Goal: Complete application form: Complete application form

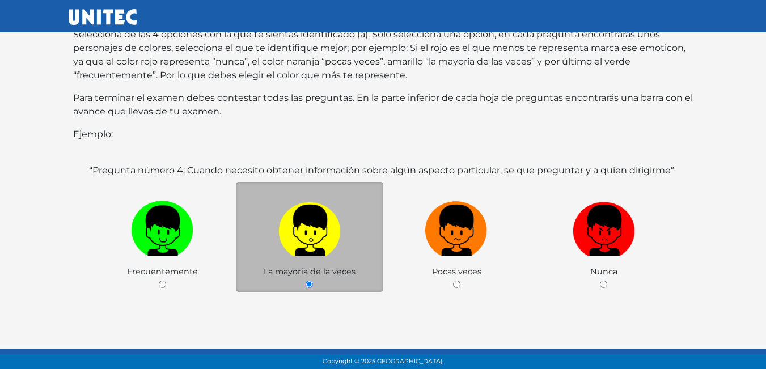
scroll to position [170, 0]
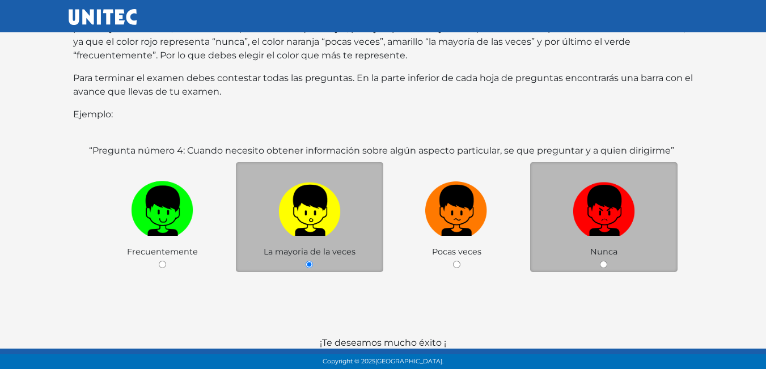
click at [604, 261] on input "radio" at bounding box center [603, 264] width 7 height 7
radio input "true"
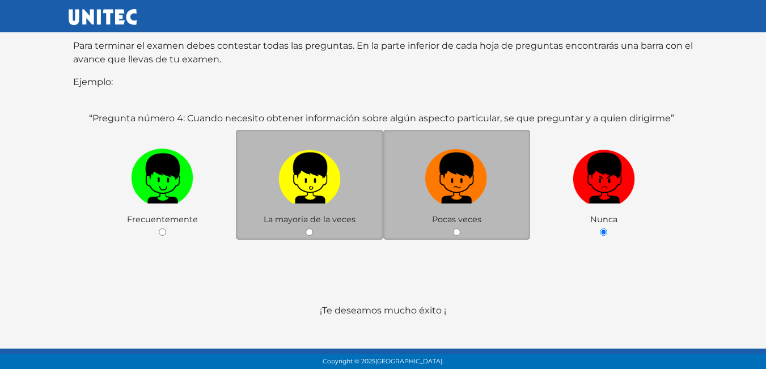
scroll to position [220, 0]
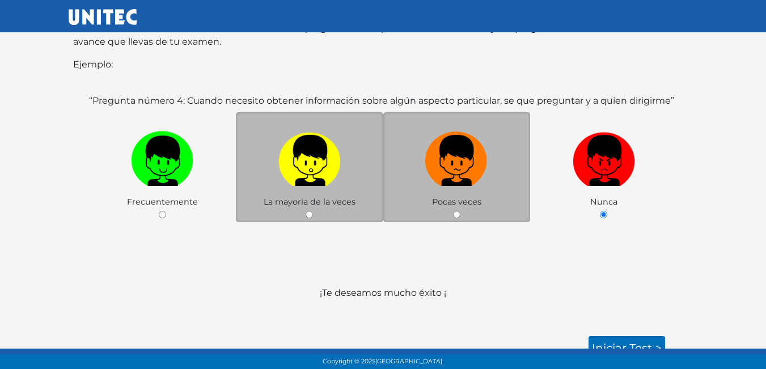
click at [527, 202] on div "Pocas veces" at bounding box center [456, 167] width 147 height 111
click at [459, 211] on input "radio" at bounding box center [456, 214] width 7 height 7
radio input "true"
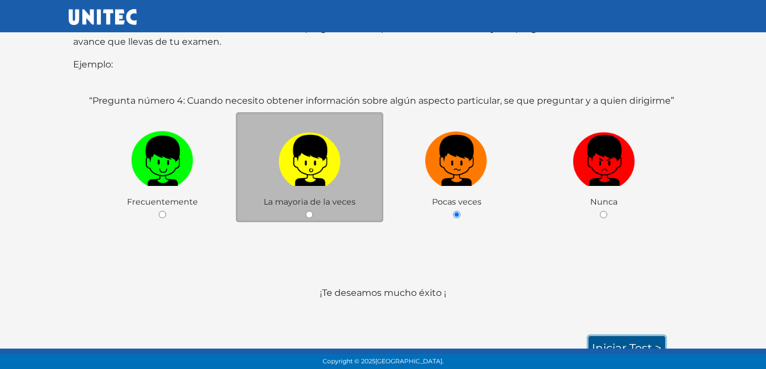
click at [620, 336] on link "Iniciar test >" at bounding box center [626, 348] width 77 height 24
click at [632, 336] on link "Iniciar test >" at bounding box center [626, 348] width 77 height 24
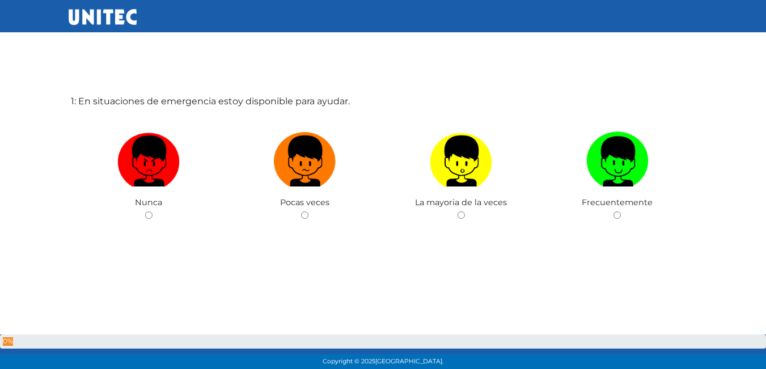
scroll to position [57, 0]
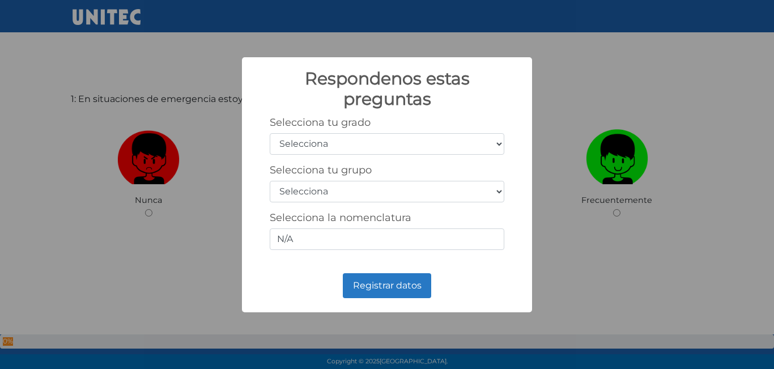
click at [491, 141] on select "Selecciona 1er grado 2do grado 3er grado 4to grado 5to grado 6to grado" at bounding box center [387, 144] width 235 height 22
click at [228, 130] on div "Respondenos estas preguntas × Selecciona tu grado Selecciona 1er grado 2do grad…" at bounding box center [387, 184] width 774 height 369
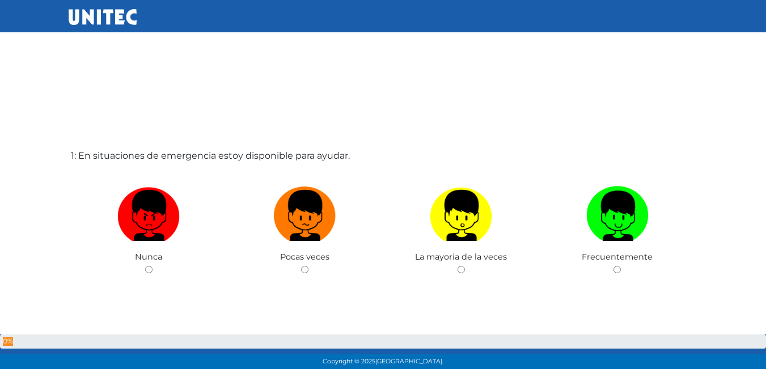
scroll to position [57, 0]
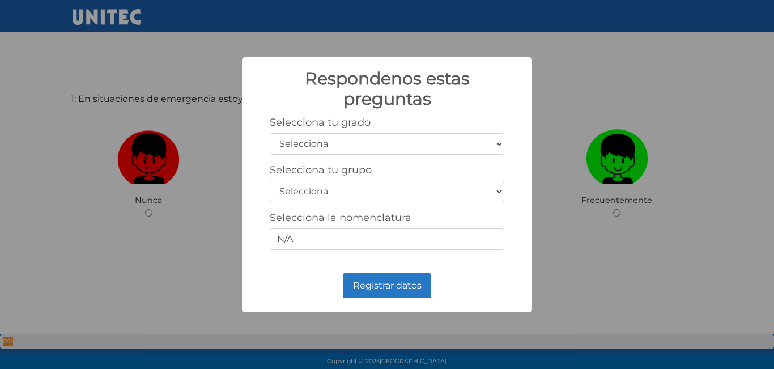
click at [438, 140] on select "Selecciona 1er grado 2do grado 3er grado 4to grado 5to grado 6to grado" at bounding box center [387, 144] width 235 height 22
click at [416, 198] on select "Selecciona A B C D E F G H I J K L M N O P Q R S T U V W X Y Z" at bounding box center [387, 192] width 235 height 22
click at [390, 138] on select "Selecciona 1er grado 2do grado 3er grado 4to grado 5to grado 6to grado" at bounding box center [387, 144] width 235 height 22
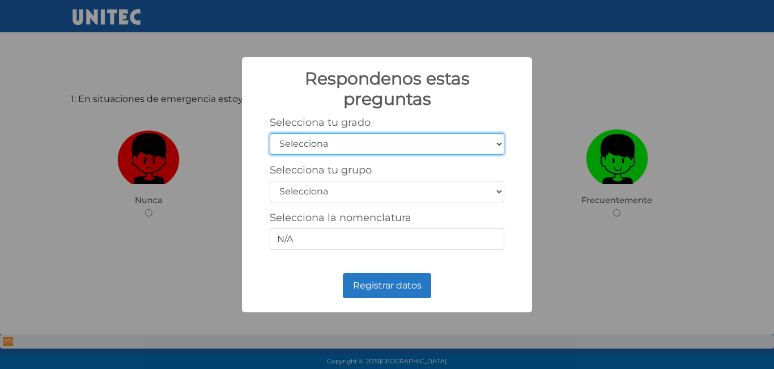
select select "5"
click at [270, 133] on select "Selecciona 1er grado 2do grado 3er grado 4to grado 5to grado 6to grado" at bounding box center [387, 144] width 235 height 22
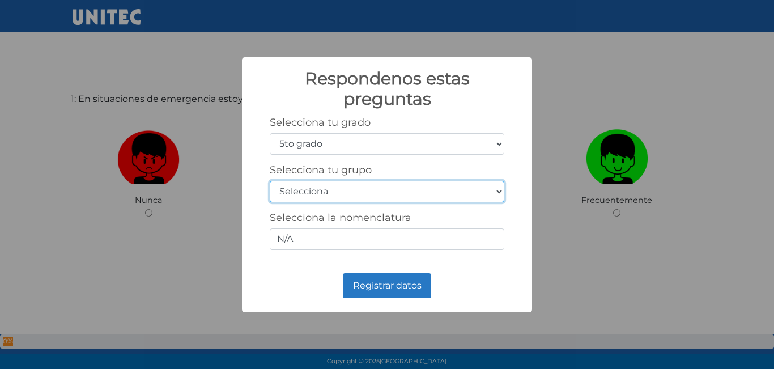
click at [358, 184] on select "Selecciona A B C D E F G H I J K L M N O P Q R S T U V W X Y Z" at bounding box center [387, 192] width 235 height 22
select select "a"
click at [270, 181] on select "Selecciona A B C D E F G H I J K L M N O P Q R S T U V W X Y Z" at bounding box center [387, 192] width 235 height 22
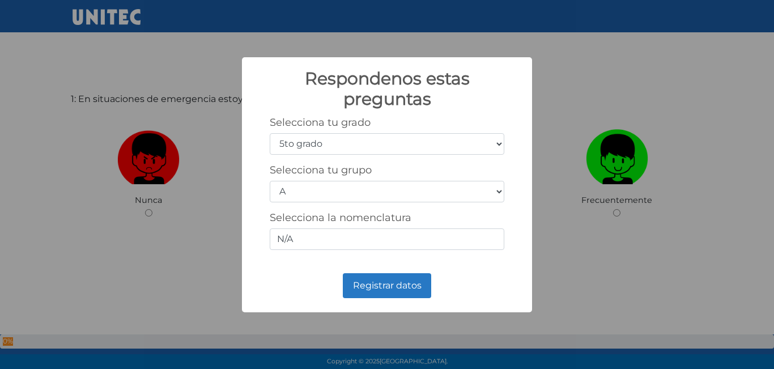
click at [372, 226] on div "Selecciona la nomenclatura N/A" at bounding box center [387, 230] width 235 height 39
click at [375, 243] on input "N/A" at bounding box center [387, 239] width 235 height 22
click at [292, 240] on input "N/A" at bounding box center [387, 239] width 235 height 22
click at [372, 194] on select "Selecciona A B C D E F G H I J K L M N O P Q R S T U V W X Y Z" at bounding box center [387, 192] width 235 height 22
click at [270, 181] on select "Selecciona A B C D E F G H I J K L M N O P Q R S T U V W X Y Z" at bounding box center [387, 192] width 235 height 22
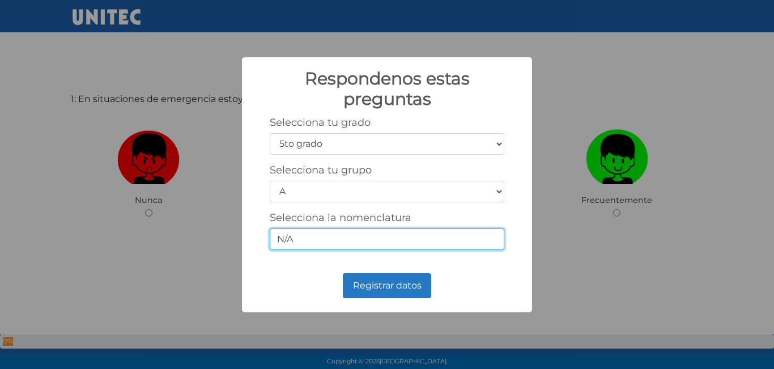
click at [279, 236] on input "N/A" at bounding box center [387, 239] width 235 height 22
click at [312, 218] on label "Selecciona la nomenclatura" at bounding box center [341, 217] width 142 height 12
click at [312, 228] on input "N/A" at bounding box center [387, 239] width 235 height 22
click at [312, 236] on input "N/A" at bounding box center [387, 239] width 235 height 22
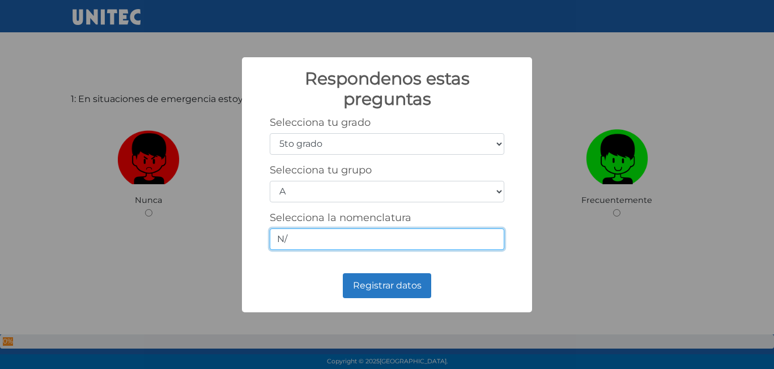
type input "N"
type input "5-1"
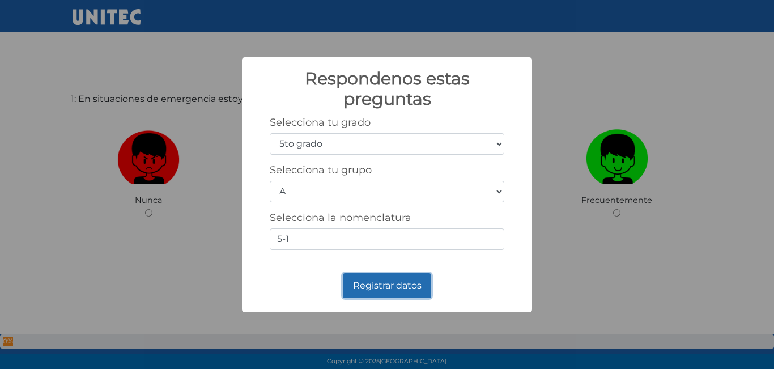
click at [387, 279] on button "Registrar datos" at bounding box center [387, 285] width 88 height 25
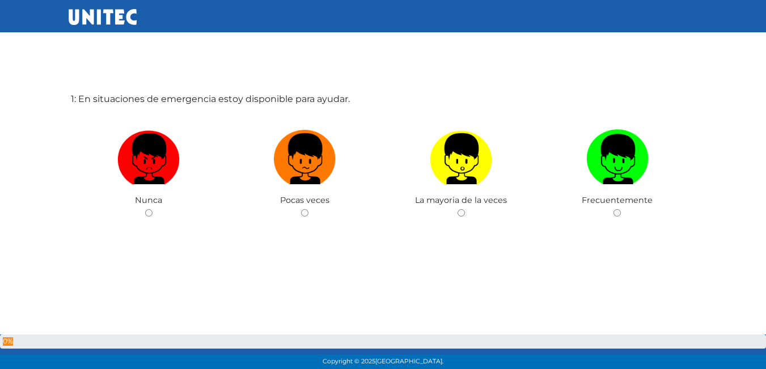
scroll to position [0, 0]
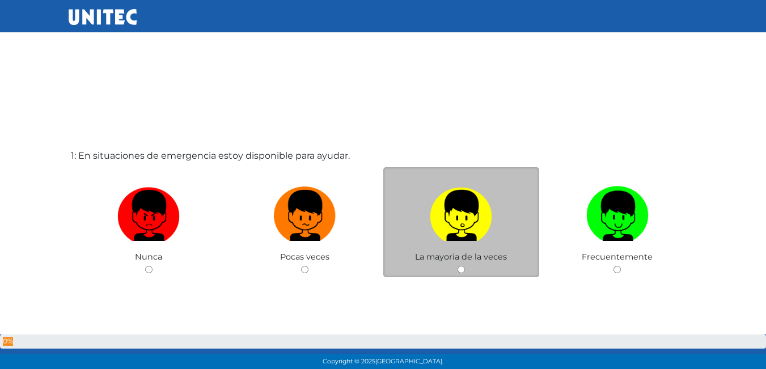
click at [459, 266] on input "radio" at bounding box center [460, 269] width 7 height 7
radio input "true"
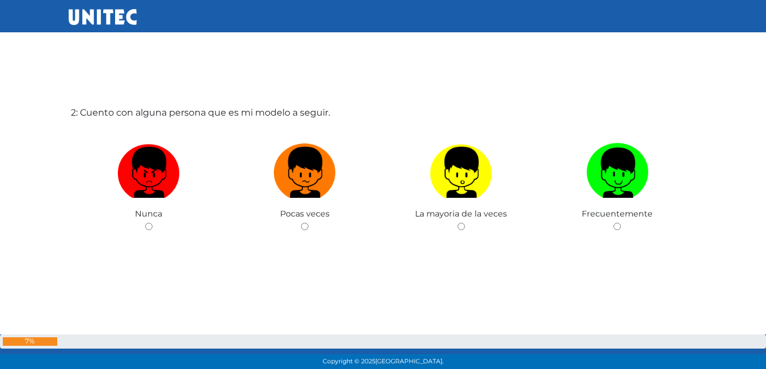
scroll to position [426, 0]
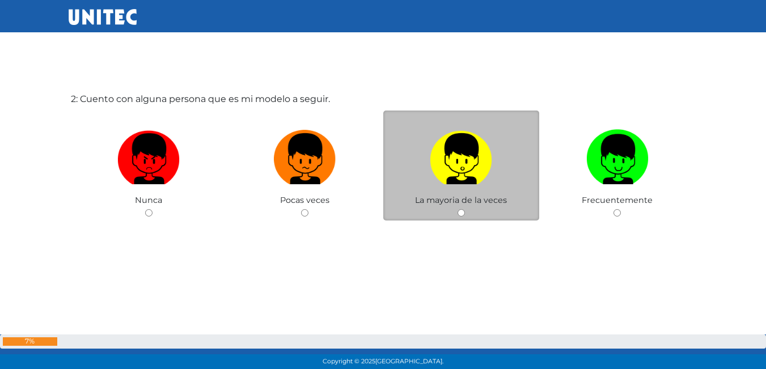
click at [461, 220] on div "La mayoria de la veces" at bounding box center [461, 166] width 156 height 111
click at [461, 208] on div "La mayoria de la veces" at bounding box center [461, 166] width 156 height 111
click at [462, 210] on div "La mayoria de la veces" at bounding box center [461, 166] width 156 height 111
click at [463, 216] on input "radio" at bounding box center [460, 212] width 7 height 7
radio input "true"
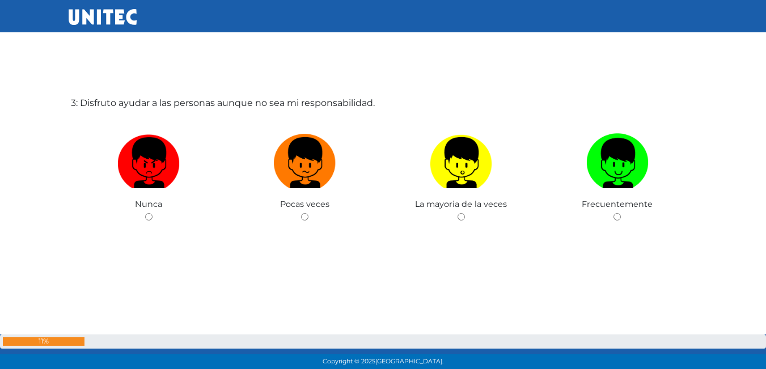
scroll to position [795, 0]
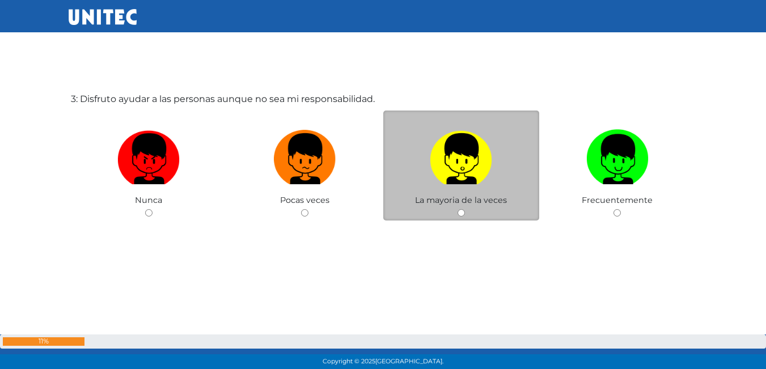
click at [461, 210] on input "radio" at bounding box center [460, 212] width 7 height 7
radio input "true"
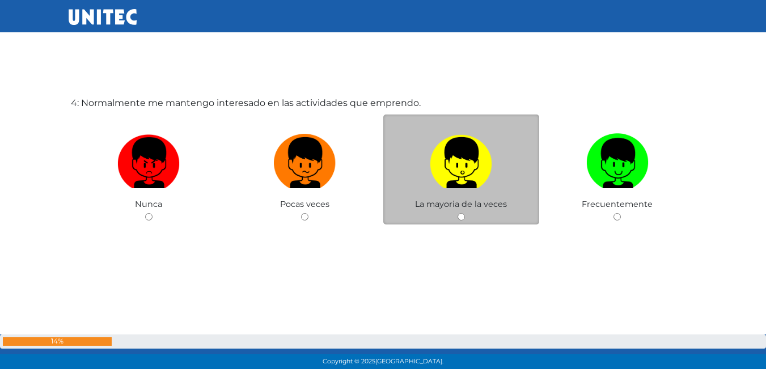
scroll to position [1164, 0]
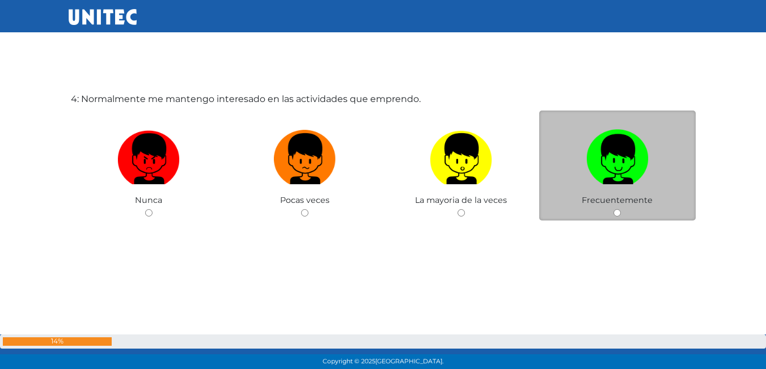
click at [619, 214] on input "radio" at bounding box center [616, 212] width 7 height 7
radio input "true"
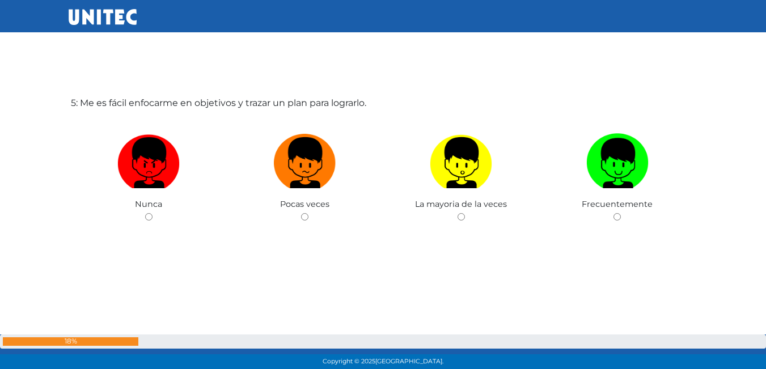
scroll to position [1533, 0]
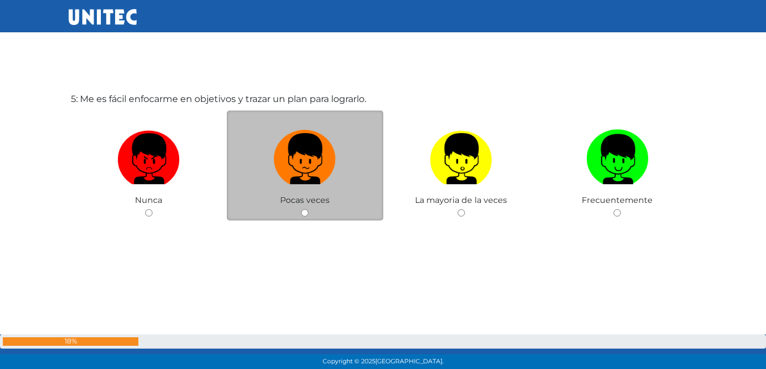
click at [302, 211] on input "radio" at bounding box center [304, 212] width 7 height 7
radio input "true"
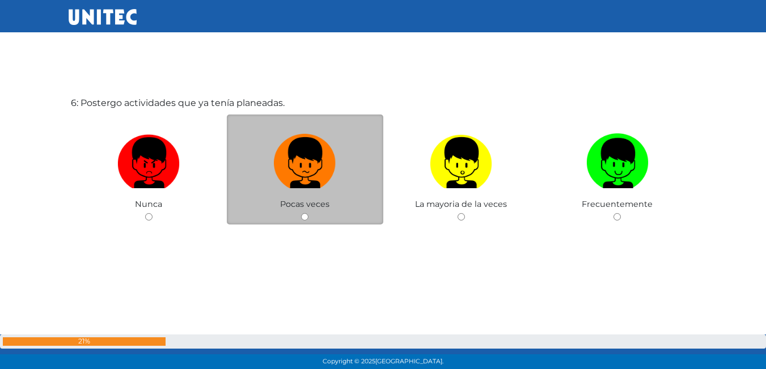
scroll to position [1902, 0]
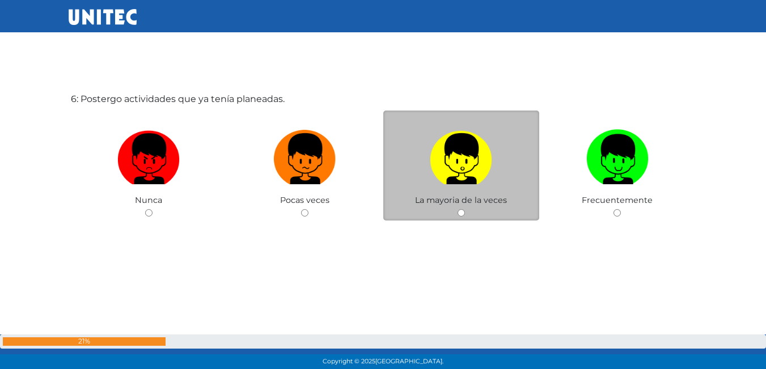
click at [460, 217] on input "radio" at bounding box center [460, 212] width 7 height 7
radio input "true"
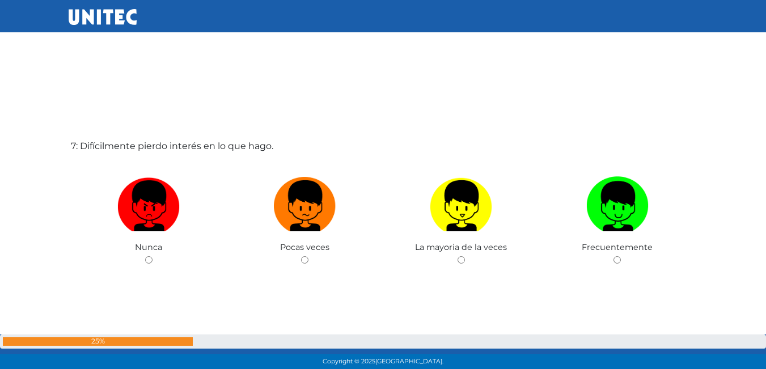
scroll to position [2244, 0]
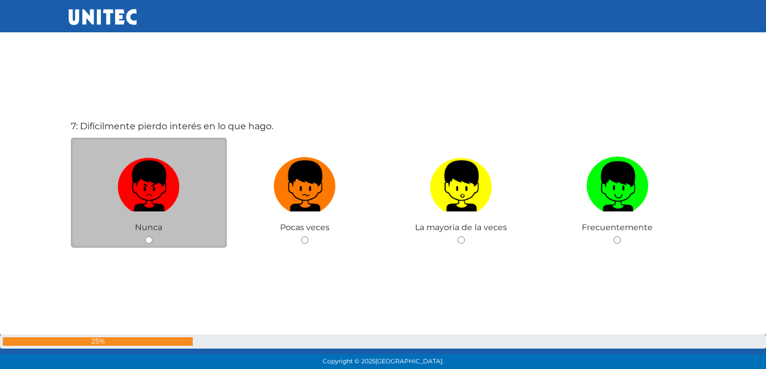
click at [147, 233] on div "Nunca" at bounding box center [149, 193] width 156 height 111
click at [149, 239] on input "radio" at bounding box center [148, 239] width 7 height 7
radio input "true"
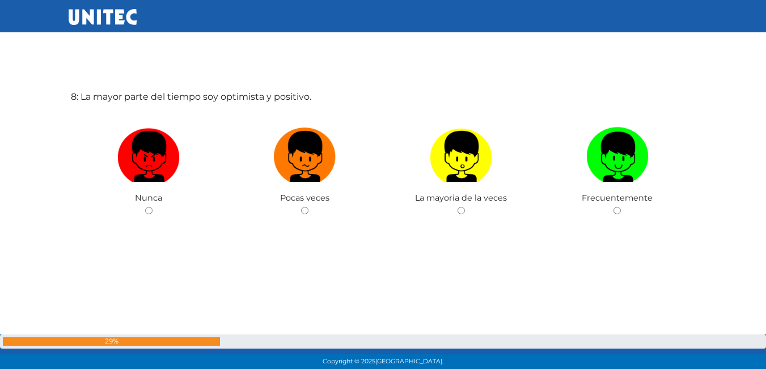
scroll to position [2699, 0]
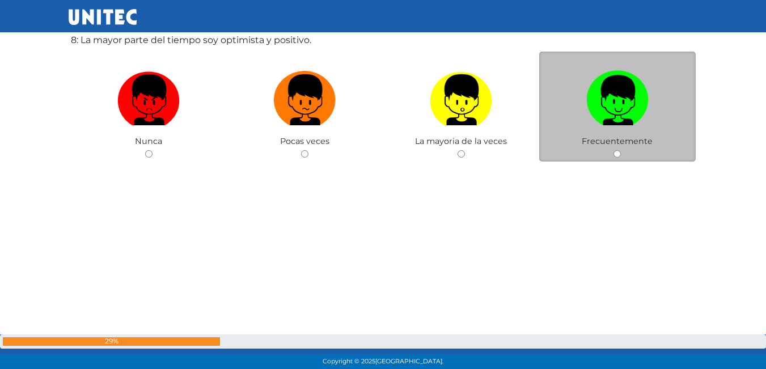
click at [616, 151] on input "radio" at bounding box center [616, 153] width 7 height 7
radio input "true"
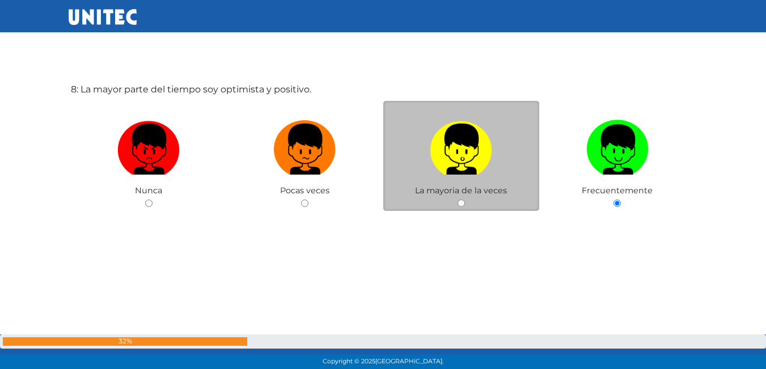
scroll to position [2648, 0]
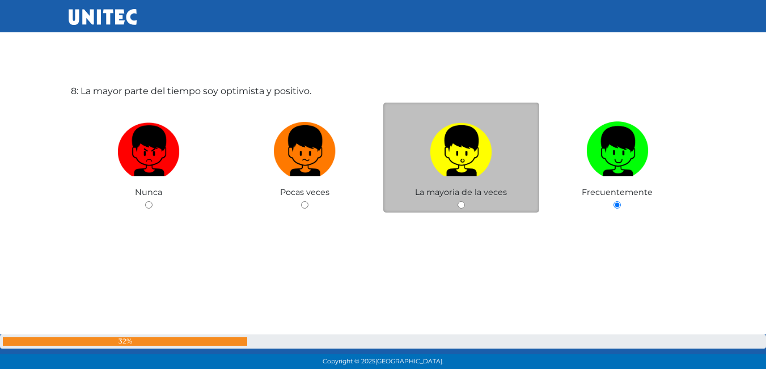
click at [460, 206] on input "radio" at bounding box center [460, 204] width 7 height 7
radio input "true"
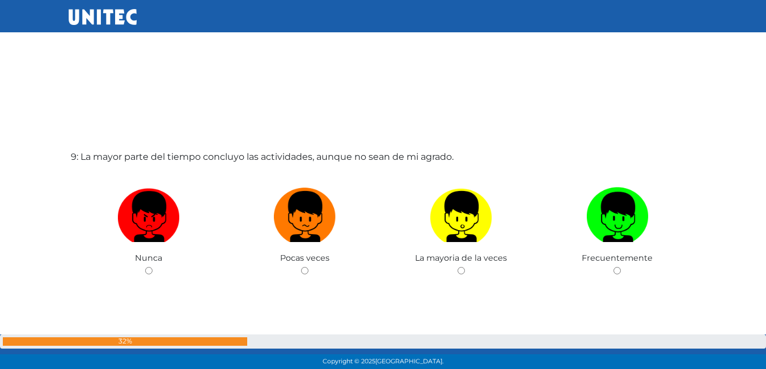
scroll to position [2978, 0]
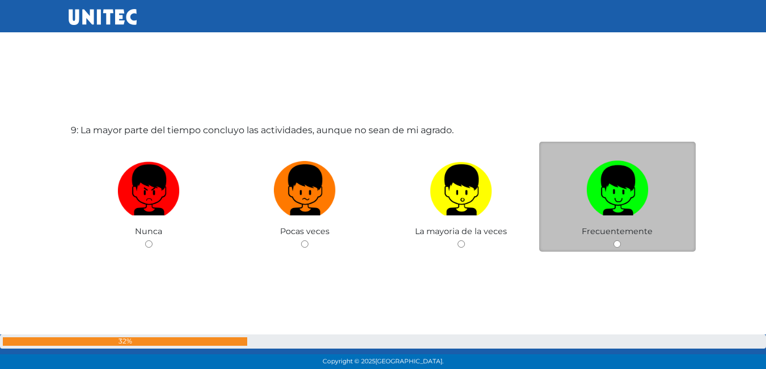
click at [618, 243] on input "radio" at bounding box center [616, 243] width 7 height 7
radio input "true"
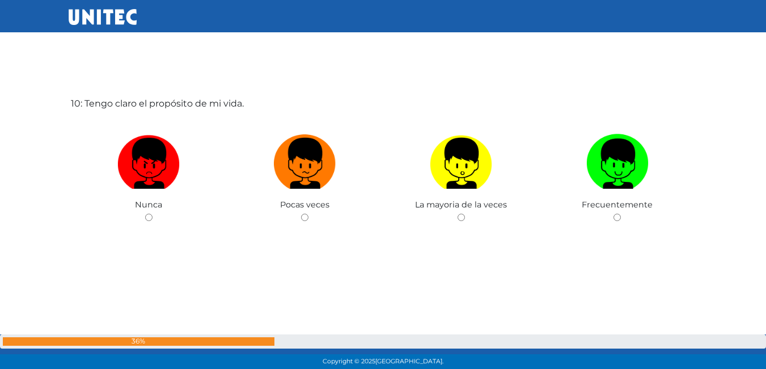
scroll to position [3378, 0]
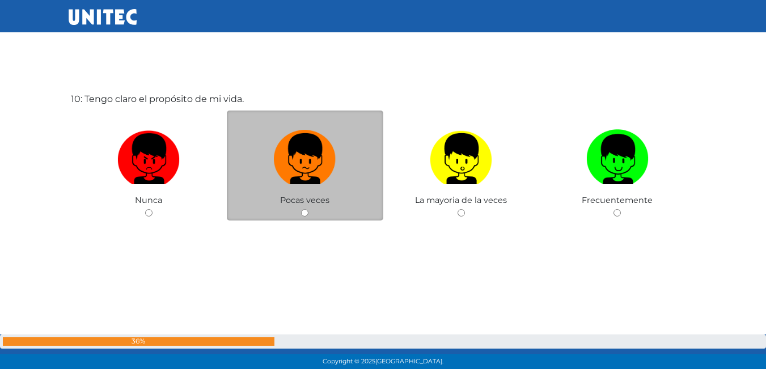
click at [301, 210] on div "Pocas veces" at bounding box center [305, 166] width 156 height 111
click at [306, 213] on input "radio" at bounding box center [304, 212] width 7 height 7
radio input "true"
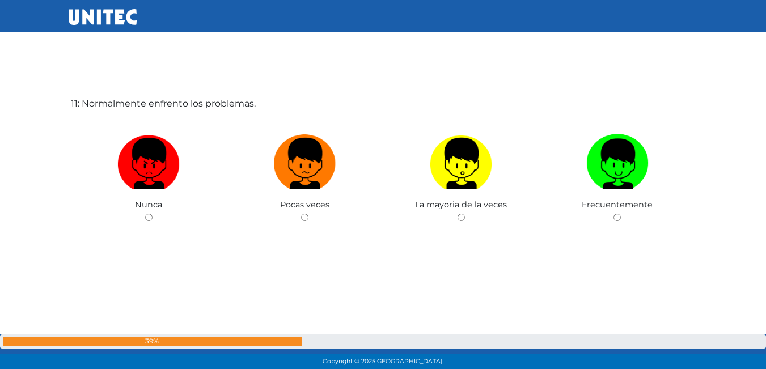
scroll to position [3747, 0]
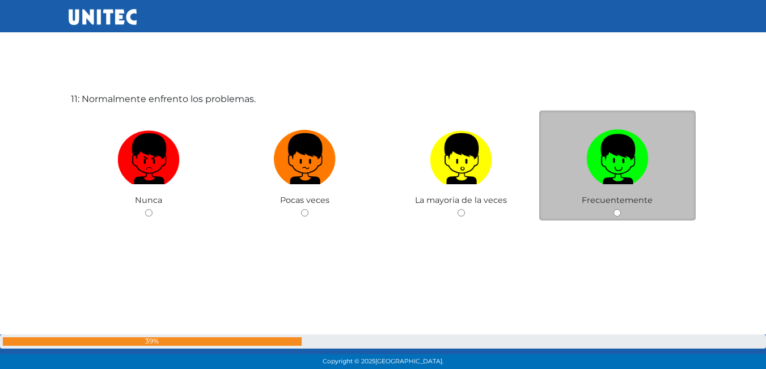
click at [619, 212] on input "radio" at bounding box center [616, 212] width 7 height 7
radio input "true"
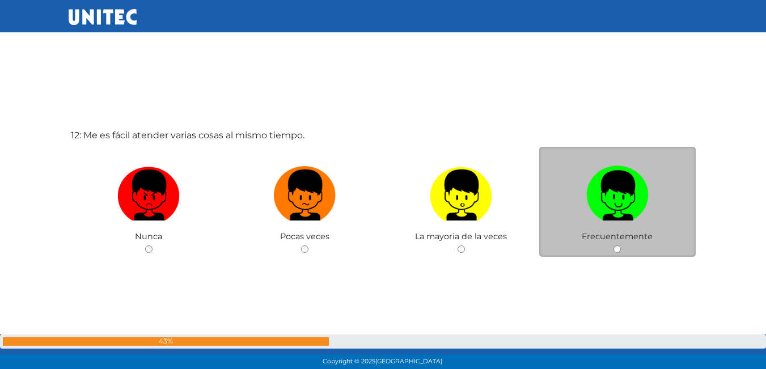
scroll to position [4089, 0]
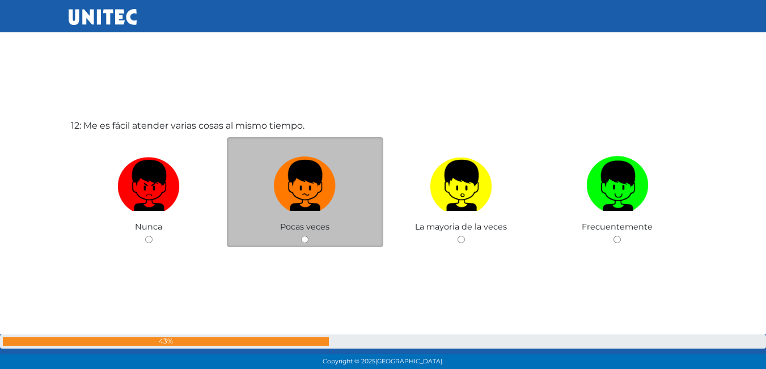
click at [308, 240] on input "radio" at bounding box center [304, 239] width 7 height 7
radio input "true"
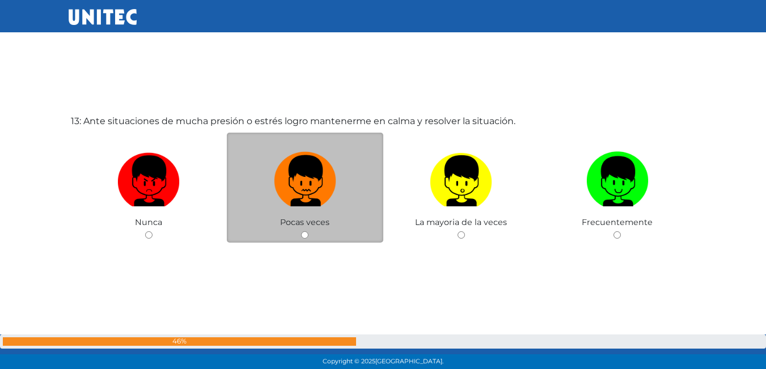
scroll to position [4486, 0]
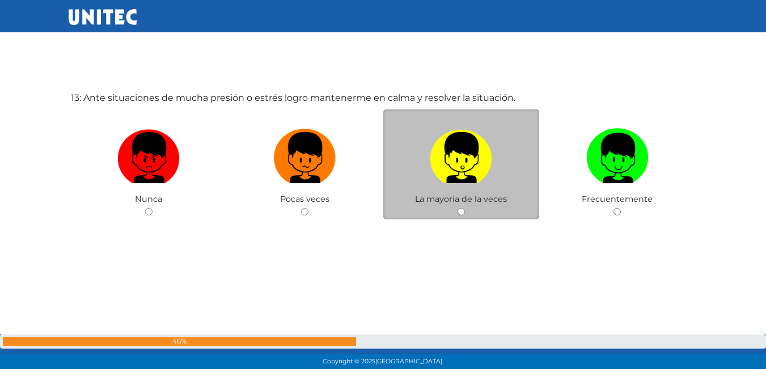
click at [460, 213] on input "radio" at bounding box center [460, 211] width 7 height 7
radio input "true"
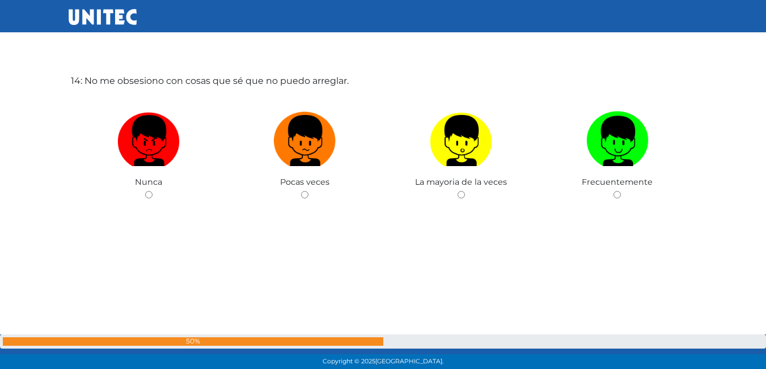
scroll to position [4909, 0]
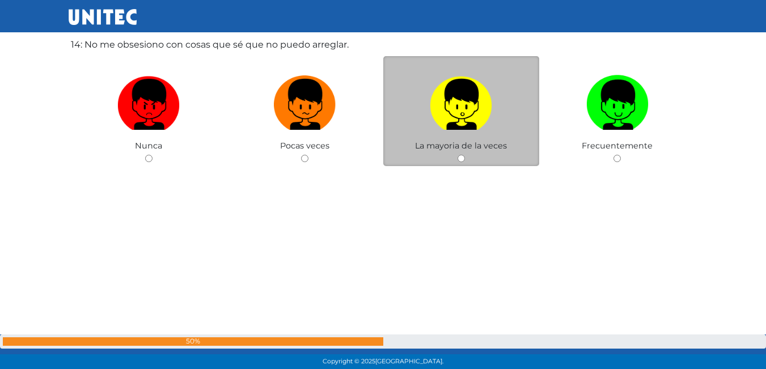
click at [461, 162] on input "radio" at bounding box center [460, 158] width 7 height 7
radio input "true"
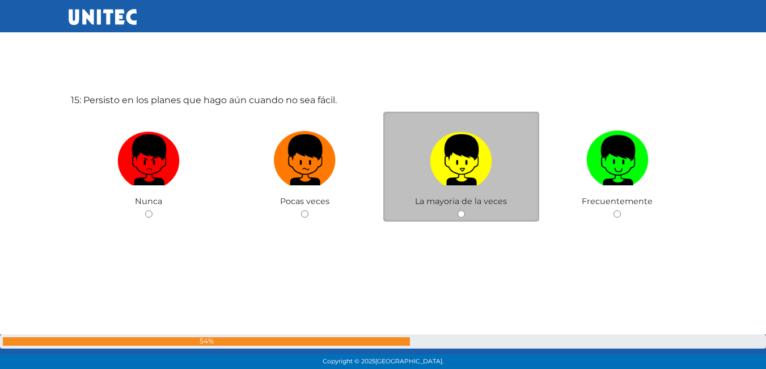
scroll to position [5223, 0]
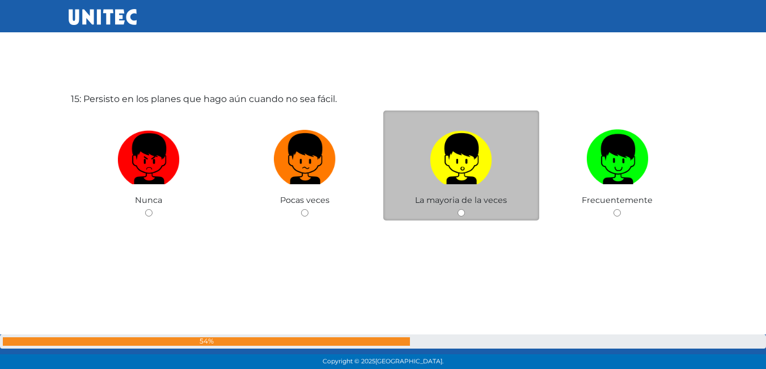
click at [460, 211] on input "radio" at bounding box center [460, 212] width 7 height 7
radio input "true"
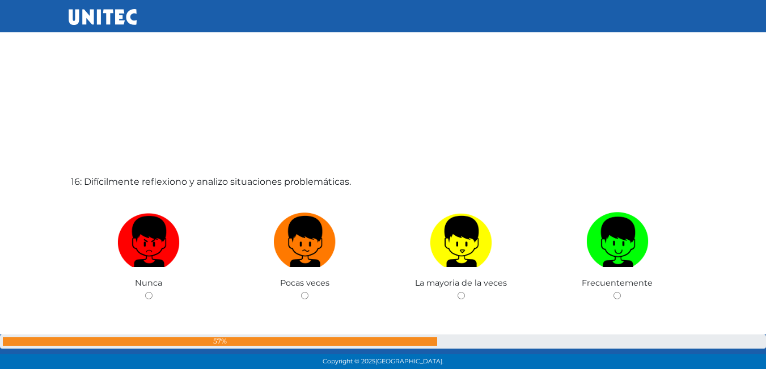
scroll to position [5566, 0]
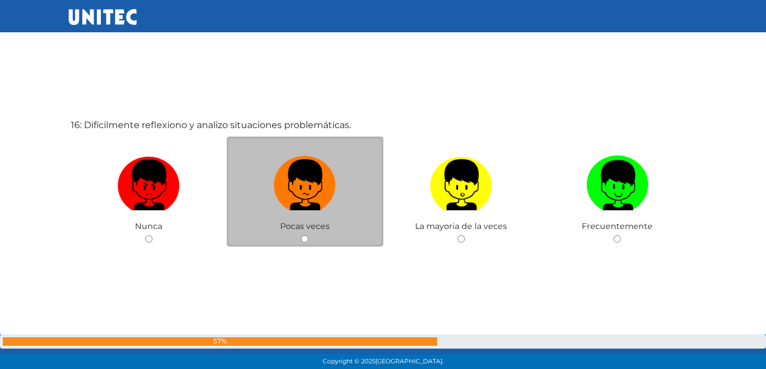
click at [306, 244] on div "Pocas veces" at bounding box center [305, 192] width 156 height 111
click at [307, 238] on input "radio" at bounding box center [304, 238] width 7 height 7
radio input "true"
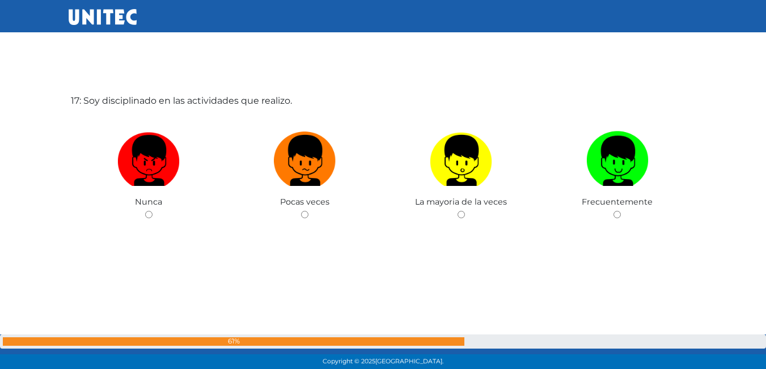
scroll to position [5964, 0]
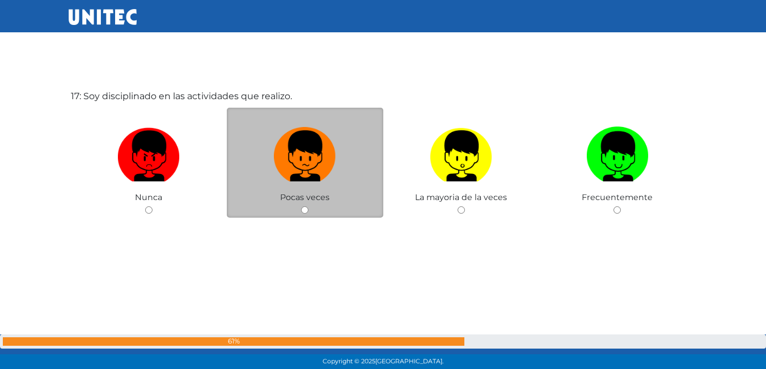
click at [304, 211] on input "radio" at bounding box center [304, 209] width 7 height 7
radio input "true"
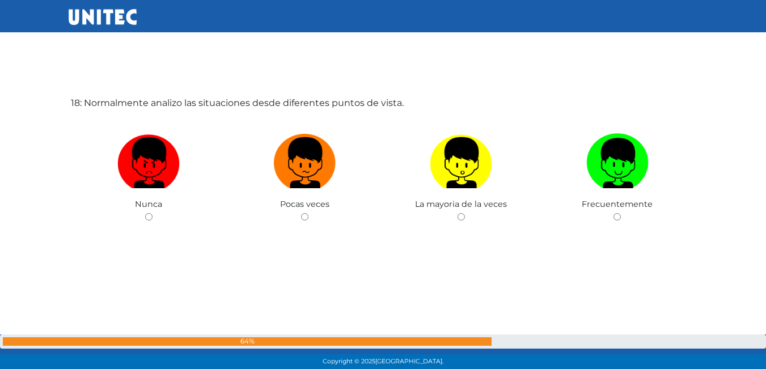
scroll to position [6330, 0]
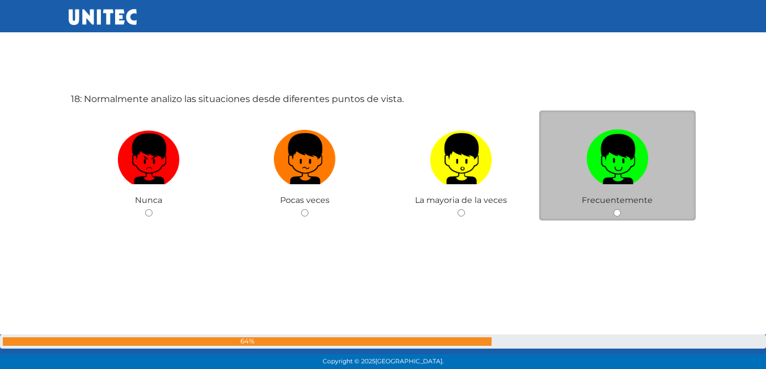
click at [617, 215] on input "radio" at bounding box center [616, 212] width 7 height 7
radio input "true"
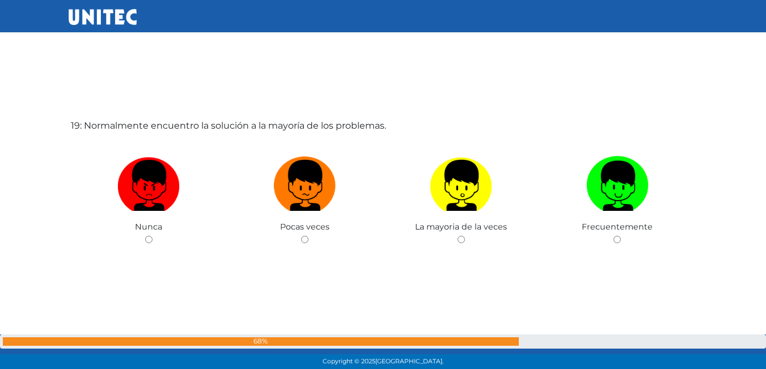
scroll to position [6729, 0]
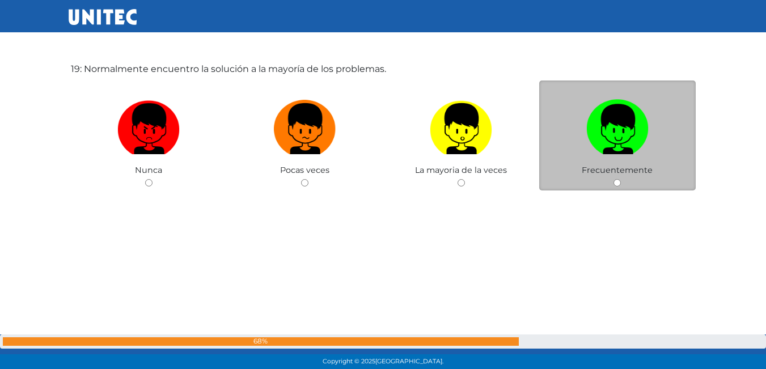
click at [616, 187] on input "radio" at bounding box center [616, 182] width 7 height 7
radio input "true"
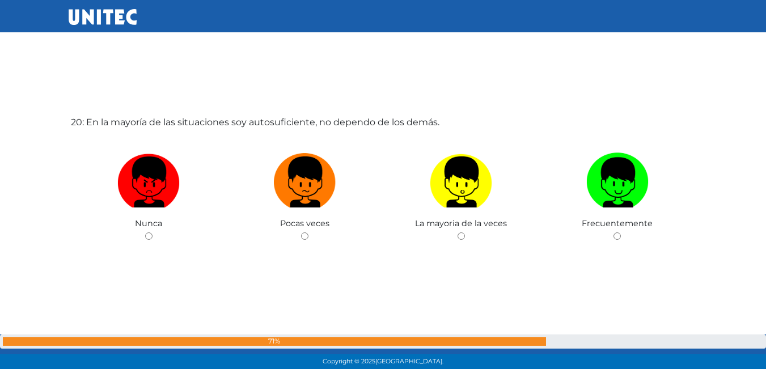
scroll to position [7068, 0]
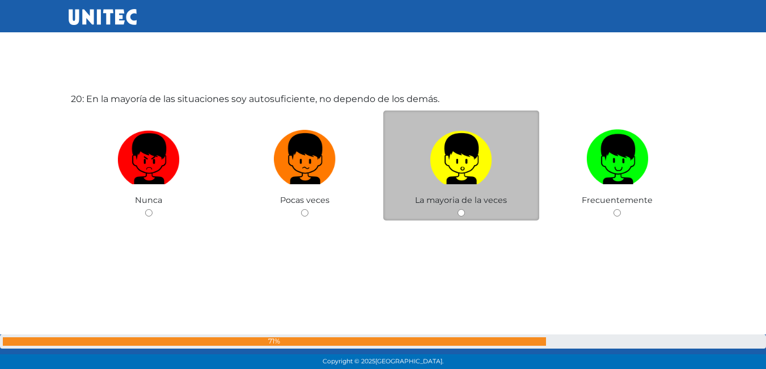
click at [460, 206] on div "La mayoria de la veces" at bounding box center [461, 166] width 156 height 111
click at [463, 211] on input "radio" at bounding box center [460, 212] width 7 height 7
radio input "true"
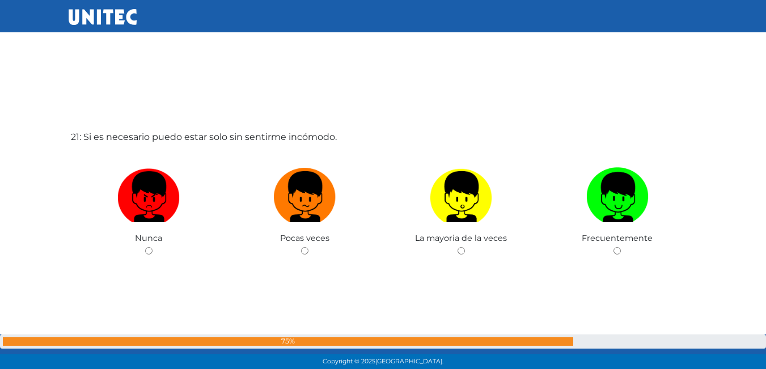
scroll to position [7410, 0]
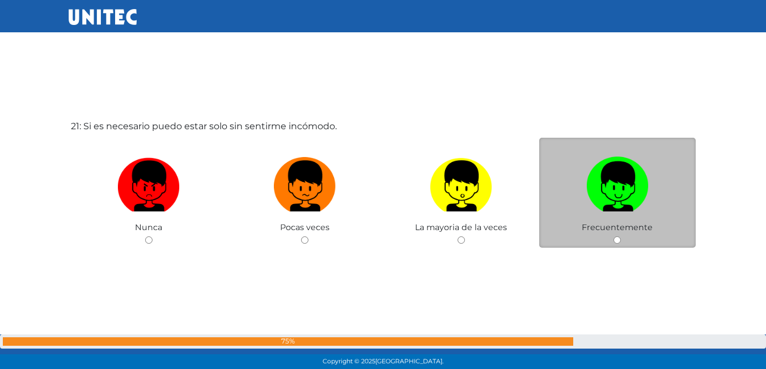
click at [618, 242] on input "radio" at bounding box center [616, 239] width 7 height 7
radio input "true"
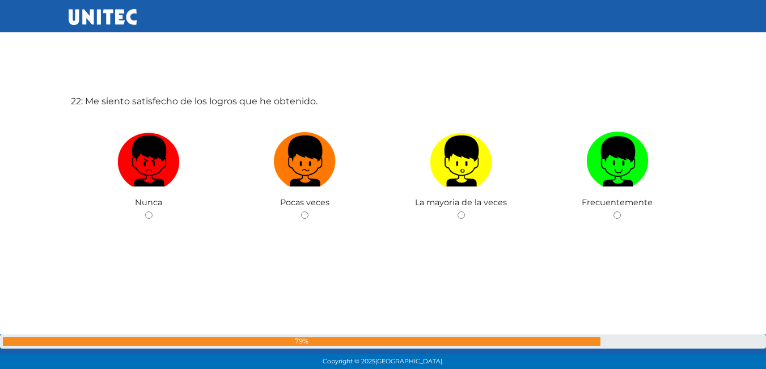
scroll to position [7806, 0]
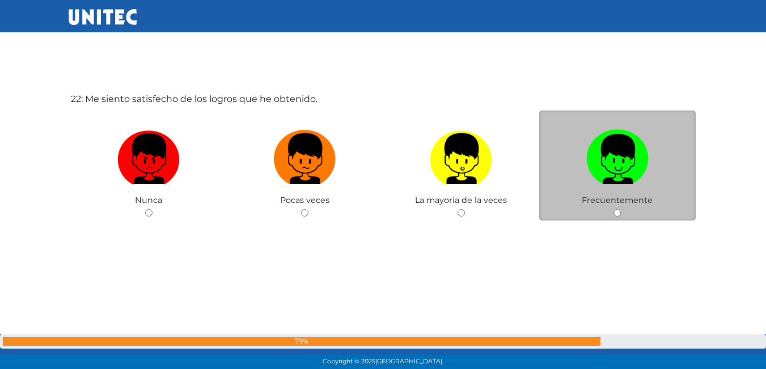
click at [614, 211] on input "radio" at bounding box center [616, 212] width 7 height 7
radio input "true"
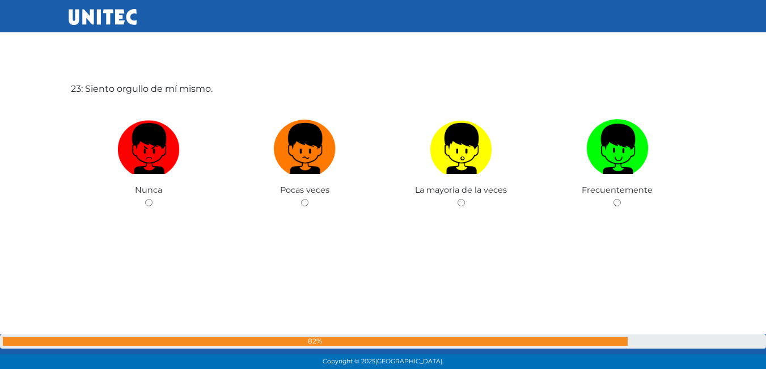
scroll to position [8206, 0]
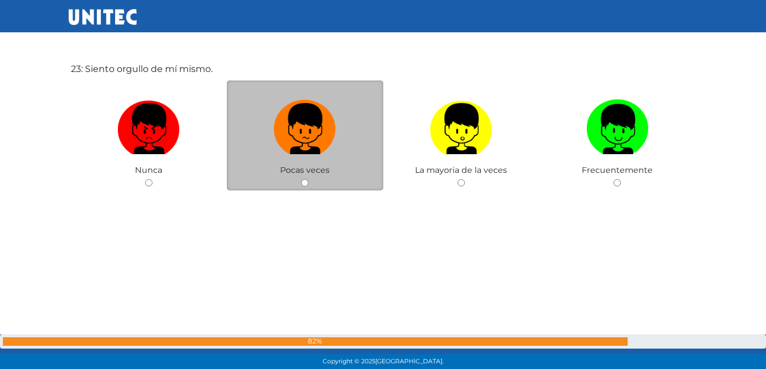
click at [303, 183] on input "radio" at bounding box center [304, 182] width 7 height 7
radio input "true"
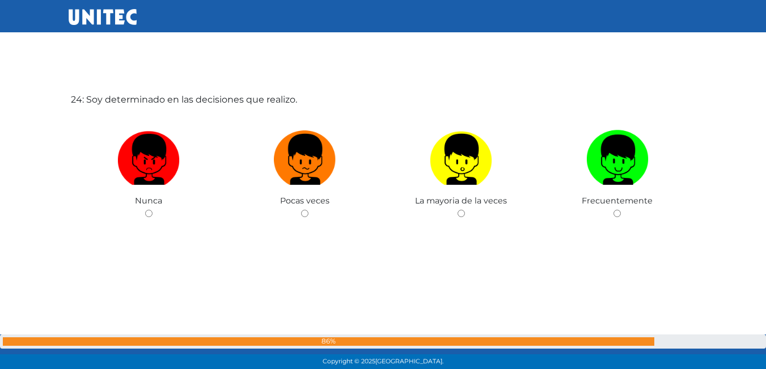
scroll to position [8545, 0]
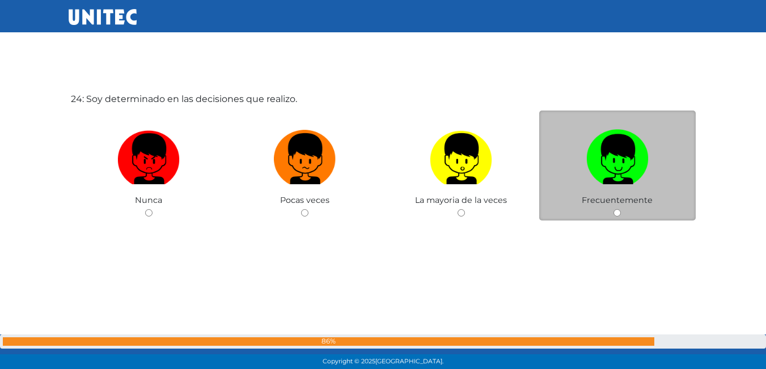
click at [618, 210] on input "radio" at bounding box center [616, 212] width 7 height 7
radio input "true"
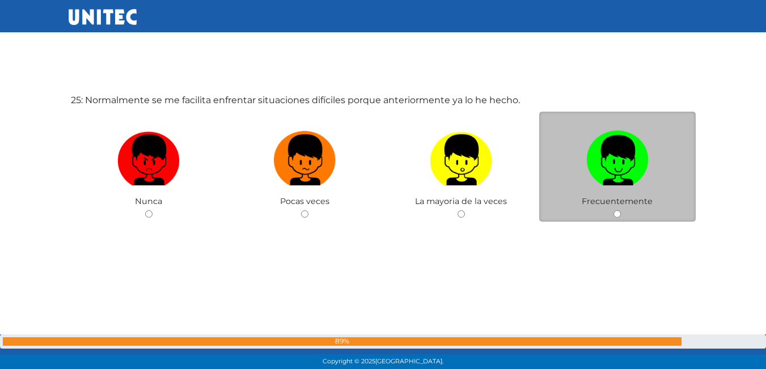
scroll to position [8914, 0]
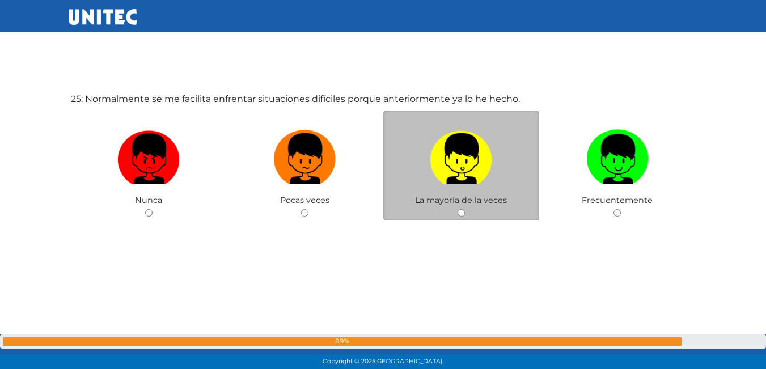
click at [461, 213] on input "radio" at bounding box center [460, 212] width 7 height 7
radio input "true"
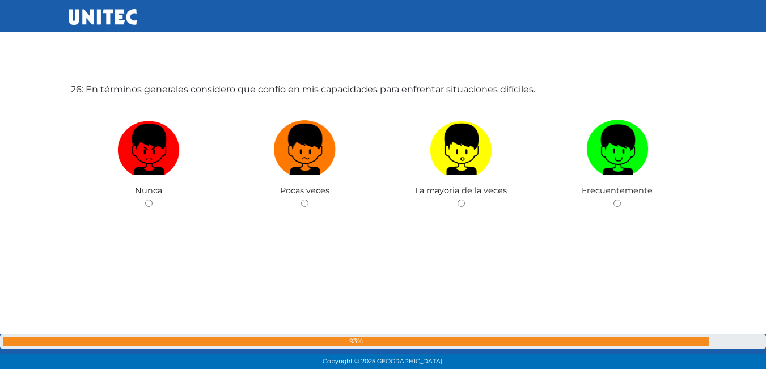
scroll to position [9312, 0]
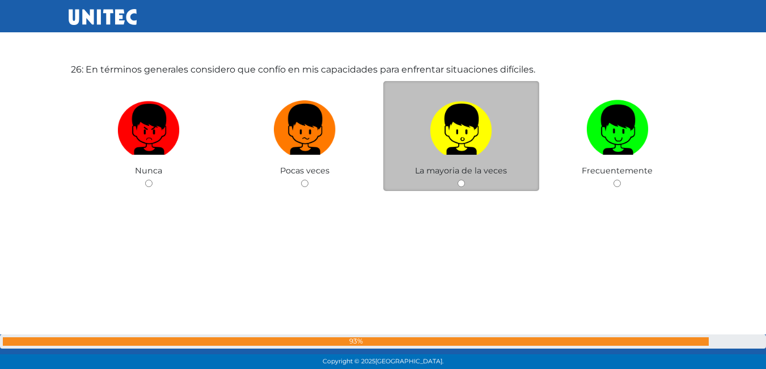
click at [460, 185] on input "radio" at bounding box center [460, 183] width 7 height 7
radio input "true"
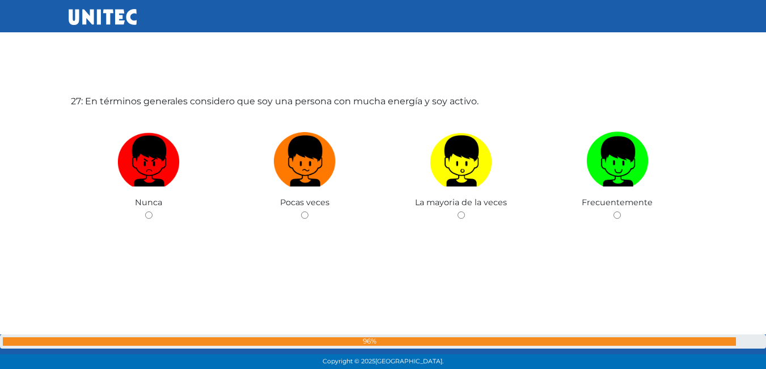
scroll to position [9652, 0]
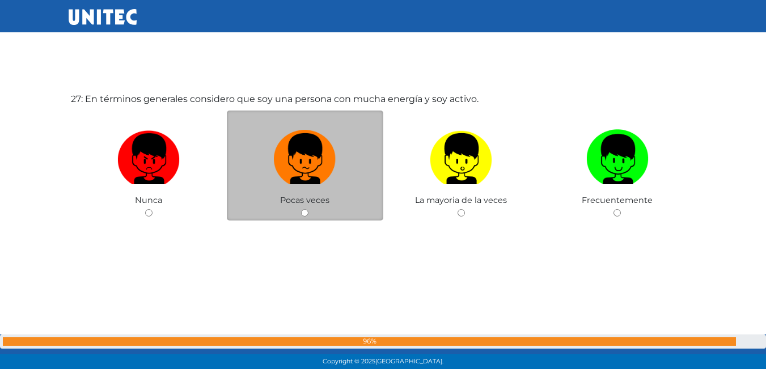
click at [308, 210] on input "radio" at bounding box center [304, 212] width 7 height 7
radio input "true"
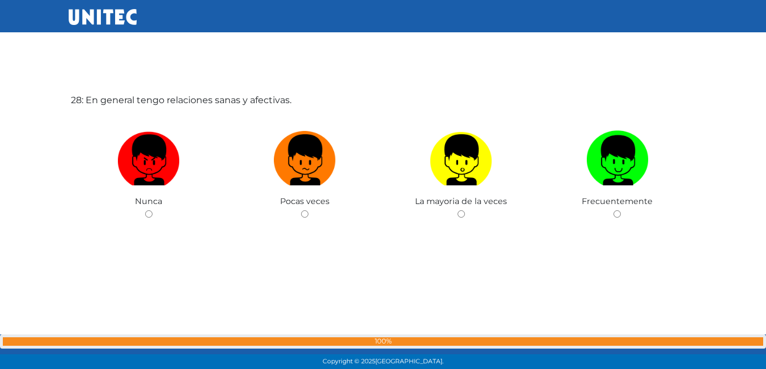
scroll to position [10021, 0]
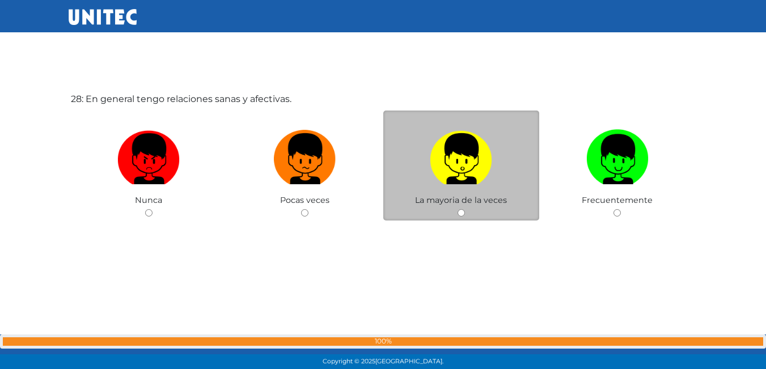
click at [455, 215] on div "La mayoria de la veces" at bounding box center [461, 166] width 156 height 111
click at [461, 214] on input "radio" at bounding box center [460, 212] width 7 height 7
radio input "true"
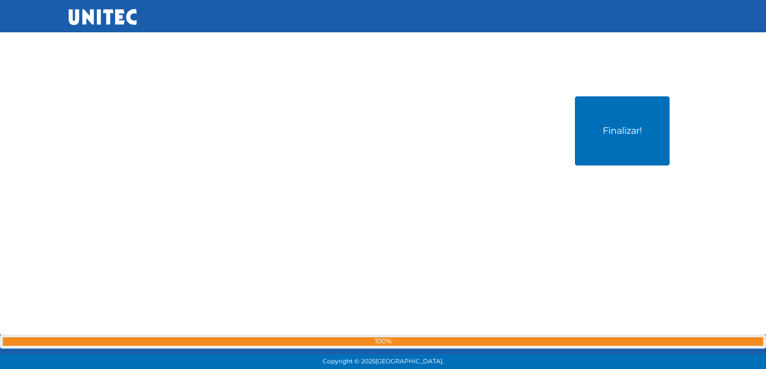
scroll to position [10390, 0]
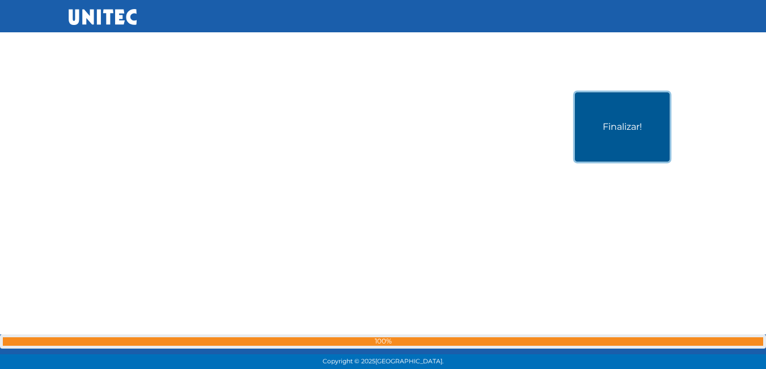
click at [598, 150] on button "Finalizar!" at bounding box center [622, 126] width 95 height 69
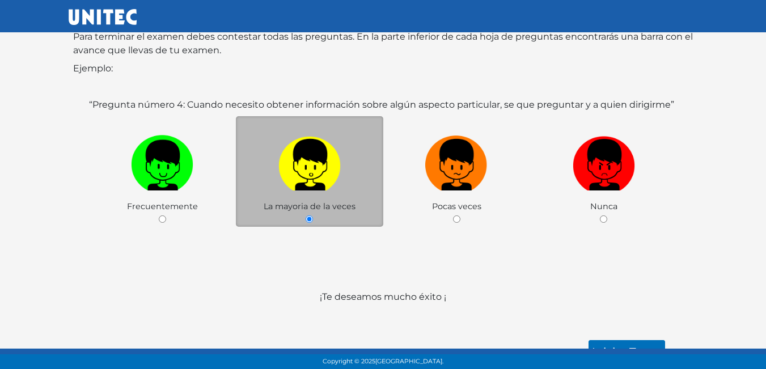
scroll to position [169, 0]
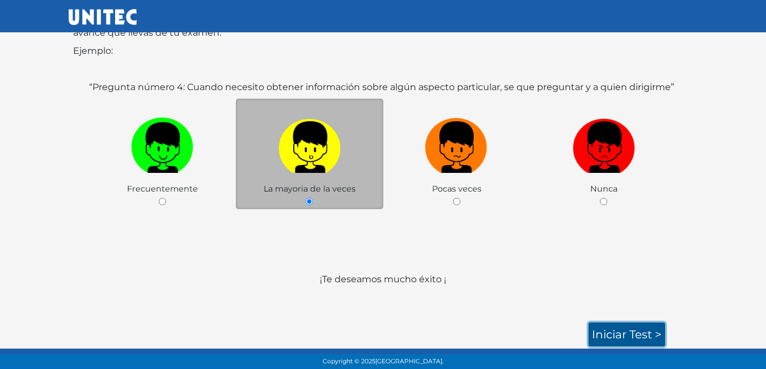
click at [604, 336] on link "Iniciar test >" at bounding box center [626, 335] width 77 height 24
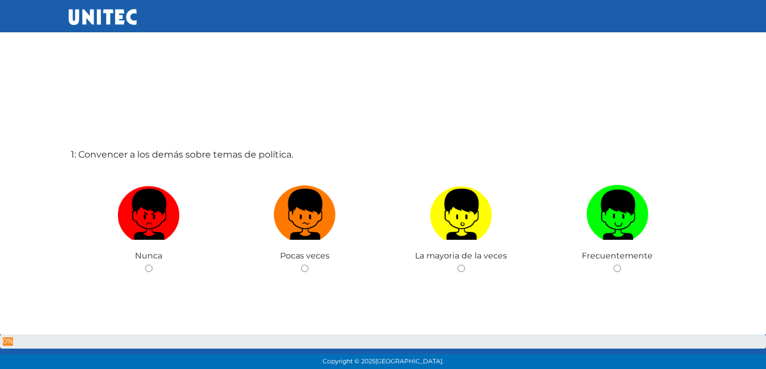
scroll to position [57, 0]
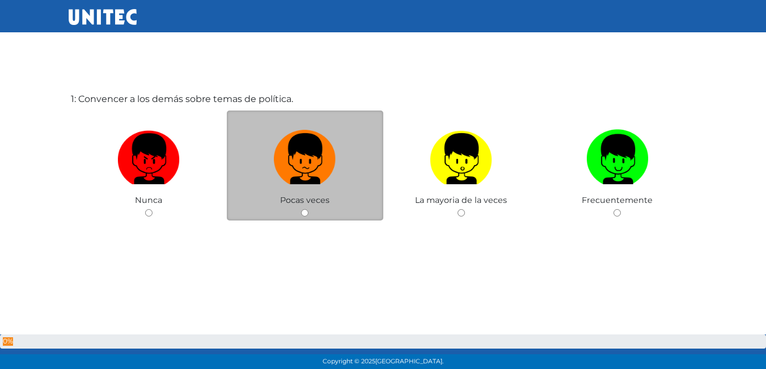
click at [306, 210] on input "radio" at bounding box center [304, 212] width 7 height 7
radio input "true"
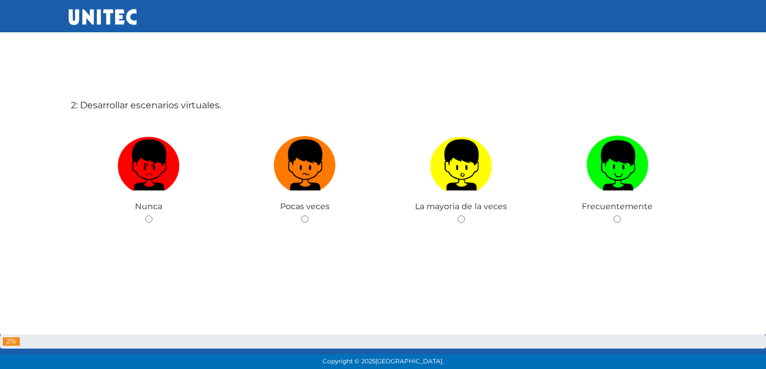
scroll to position [426, 0]
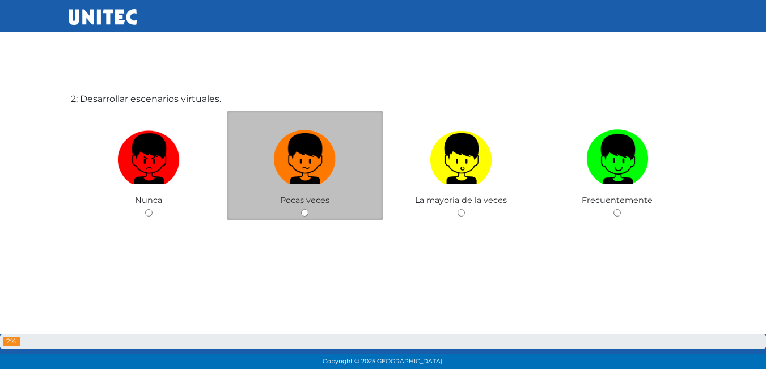
click at [307, 209] on input "radio" at bounding box center [304, 212] width 7 height 7
radio input "true"
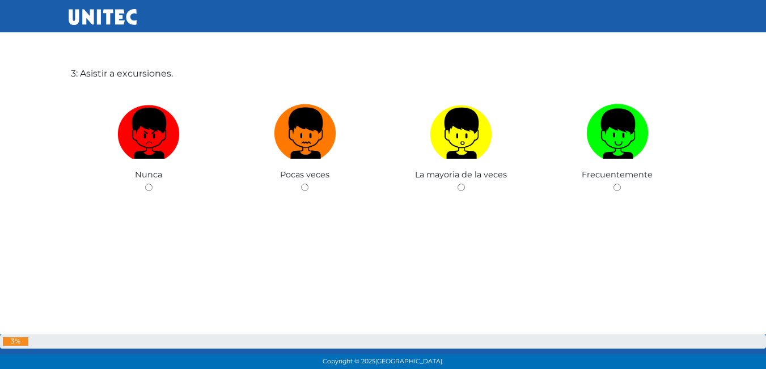
scroll to position [825, 0]
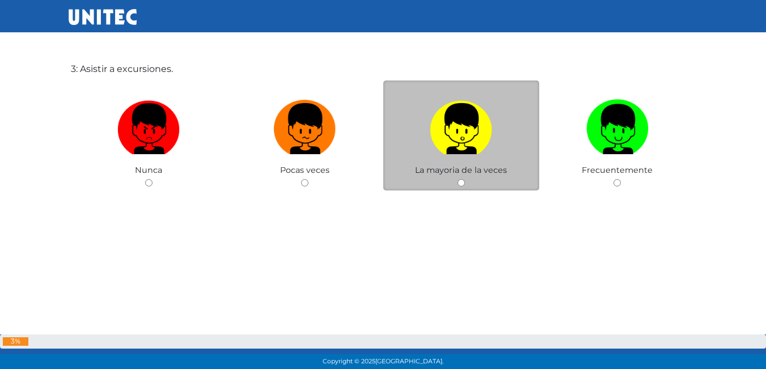
click at [457, 178] on div "La mayoria de la veces" at bounding box center [461, 135] width 156 height 111
click at [456, 181] on div "La mayoria de la veces" at bounding box center [461, 135] width 156 height 111
click at [462, 181] on input "radio" at bounding box center [460, 182] width 7 height 7
radio input "true"
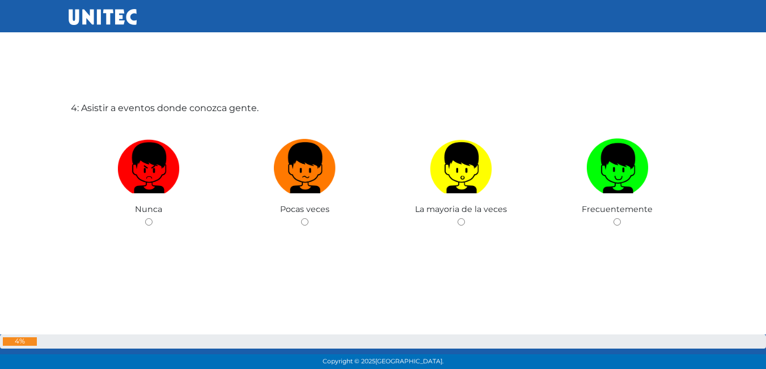
scroll to position [1163, 0]
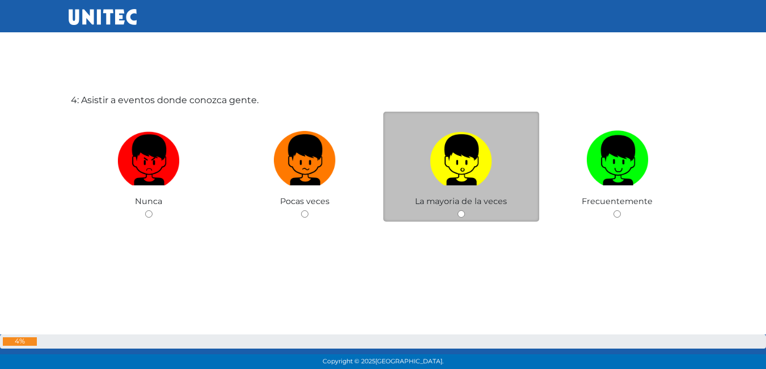
click at [458, 217] on input "radio" at bounding box center [460, 213] width 7 height 7
radio input "true"
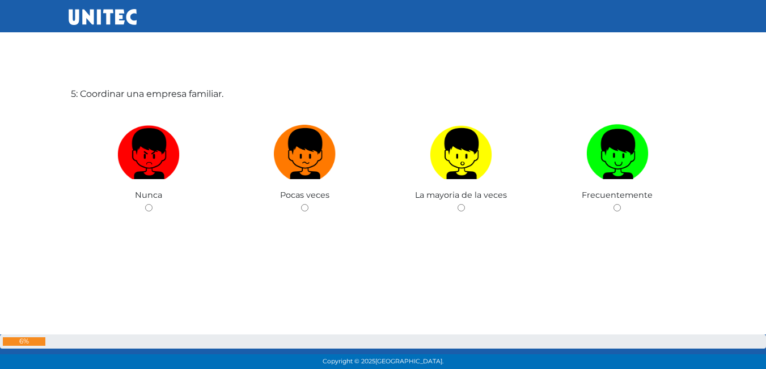
scroll to position [1560, 0]
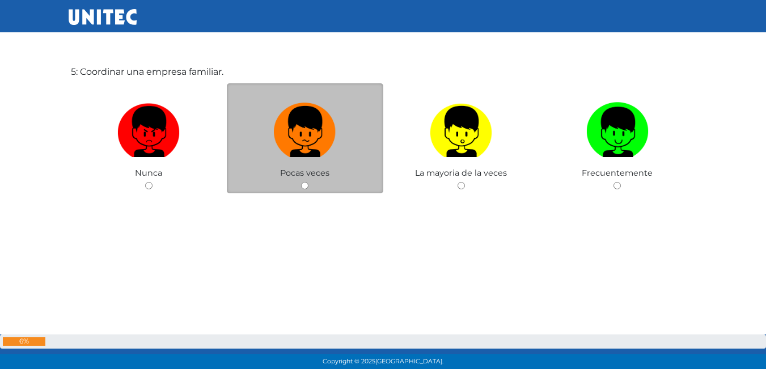
click at [302, 185] on input "radio" at bounding box center [304, 185] width 7 height 7
radio input "true"
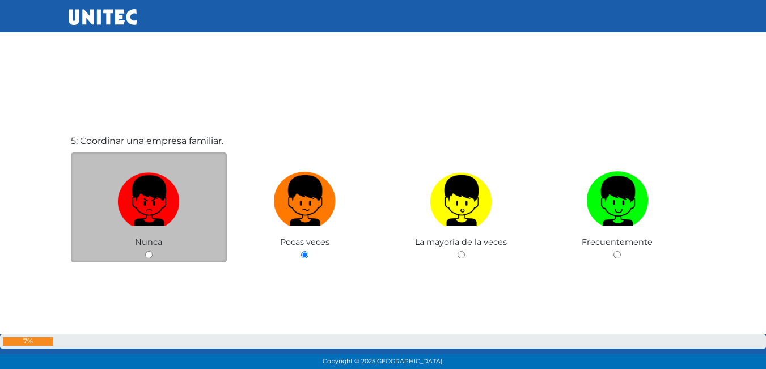
scroll to position [1562, 0]
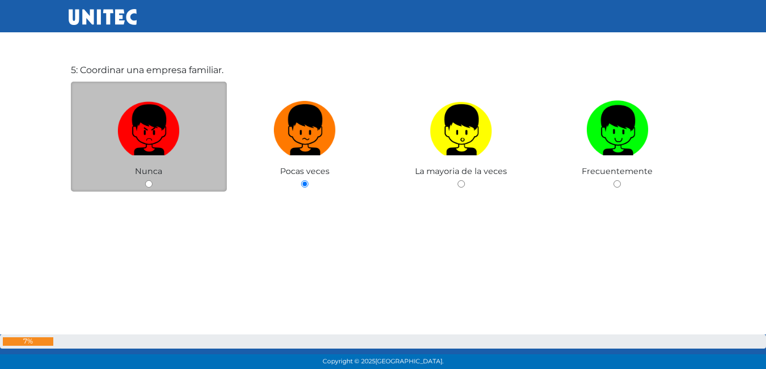
click at [152, 183] on input "radio" at bounding box center [148, 183] width 7 height 7
radio input "true"
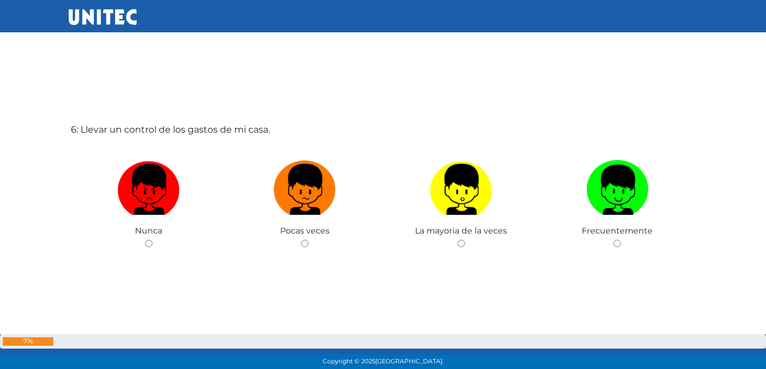
scroll to position [1891, 0]
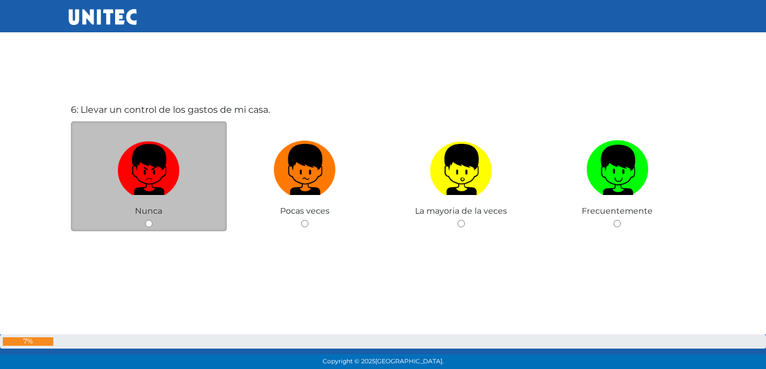
click at [147, 221] on input "radio" at bounding box center [148, 223] width 7 height 7
radio input "true"
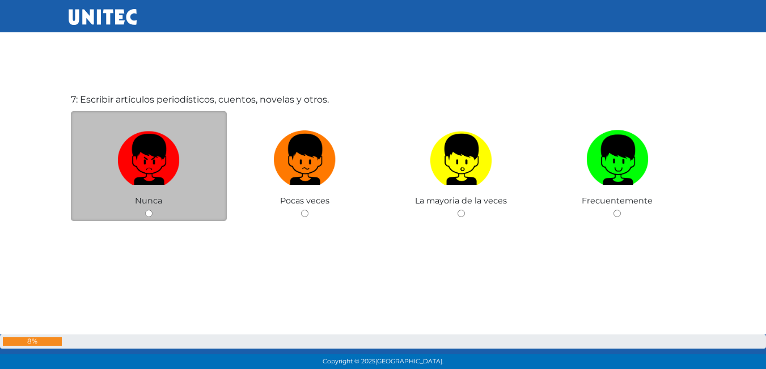
scroll to position [2290, 0]
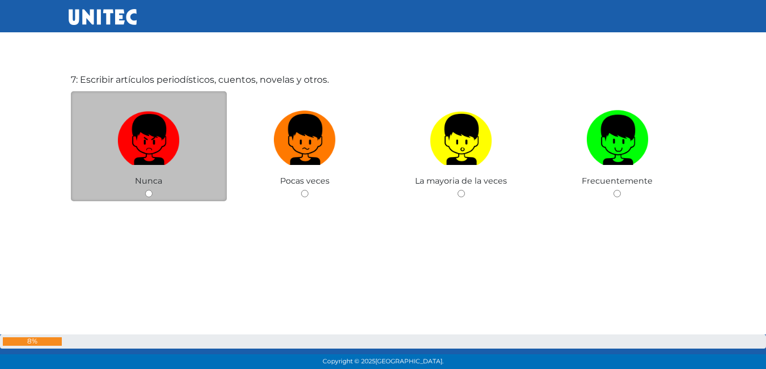
click at [150, 194] on input "radio" at bounding box center [148, 193] width 7 height 7
radio input "true"
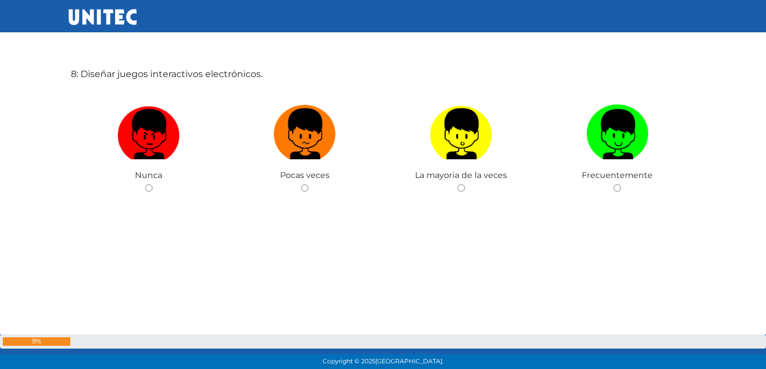
scroll to position [2687, 0]
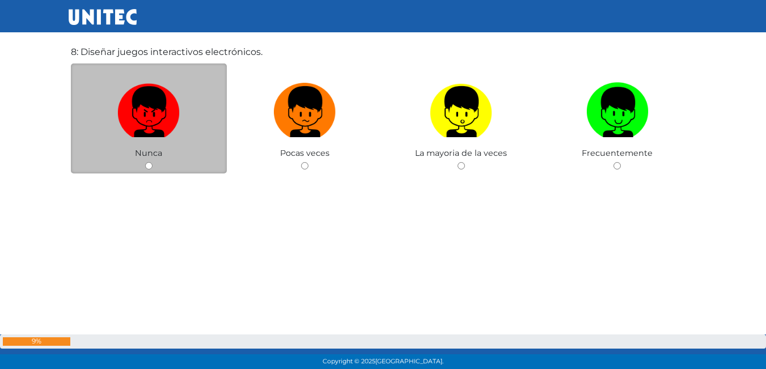
click at [149, 166] on input "radio" at bounding box center [148, 165] width 7 height 7
radio input "true"
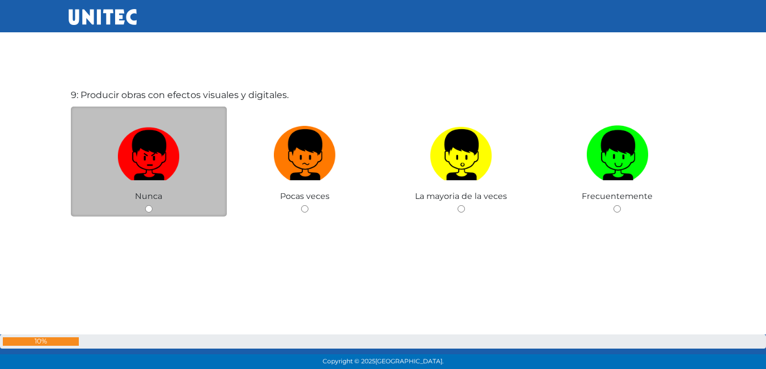
scroll to position [3032, 0]
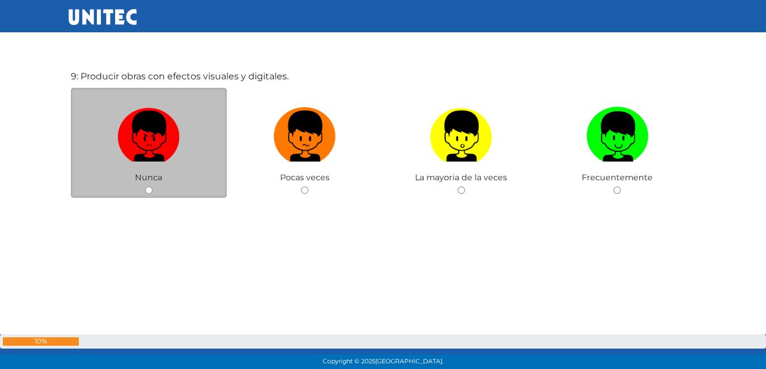
click at [146, 194] on input "radio" at bounding box center [148, 190] width 7 height 7
radio input "true"
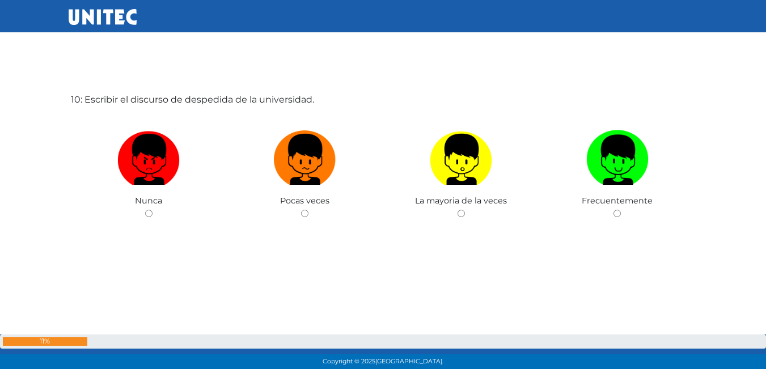
scroll to position [3378, 0]
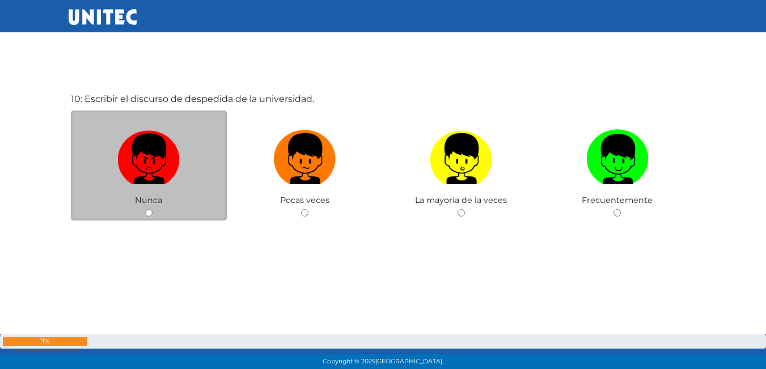
click at [149, 209] on input "radio" at bounding box center [148, 212] width 7 height 7
radio input "true"
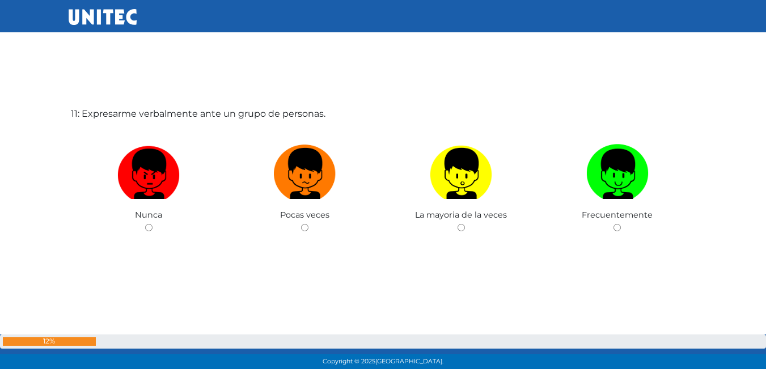
scroll to position [3760, 0]
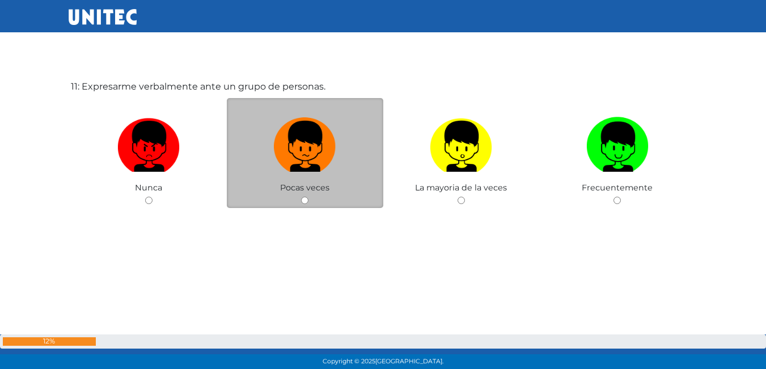
click at [301, 200] on input "radio" at bounding box center [304, 200] width 7 height 7
radio input "true"
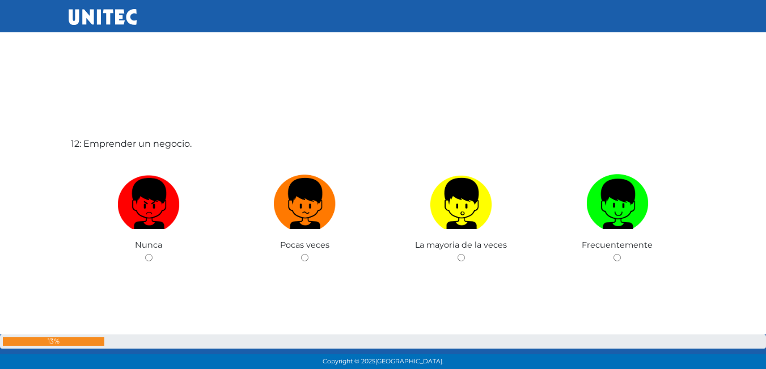
scroll to position [4116, 0]
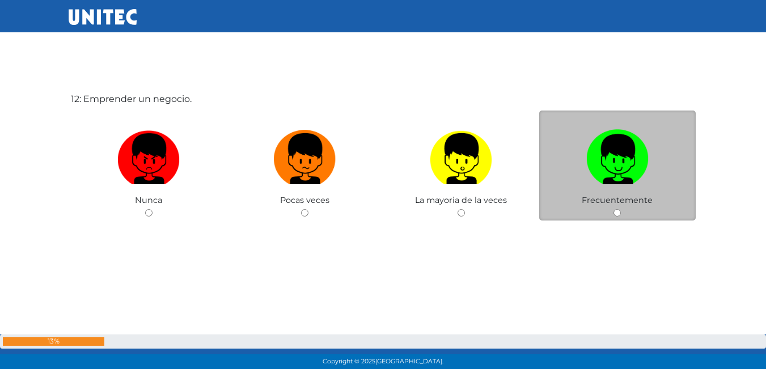
click at [615, 211] on input "radio" at bounding box center [616, 212] width 7 height 7
radio input "true"
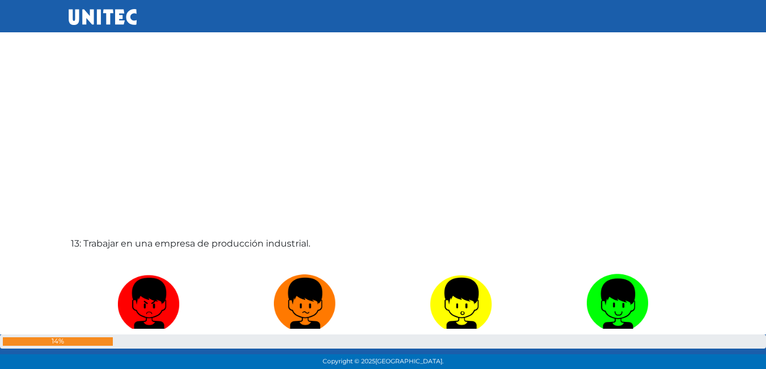
scroll to position [4455, 0]
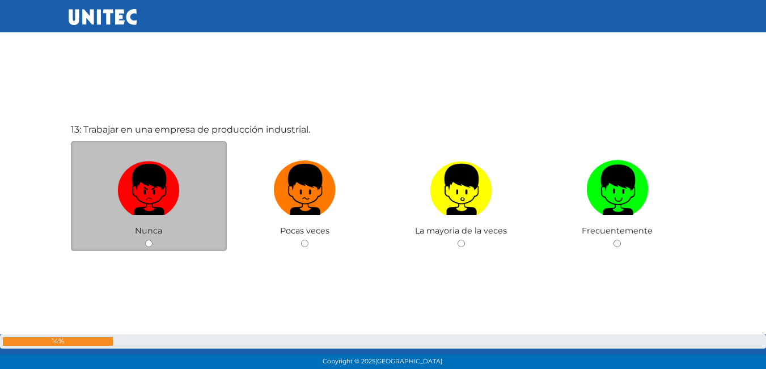
click at [149, 243] on input "radio" at bounding box center [148, 243] width 7 height 7
radio input "true"
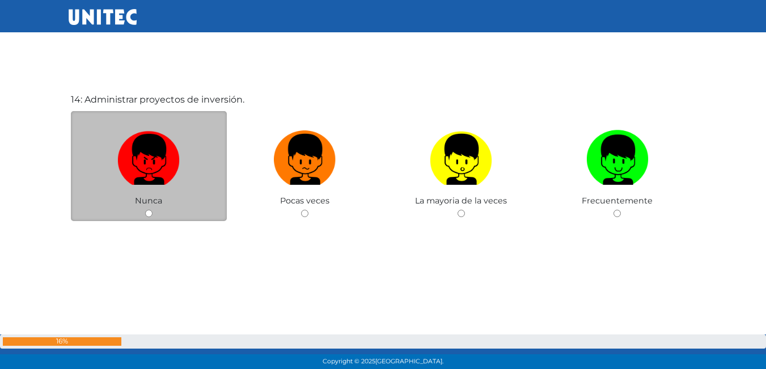
scroll to position [4854, 0]
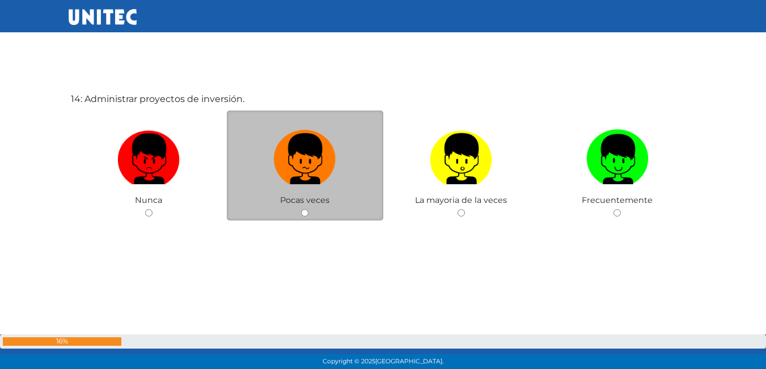
click at [306, 205] on span "Pocas veces" at bounding box center [304, 200] width 49 height 10
click at [306, 211] on input "radio" at bounding box center [304, 212] width 7 height 7
radio input "true"
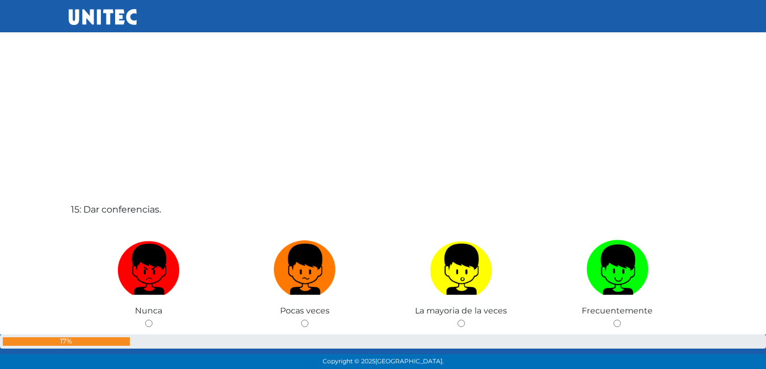
scroll to position [5238, 0]
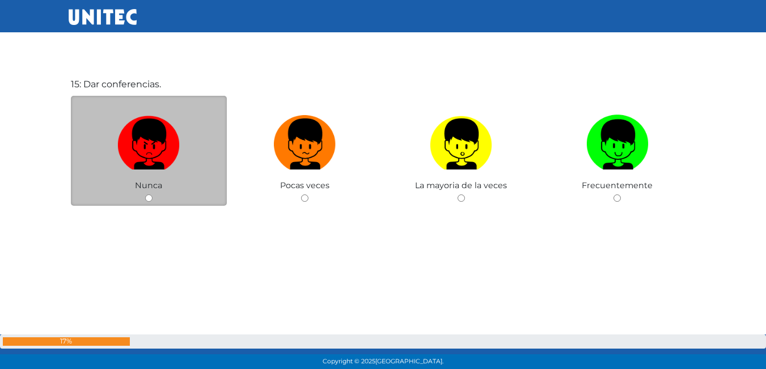
click at [148, 204] on div "Nunca" at bounding box center [149, 151] width 156 height 111
click at [149, 197] on input "radio" at bounding box center [148, 197] width 7 height 7
radio input "true"
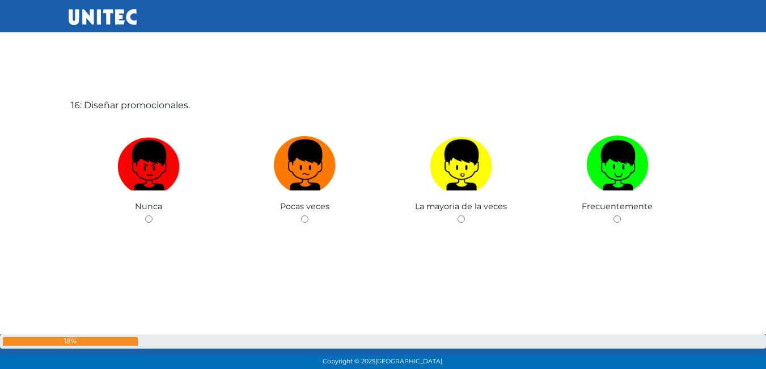
scroll to position [5613, 0]
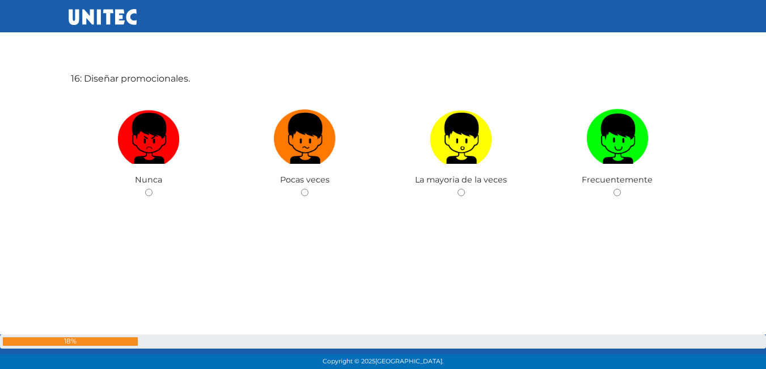
click at [149, 197] on div "Nunca" at bounding box center [149, 145] width 156 height 111
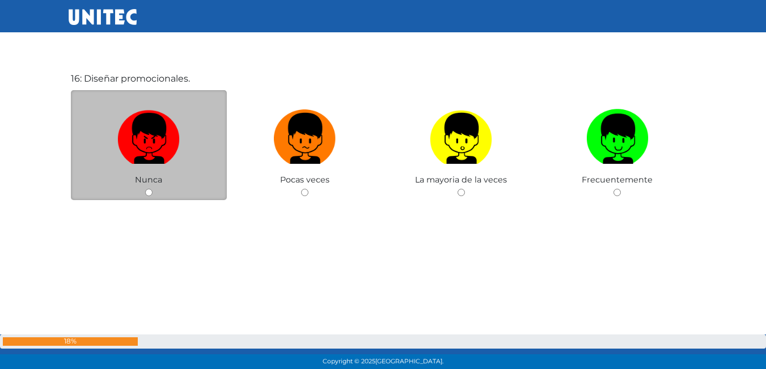
click at [150, 193] on input "radio" at bounding box center [148, 192] width 7 height 7
radio input "true"
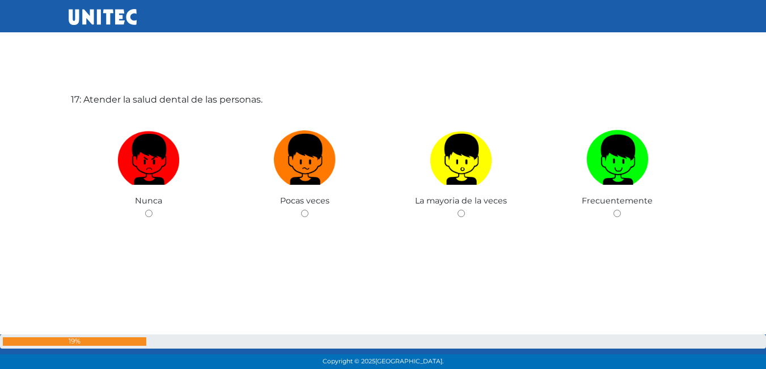
scroll to position [5960, 0]
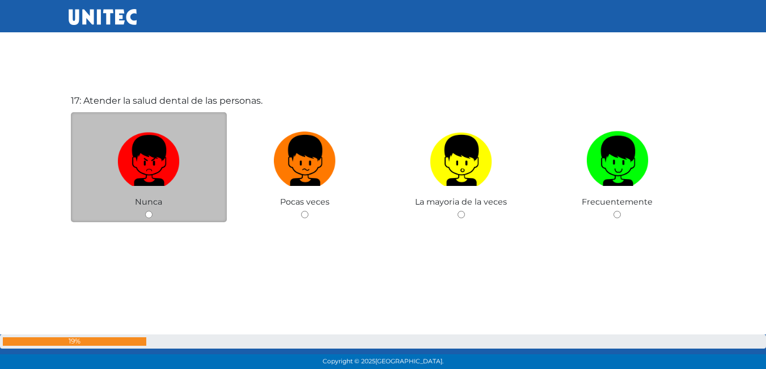
click at [147, 218] on input "radio" at bounding box center [148, 214] width 7 height 7
radio input "true"
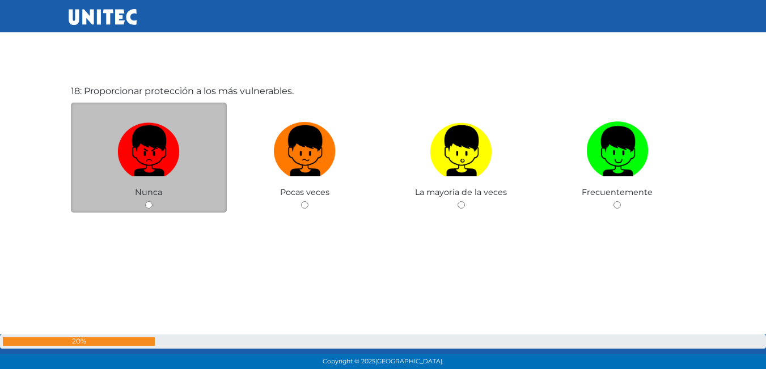
scroll to position [6356, 0]
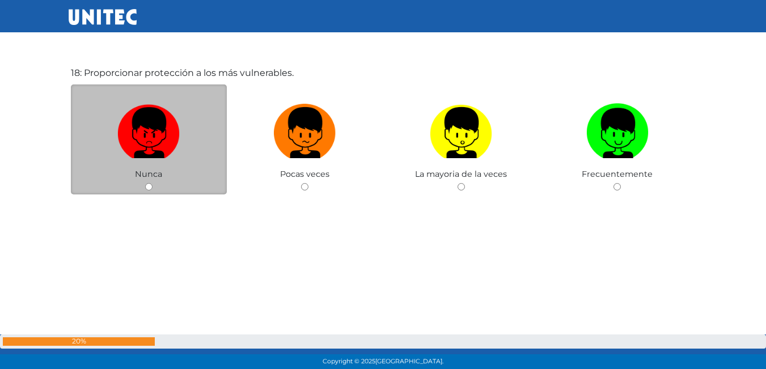
click at [149, 188] on input "radio" at bounding box center [148, 186] width 7 height 7
radio input "true"
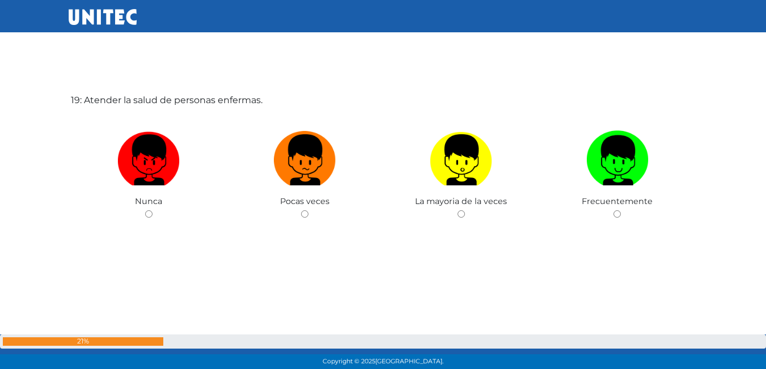
scroll to position [6699, 0]
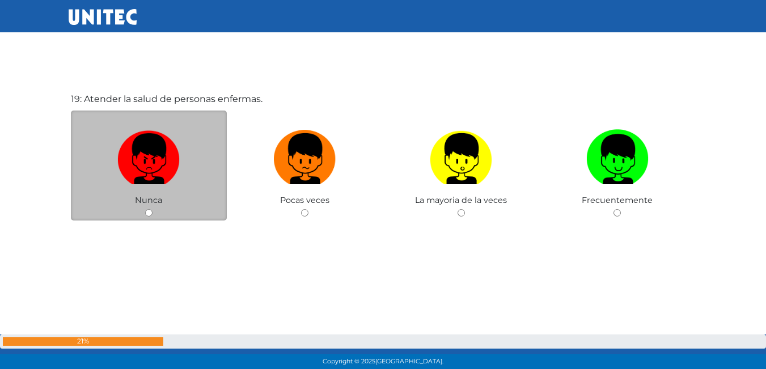
click at [149, 215] on input "radio" at bounding box center [148, 212] width 7 height 7
radio input "true"
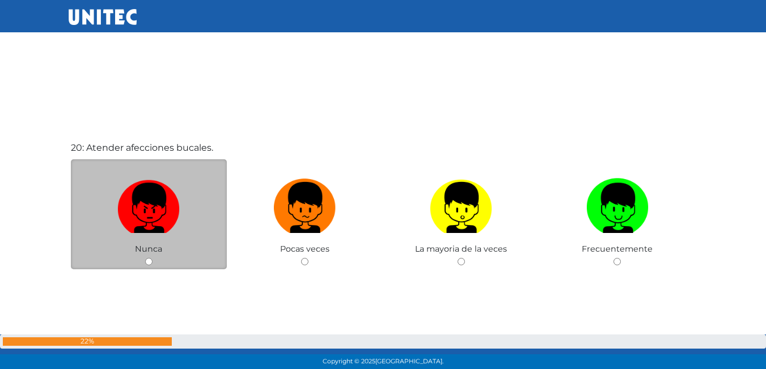
scroll to position [7039, 0]
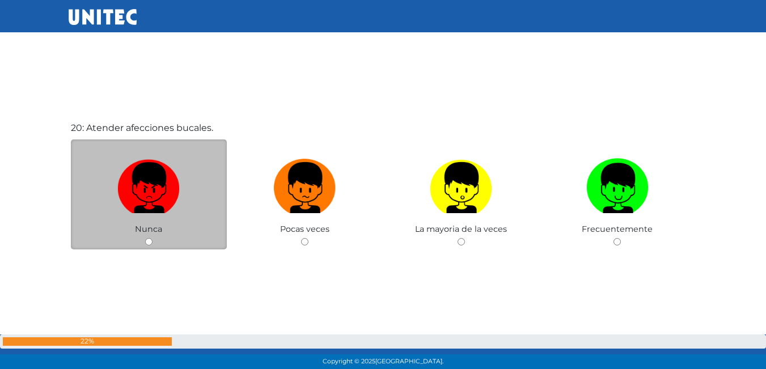
click at [151, 240] on input "radio" at bounding box center [148, 241] width 7 height 7
radio input "true"
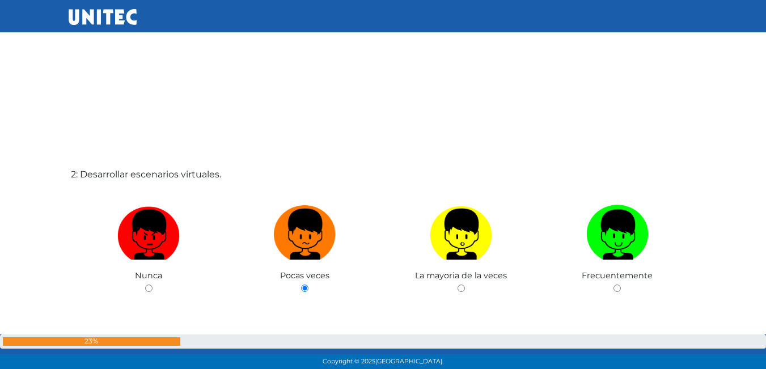
scroll to position [407, 0]
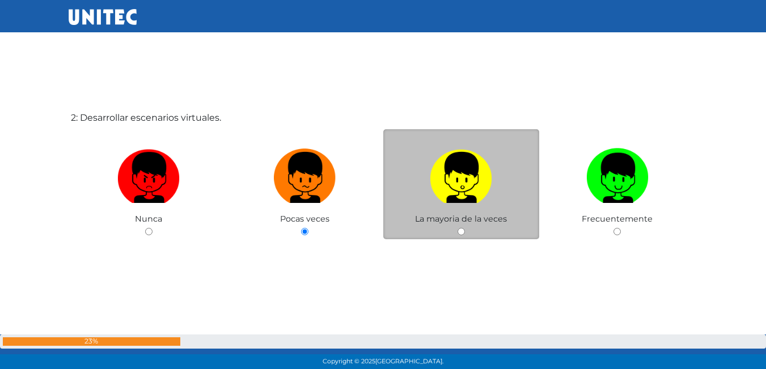
click at [461, 226] on div "La mayoria de la veces" at bounding box center [461, 184] width 156 height 111
click at [460, 235] on input "radio" at bounding box center [460, 231] width 7 height 7
radio input "true"
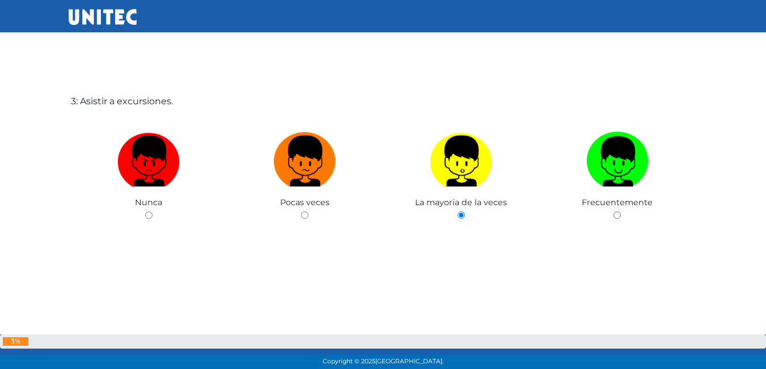
scroll to position [795, 0]
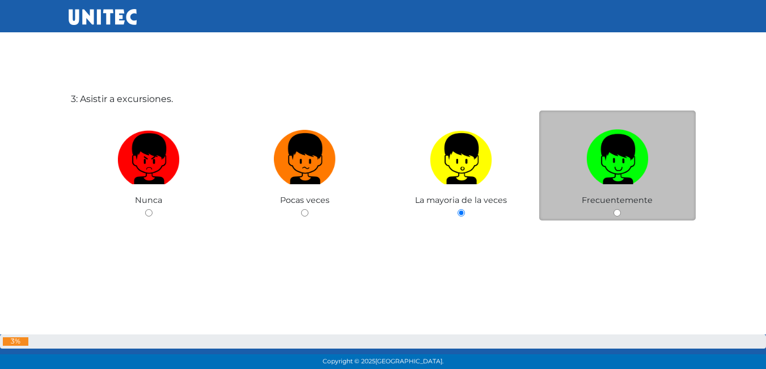
click at [614, 215] on input "radio" at bounding box center [616, 212] width 7 height 7
radio input "true"
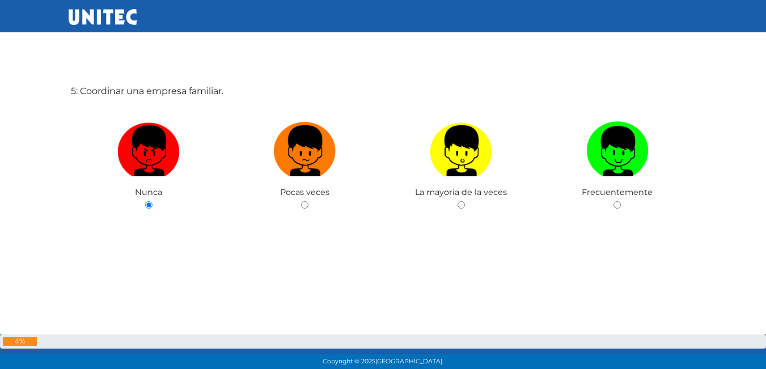
scroll to position [1561, 0]
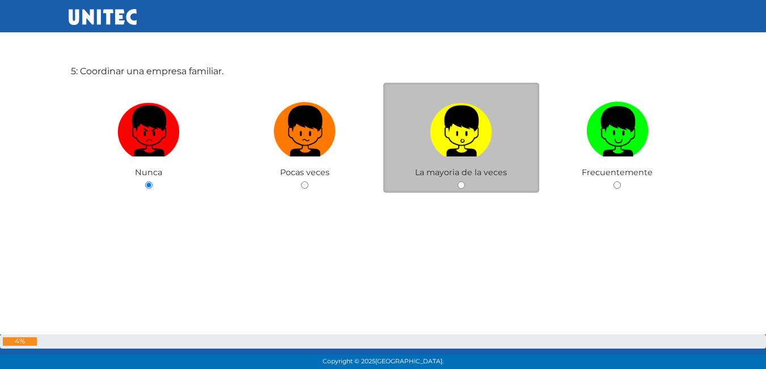
click at [469, 187] on div "La mayoria de la veces" at bounding box center [461, 138] width 156 height 111
click at [459, 190] on div "La mayoria de la veces" at bounding box center [461, 138] width 156 height 111
click at [461, 191] on div "La mayoria de la veces" at bounding box center [461, 138] width 156 height 111
click at [462, 185] on input "radio" at bounding box center [460, 184] width 7 height 7
radio input "true"
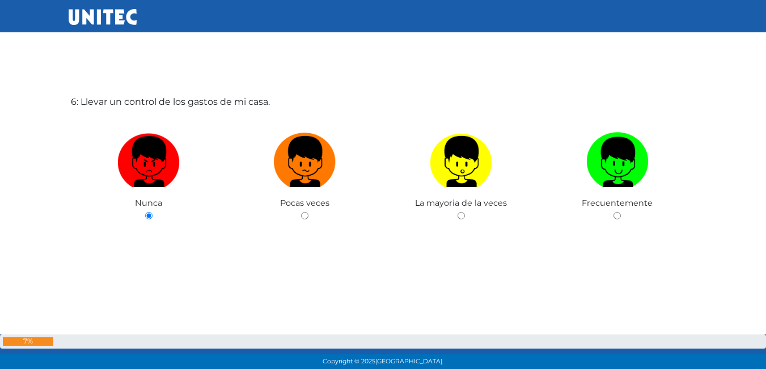
scroll to position [1884, 0]
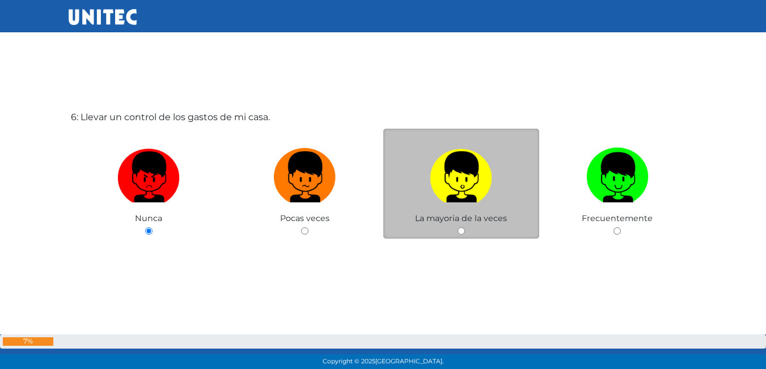
click at [461, 227] on div "La mayoria de la veces" at bounding box center [461, 184] width 156 height 111
click at [464, 231] on input "radio" at bounding box center [460, 230] width 7 height 7
radio input "true"
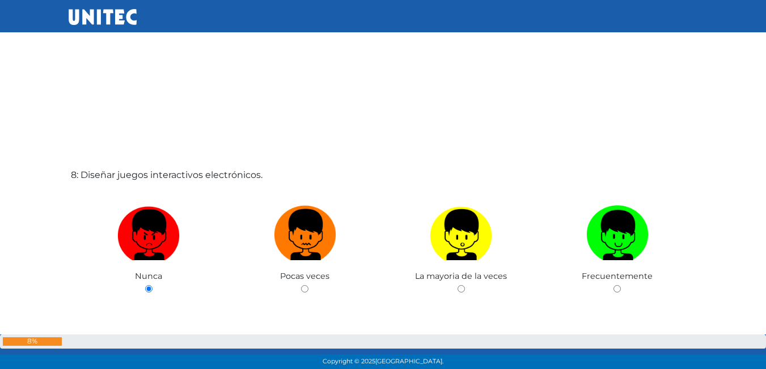
scroll to position [2621, 0]
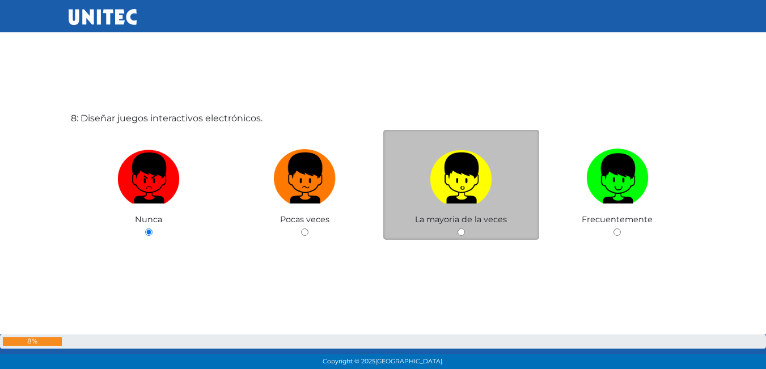
click at [460, 230] on input "radio" at bounding box center [460, 231] width 7 height 7
radio input "true"
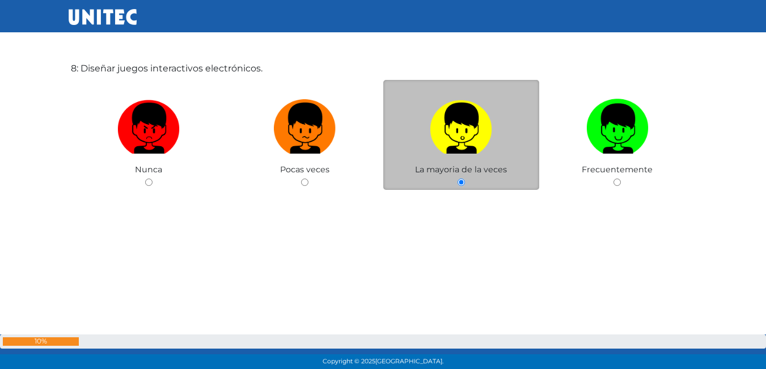
scroll to position [2678, 0]
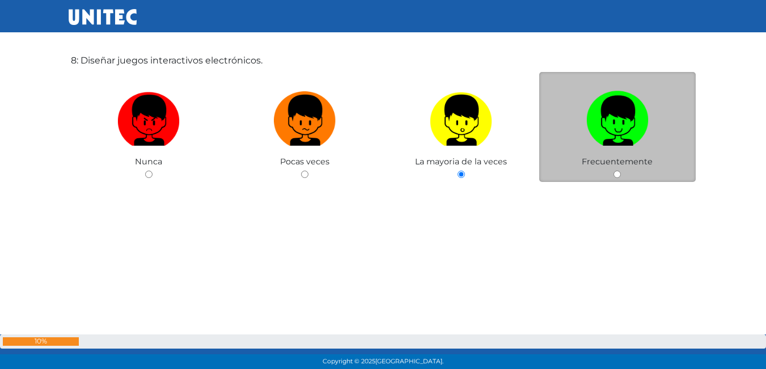
click at [618, 172] on input "radio" at bounding box center [616, 174] width 7 height 7
radio input "true"
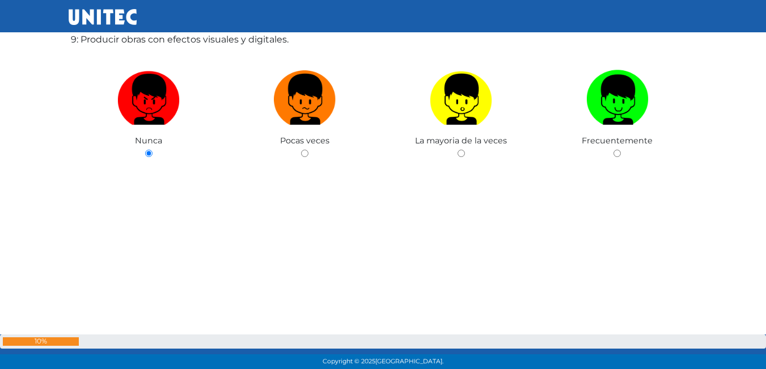
scroll to position [3066, 0]
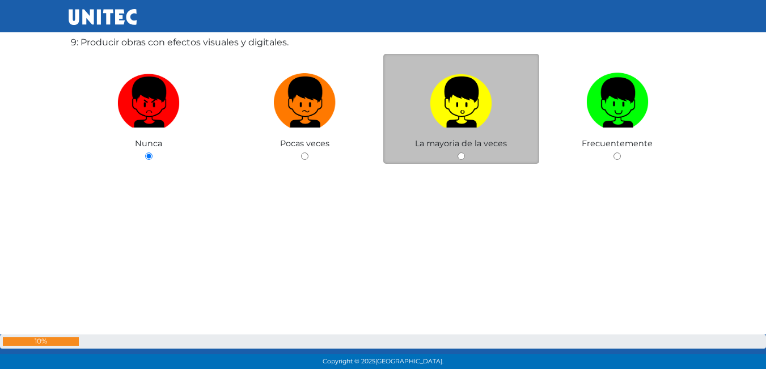
click at [464, 155] on input "radio" at bounding box center [460, 155] width 7 height 7
radio input "true"
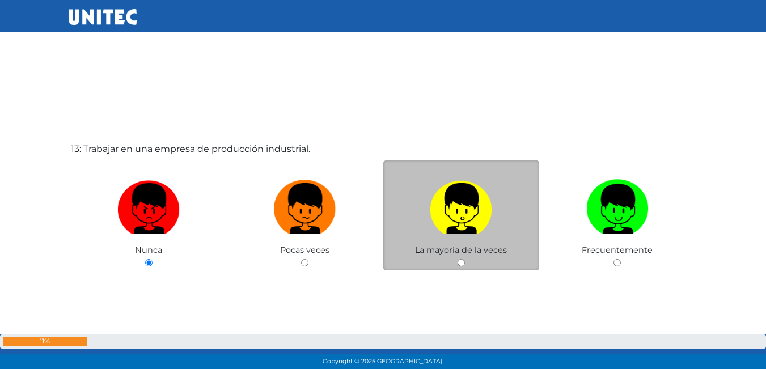
scroll to position [4455, 0]
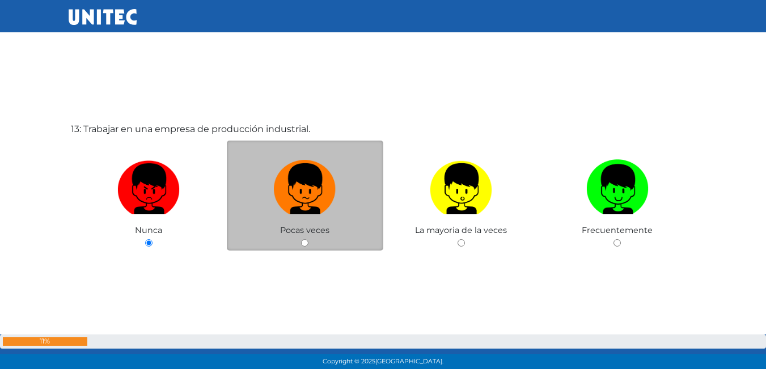
click at [308, 240] on input "radio" at bounding box center [304, 242] width 7 height 7
radio input "true"
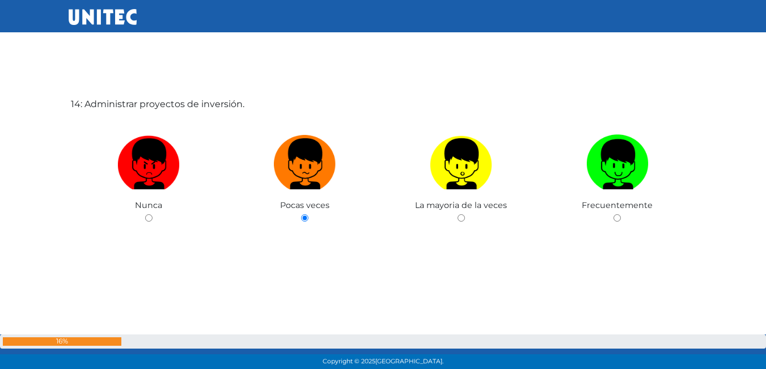
scroll to position [4854, 0]
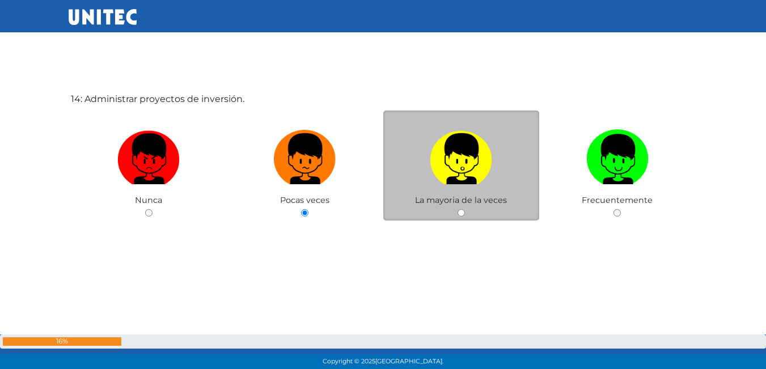
click at [455, 209] on div "La mayoria de la veces" at bounding box center [461, 166] width 156 height 111
click at [458, 212] on input "radio" at bounding box center [460, 212] width 7 height 7
radio input "true"
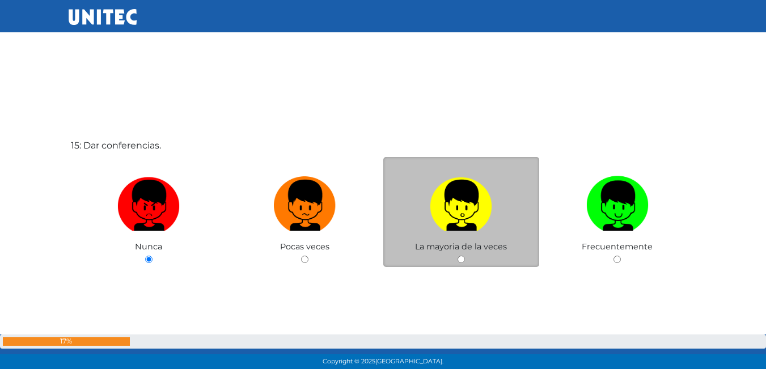
scroll to position [5197, 0]
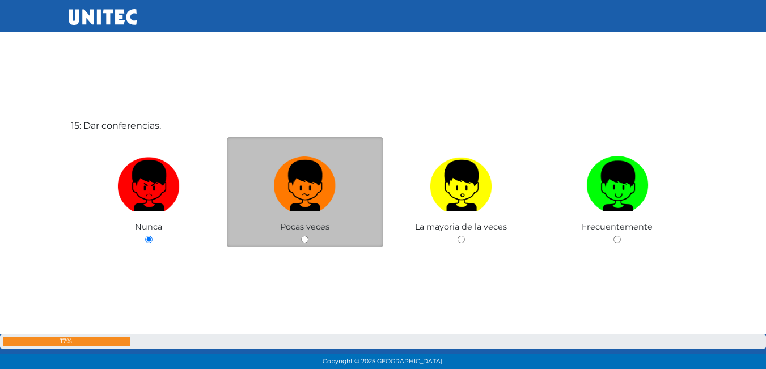
click at [307, 238] on input "radio" at bounding box center [304, 239] width 7 height 7
radio input "true"
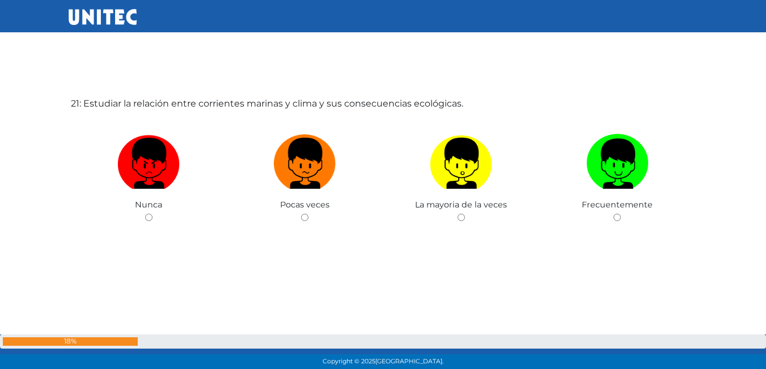
scroll to position [7448, 0]
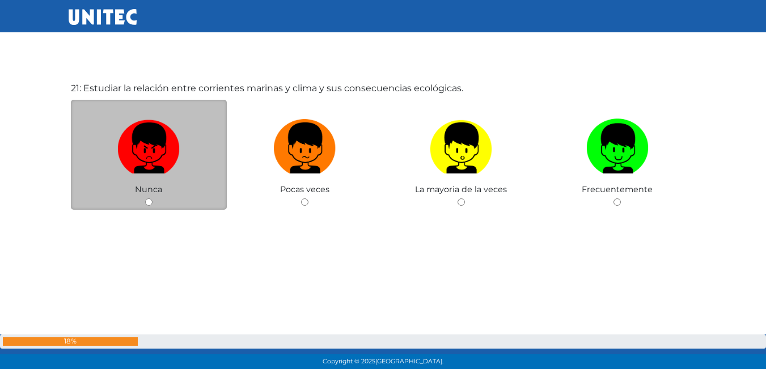
click at [156, 201] on div "Nunca" at bounding box center [149, 155] width 156 height 111
click at [147, 202] on input "radio" at bounding box center [148, 201] width 7 height 7
radio input "true"
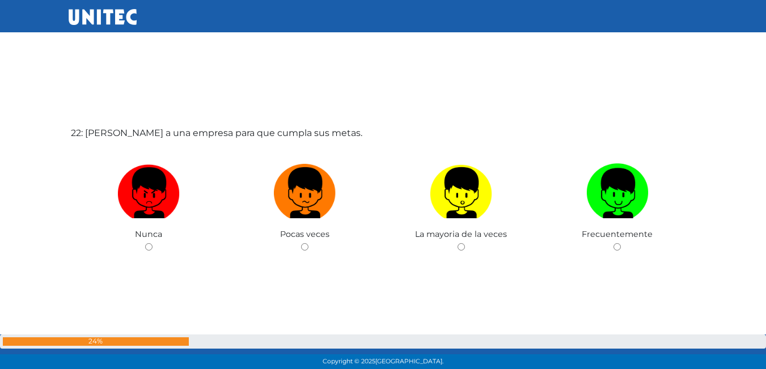
scroll to position [7806, 0]
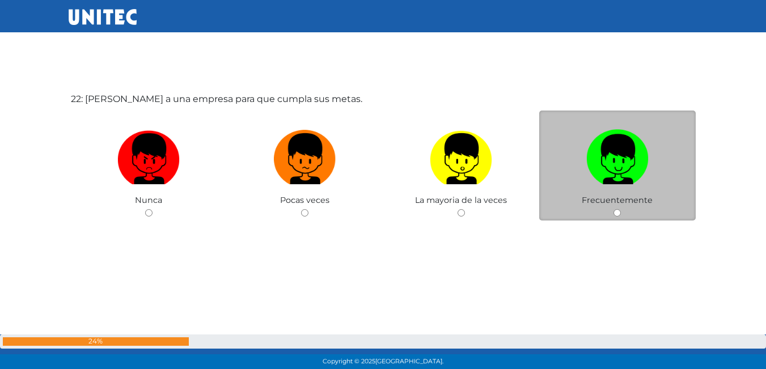
click at [613, 213] on input "radio" at bounding box center [616, 212] width 7 height 7
radio input "true"
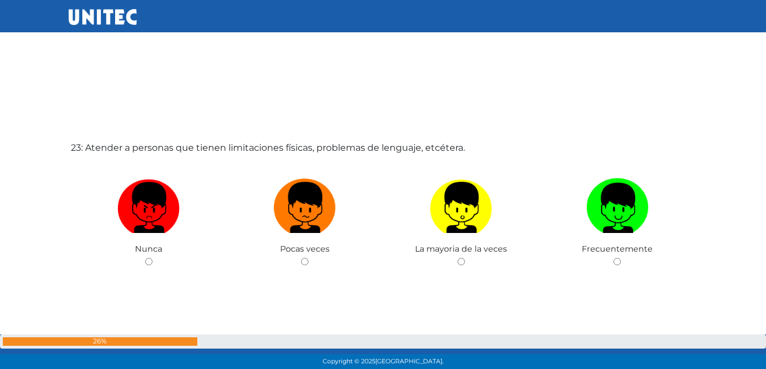
scroll to position [8136, 0]
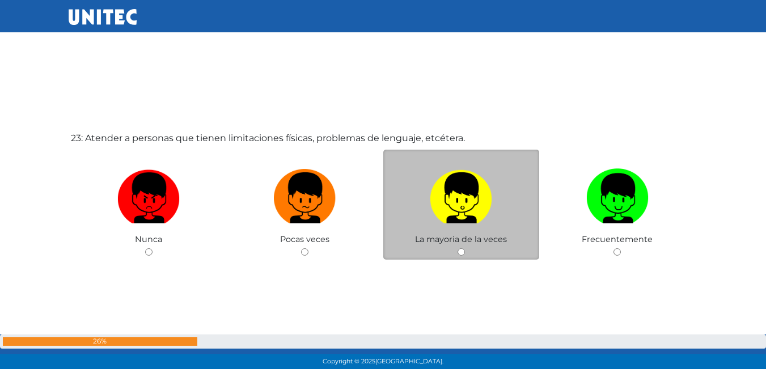
click at [460, 251] on input "radio" at bounding box center [460, 251] width 7 height 7
radio input "true"
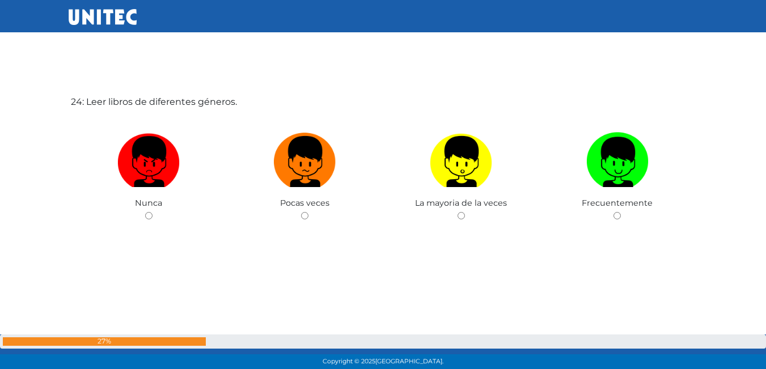
scroll to position [8545, 0]
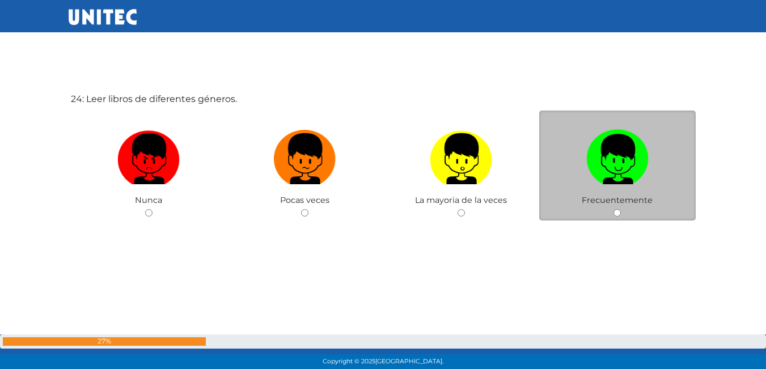
click at [618, 213] on input "radio" at bounding box center [616, 212] width 7 height 7
radio input "true"
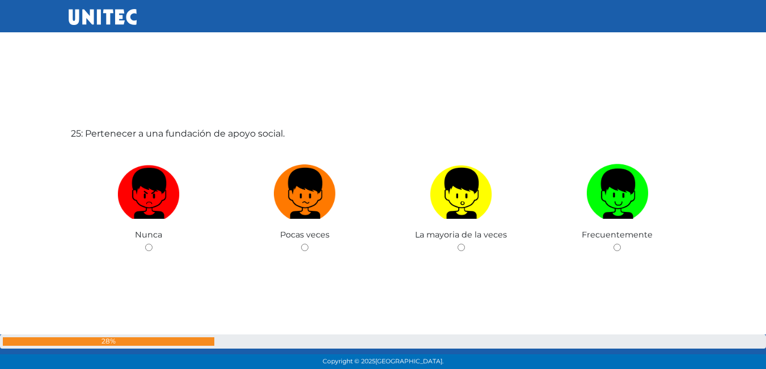
scroll to position [8944, 0]
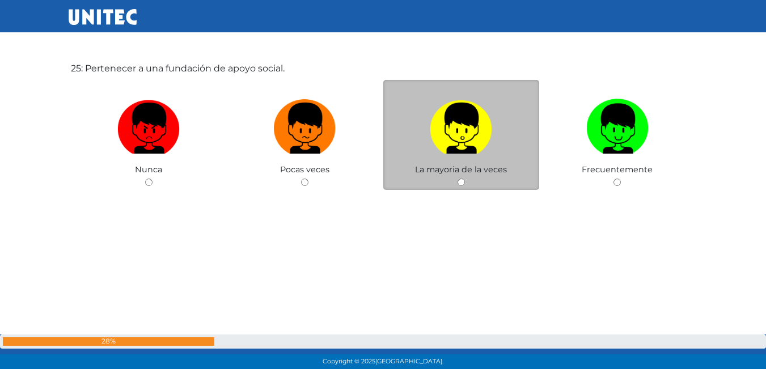
click at [463, 183] on input "radio" at bounding box center [460, 182] width 7 height 7
radio input "true"
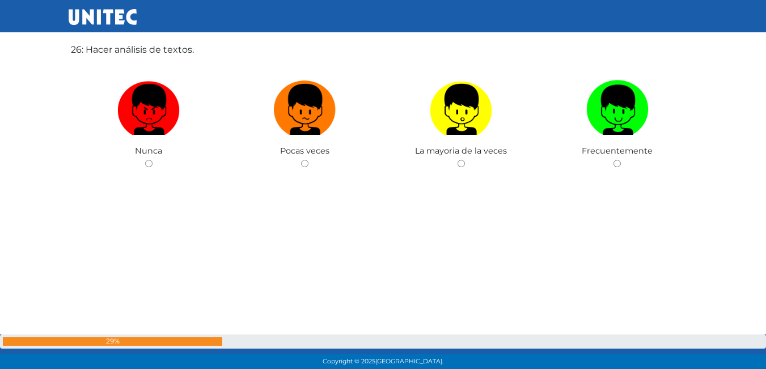
scroll to position [9344, 0]
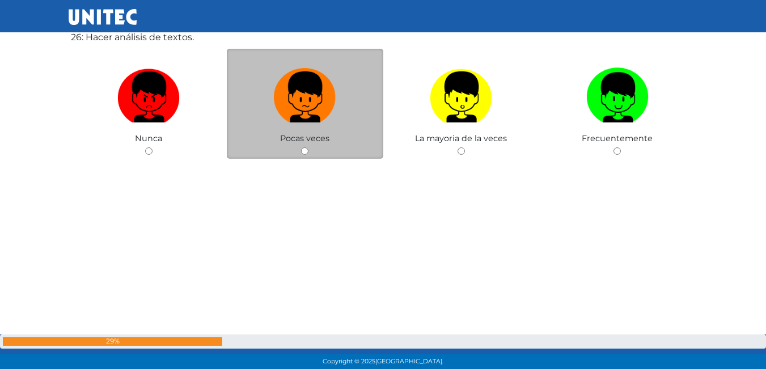
click at [304, 153] on input "radio" at bounding box center [304, 150] width 7 height 7
radio input "true"
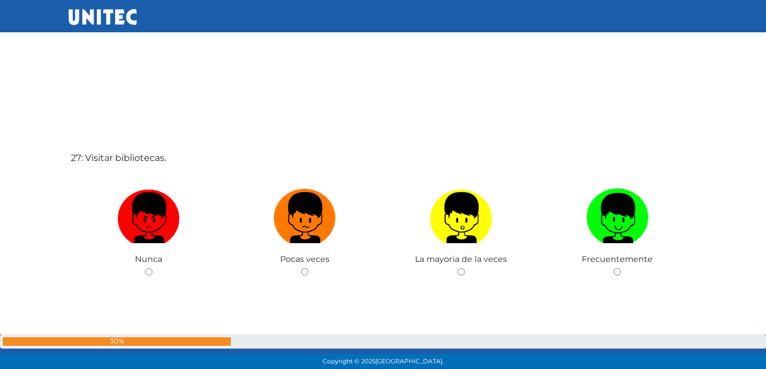
scroll to position [9685, 0]
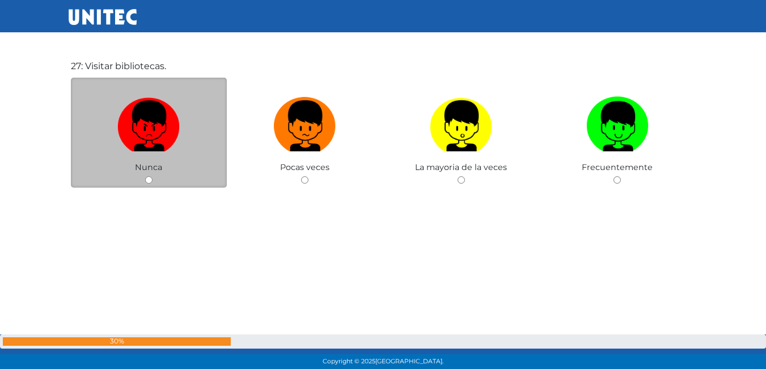
click at [153, 176] on div "Nunca" at bounding box center [149, 133] width 156 height 111
click at [147, 185] on div "Nunca" at bounding box center [149, 133] width 156 height 111
click at [149, 177] on input "radio" at bounding box center [148, 179] width 7 height 7
radio input "true"
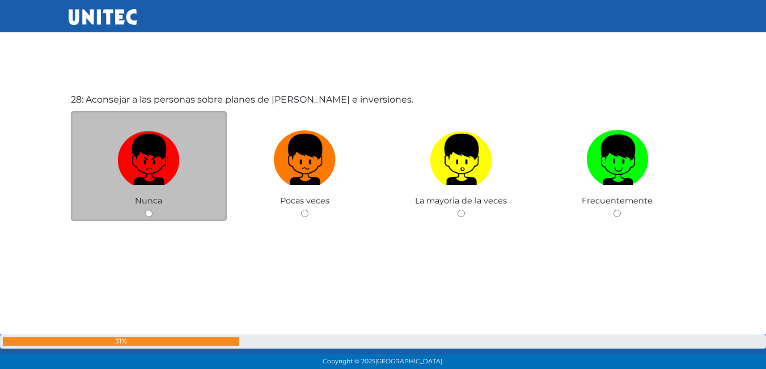
scroll to position [10021, 0]
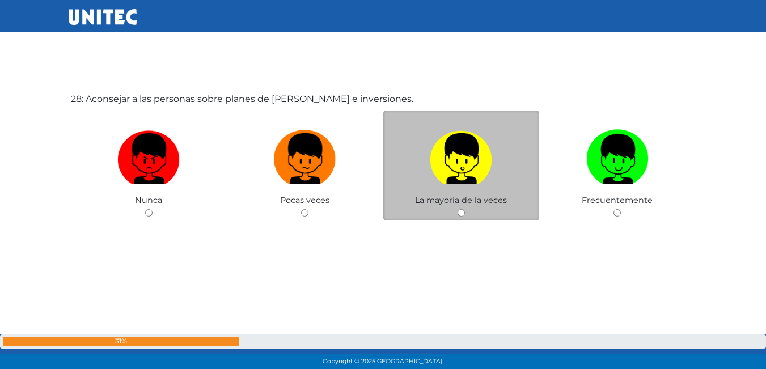
click at [464, 213] on input "radio" at bounding box center [460, 212] width 7 height 7
radio input "true"
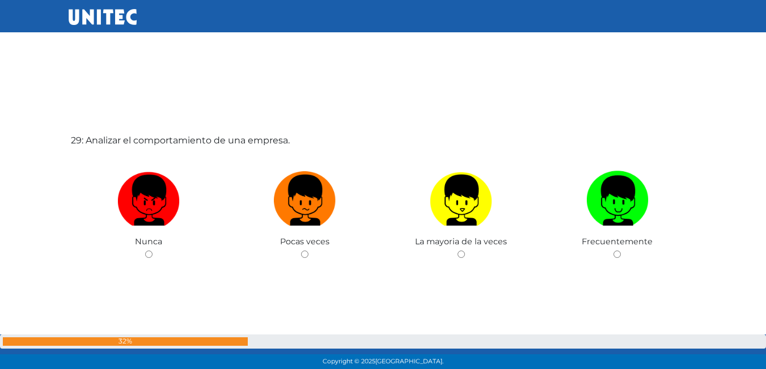
scroll to position [10361, 0]
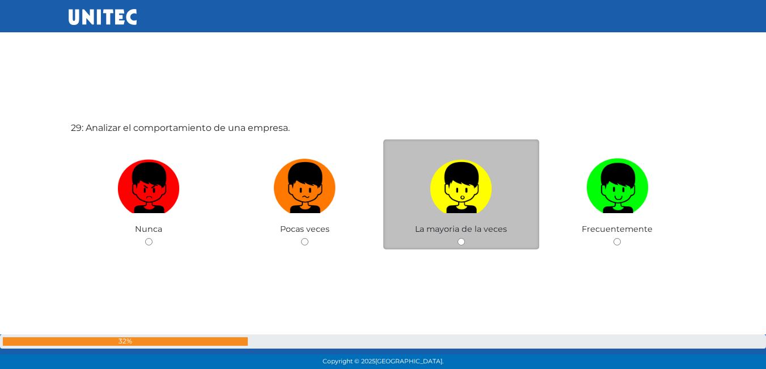
click at [459, 245] on input "radio" at bounding box center [460, 241] width 7 height 7
radio input "true"
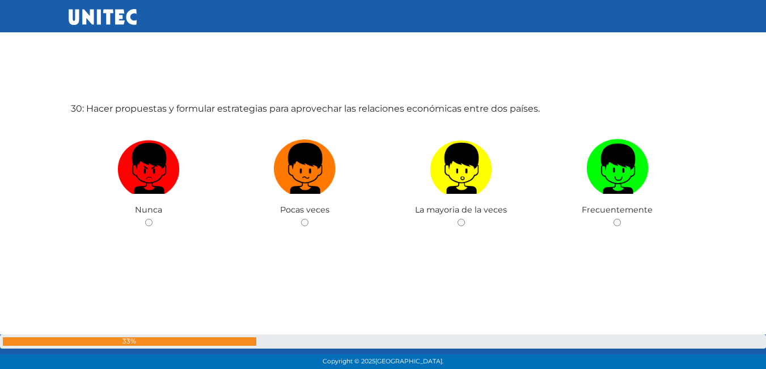
scroll to position [10759, 0]
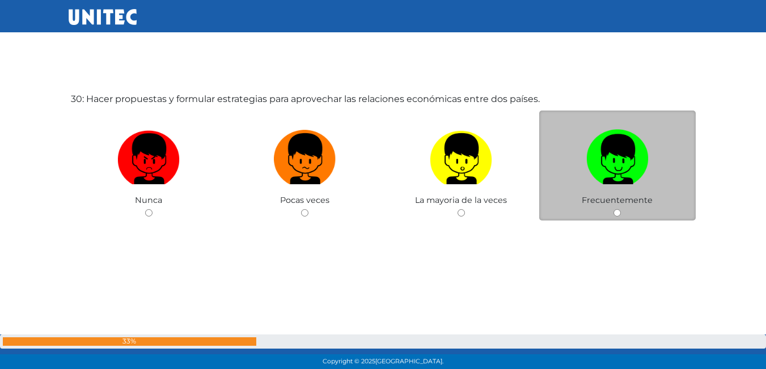
click at [619, 211] on input "radio" at bounding box center [616, 212] width 7 height 7
radio input "true"
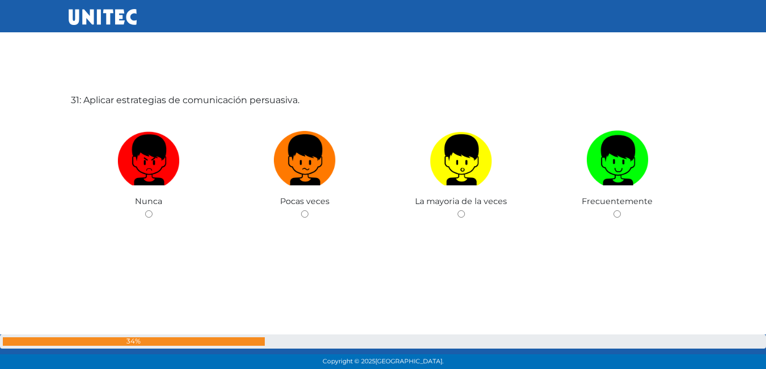
scroll to position [11128, 0]
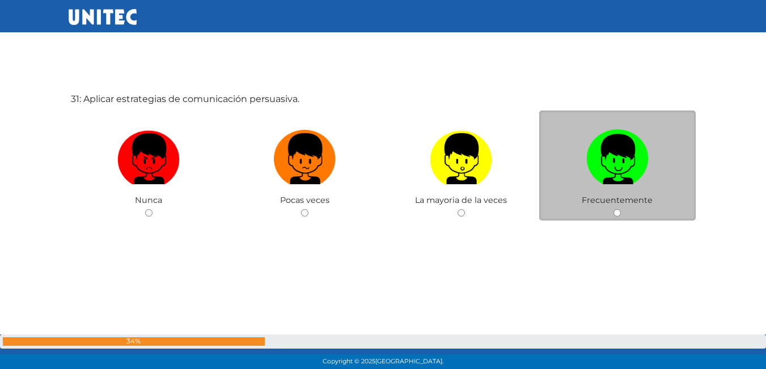
click at [615, 207] on div "Frecuentemente" at bounding box center [617, 166] width 156 height 111
click at [615, 214] on input "radio" at bounding box center [616, 212] width 7 height 7
radio input "true"
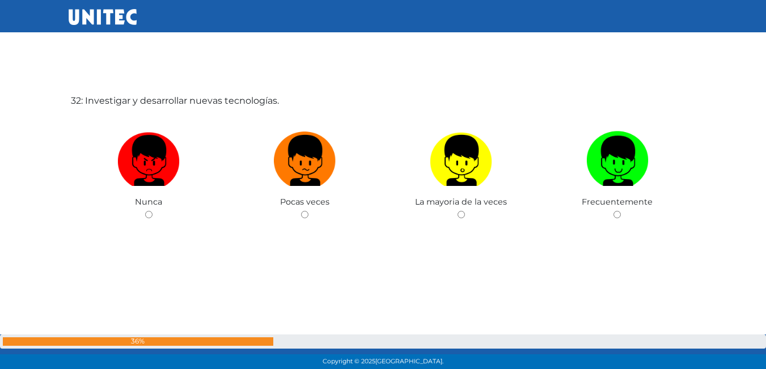
scroll to position [11497, 0]
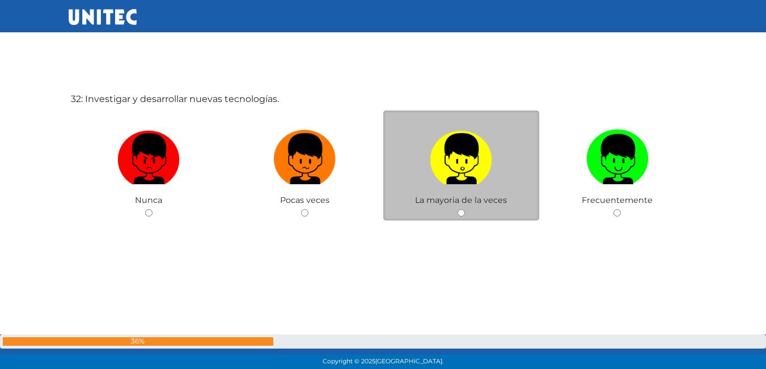
click at [461, 211] on input "radio" at bounding box center [460, 212] width 7 height 7
radio input "true"
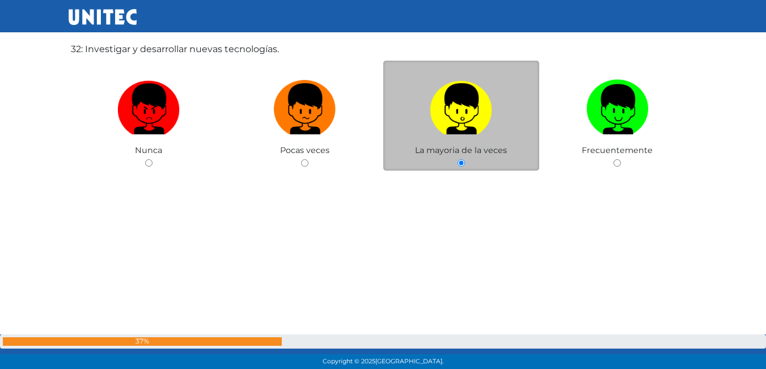
scroll to position [11555, 0]
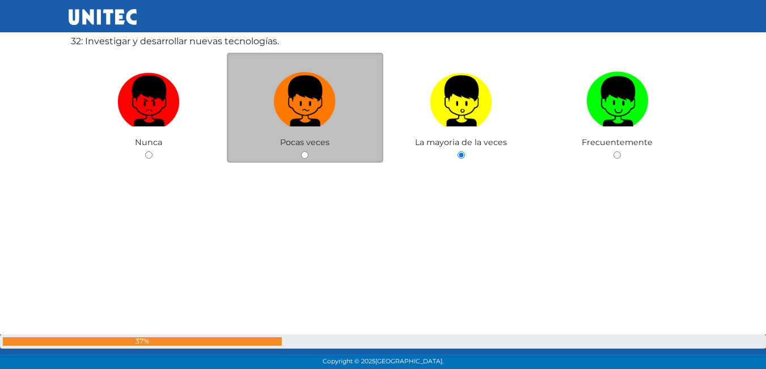
click at [303, 154] on input "radio" at bounding box center [304, 154] width 7 height 7
radio input "true"
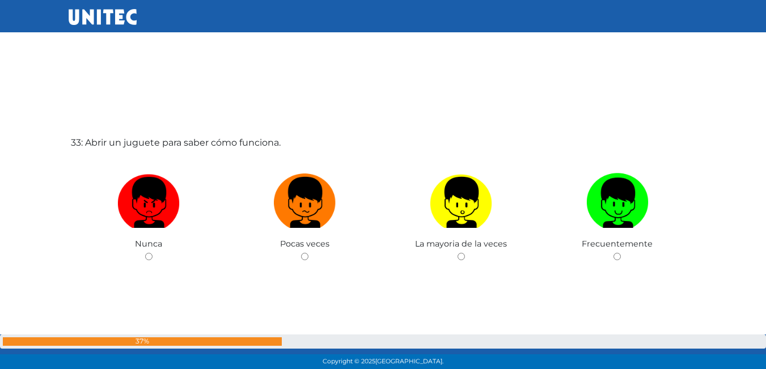
scroll to position [11842, 0]
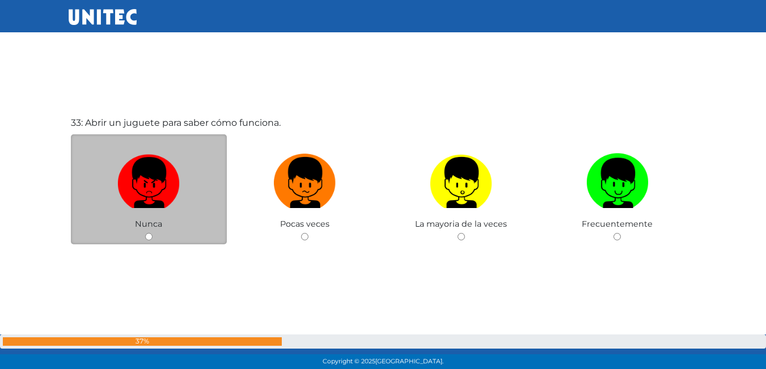
click at [148, 238] on input "radio" at bounding box center [148, 236] width 7 height 7
radio input "true"
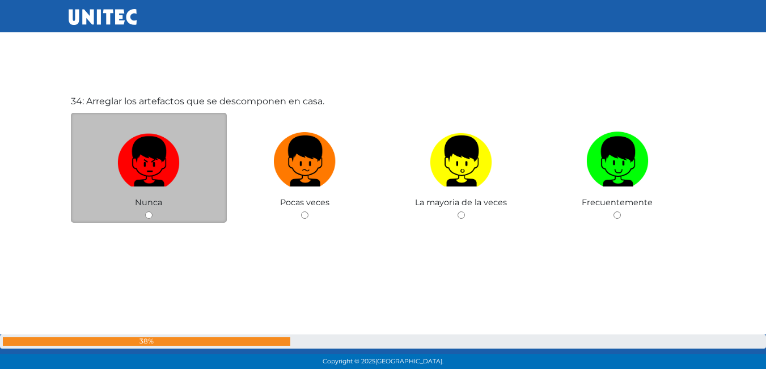
scroll to position [12235, 0]
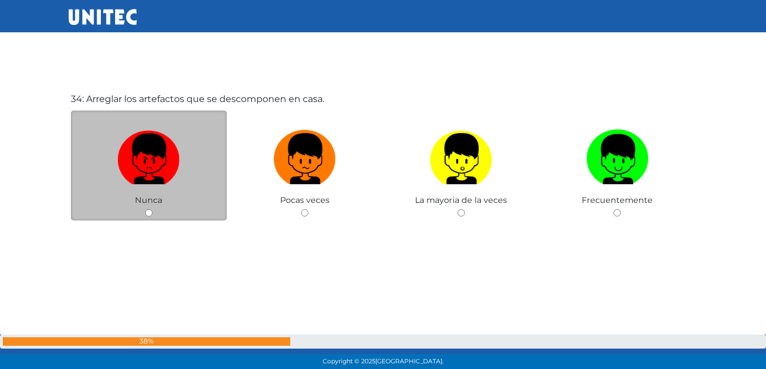
click at [148, 213] on input "radio" at bounding box center [148, 212] width 7 height 7
radio input "true"
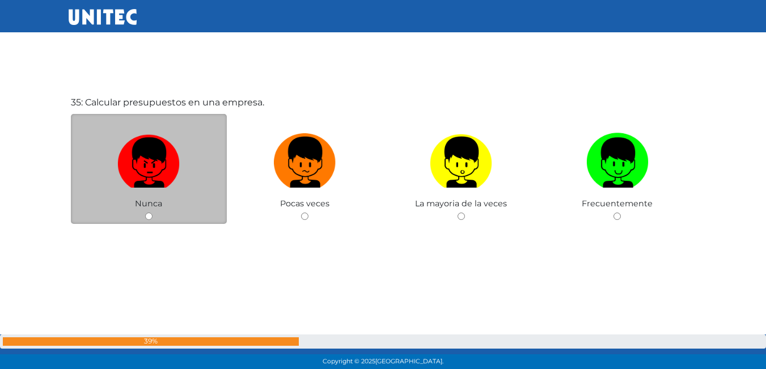
scroll to position [12625, 0]
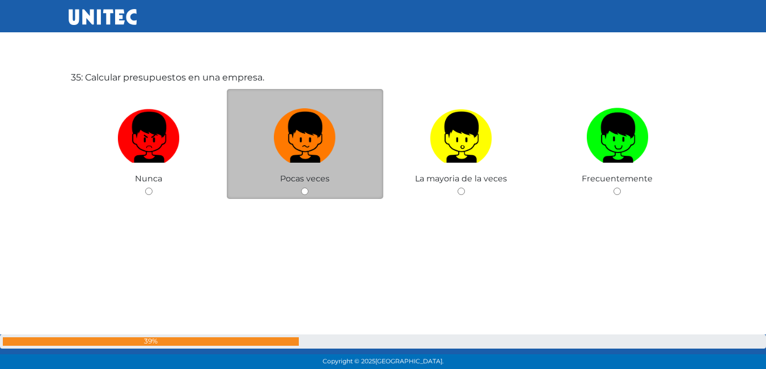
click at [302, 191] on input "radio" at bounding box center [304, 191] width 7 height 7
radio input "true"
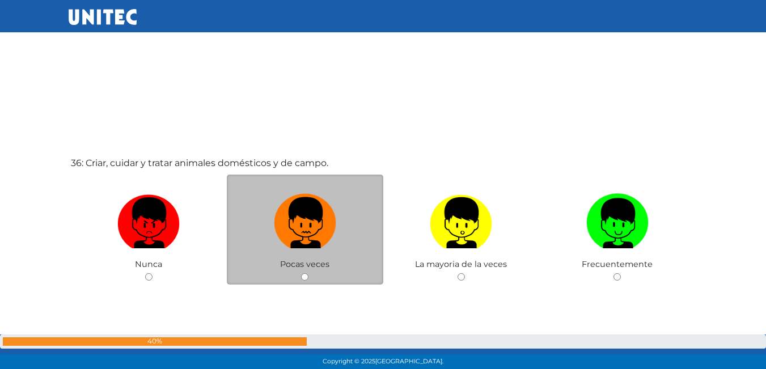
scroll to position [12966, 0]
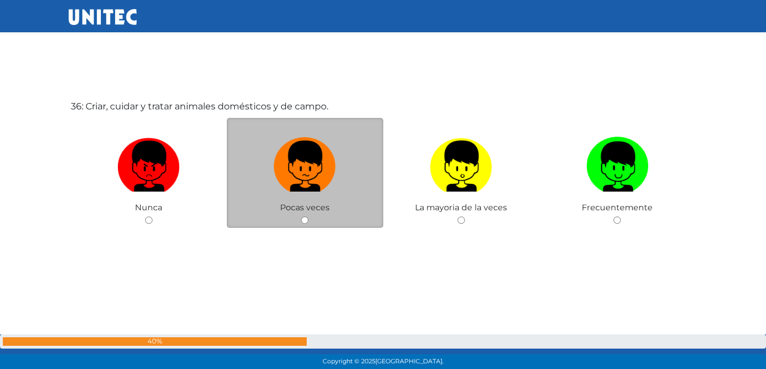
click at [304, 222] on input "radio" at bounding box center [304, 220] width 7 height 7
radio input "true"
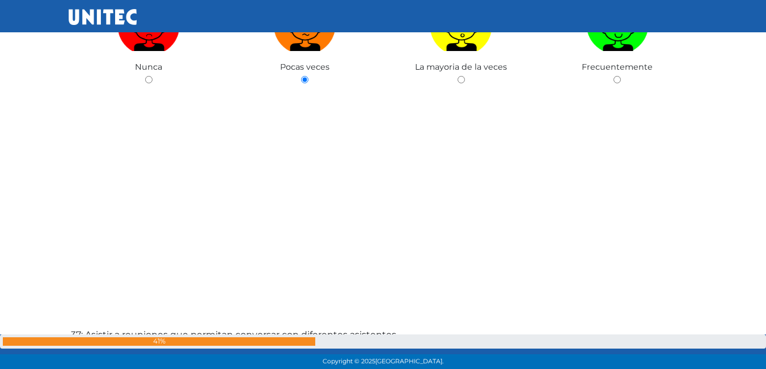
scroll to position [13059, 0]
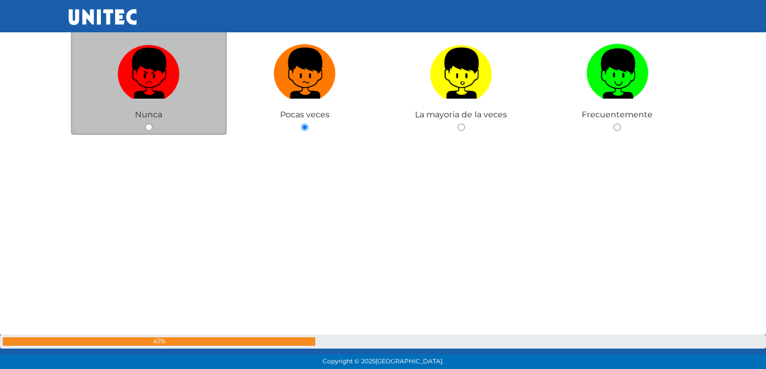
click at [149, 128] on input "radio" at bounding box center [148, 127] width 7 height 7
radio input "true"
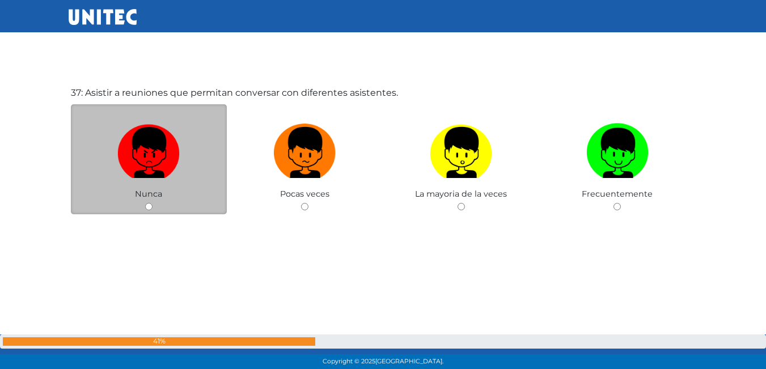
scroll to position [13349, 0]
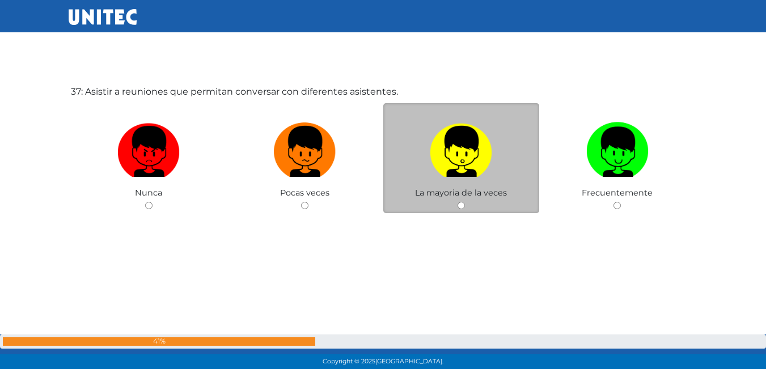
click at [459, 206] on input "radio" at bounding box center [460, 205] width 7 height 7
radio input "true"
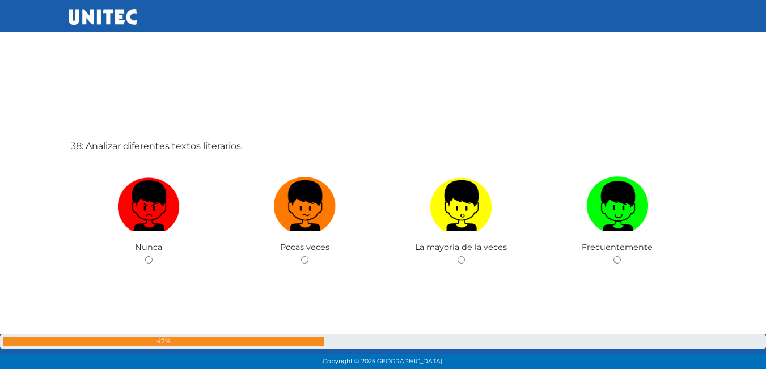
scroll to position [13721, 0]
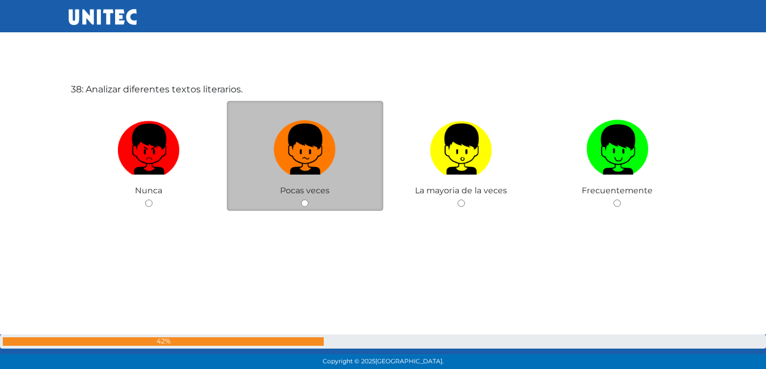
click at [307, 199] on div "Pocas veces" at bounding box center [305, 156] width 156 height 111
click at [305, 201] on input "radio" at bounding box center [304, 203] width 7 height 7
radio input "true"
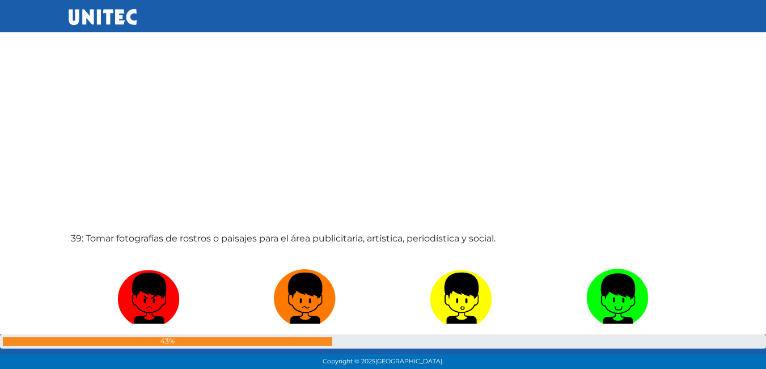
scroll to position [14054, 0]
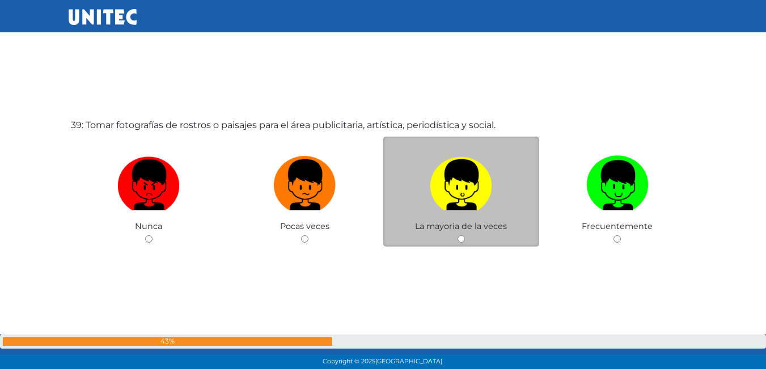
click at [460, 239] on input "radio" at bounding box center [460, 238] width 7 height 7
radio input "true"
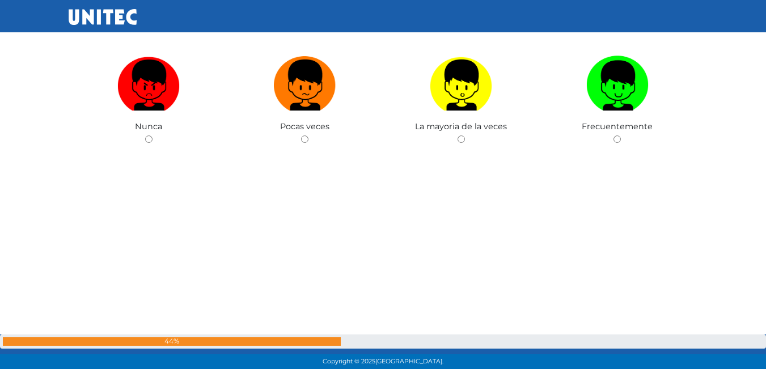
scroll to position [14543, 0]
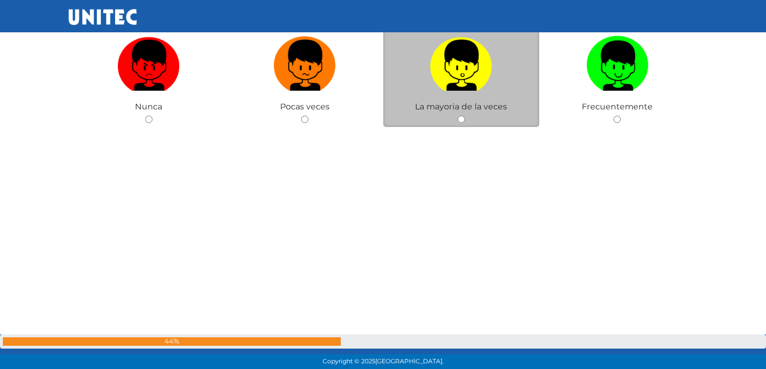
click at [456, 117] on div "La mayoria de la veces" at bounding box center [461, 72] width 156 height 111
click at [463, 118] on input "radio" at bounding box center [460, 119] width 7 height 7
radio input "true"
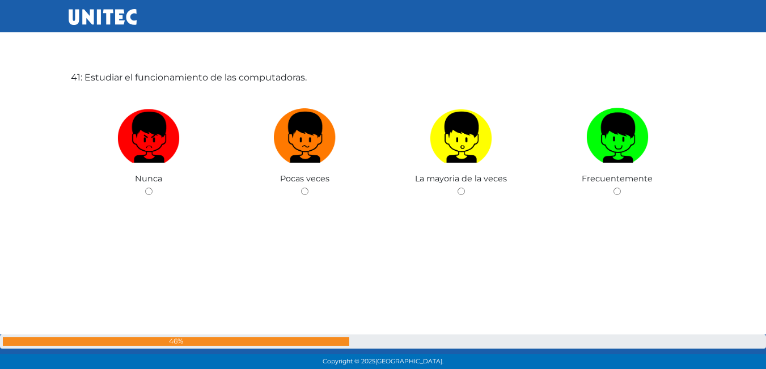
scroll to position [14860, 0]
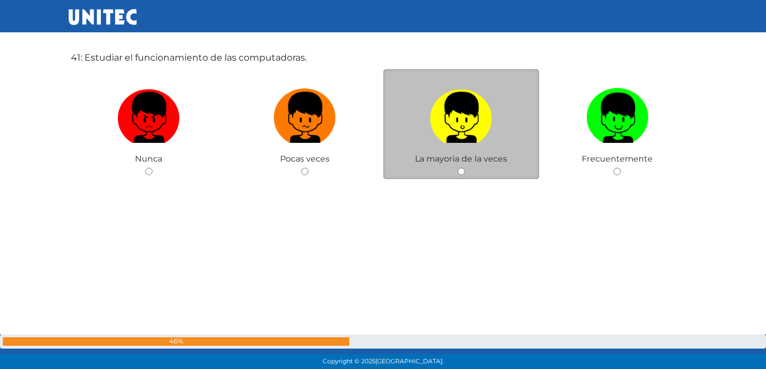
click at [461, 172] on input "radio" at bounding box center [460, 171] width 7 height 7
radio input "true"
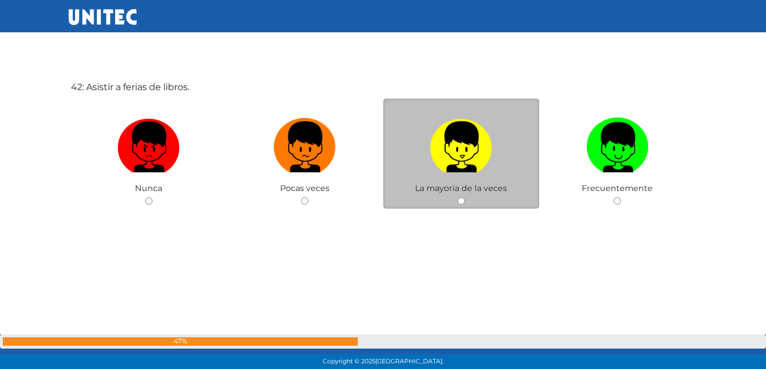
scroll to position [15200, 0]
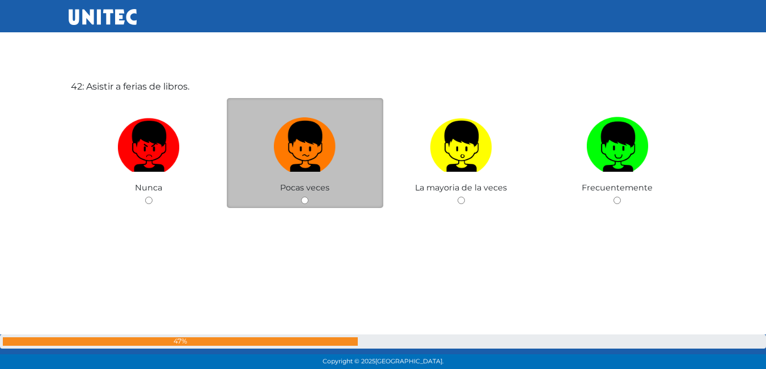
click at [306, 200] on input "radio" at bounding box center [304, 200] width 7 height 7
radio input "true"
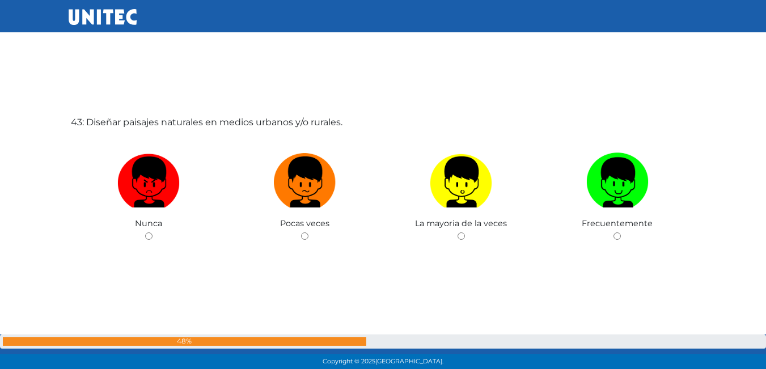
scroll to position [15556, 0]
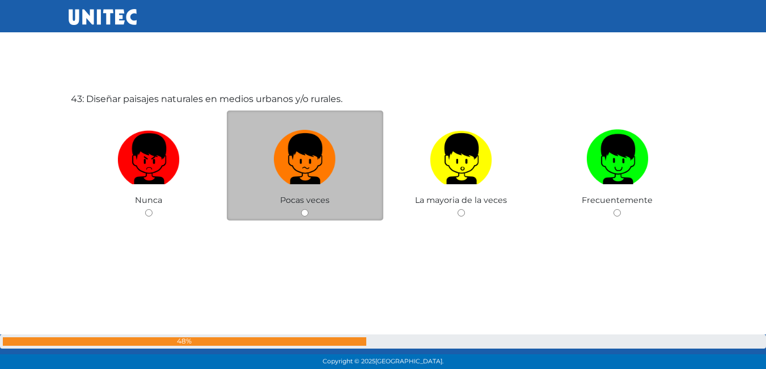
click at [306, 216] on input "radio" at bounding box center [304, 212] width 7 height 7
radio input "true"
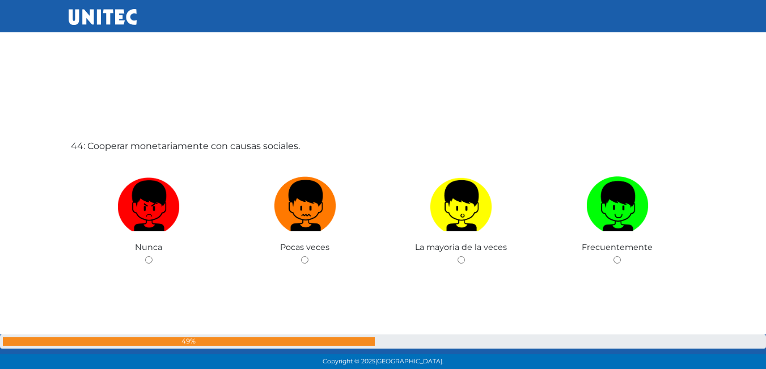
scroll to position [15898, 0]
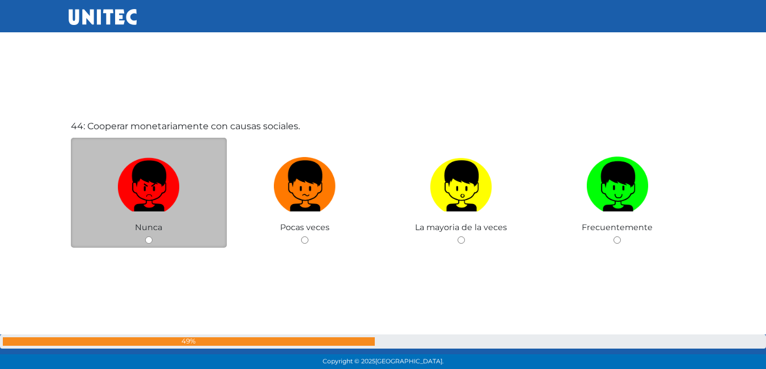
click at [148, 243] on input "radio" at bounding box center [148, 239] width 7 height 7
radio input "true"
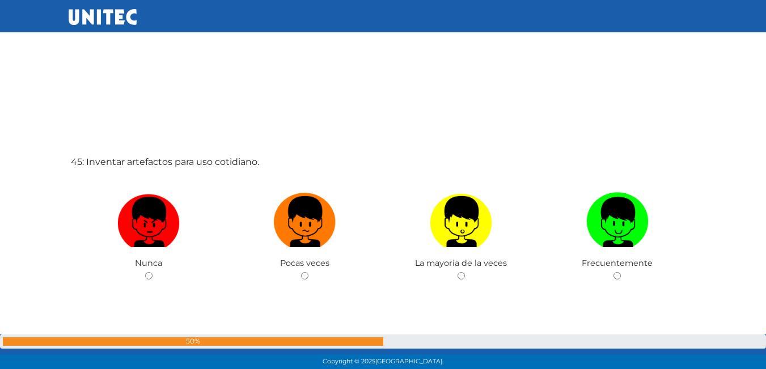
scroll to position [16288, 0]
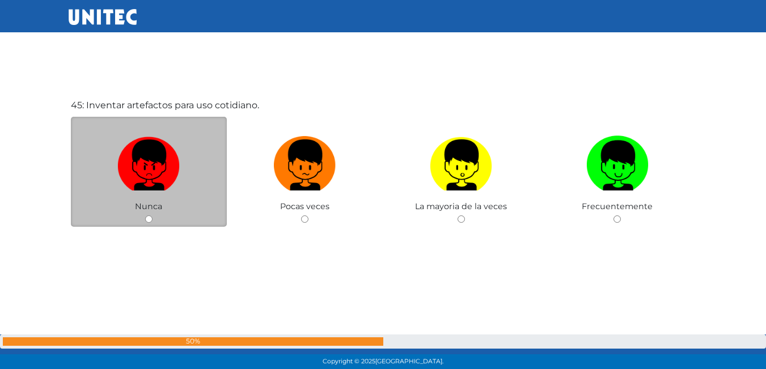
click at [150, 214] on div "Nunca" at bounding box center [149, 172] width 156 height 111
click at [150, 216] on input "radio" at bounding box center [148, 218] width 7 height 7
radio input "true"
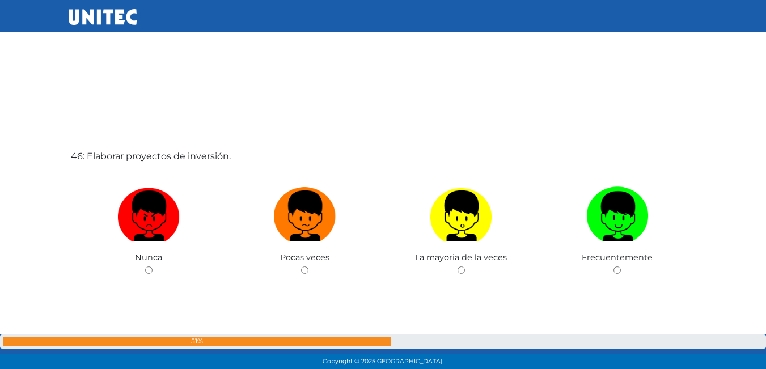
scroll to position [16630, 0]
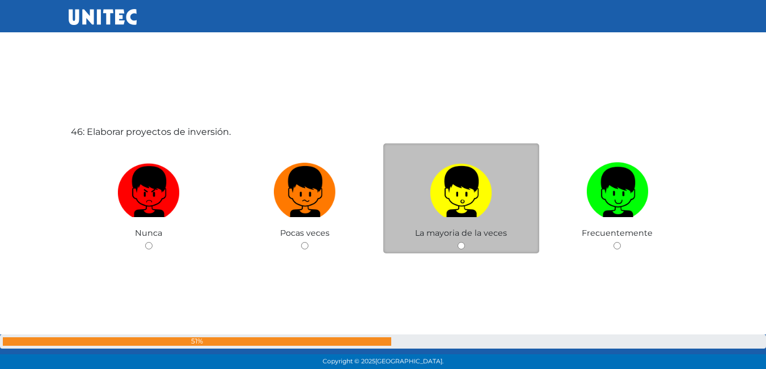
click at [460, 251] on div "La mayoria de la veces" at bounding box center [461, 198] width 156 height 111
click at [463, 248] on input "radio" at bounding box center [460, 245] width 7 height 7
radio input "true"
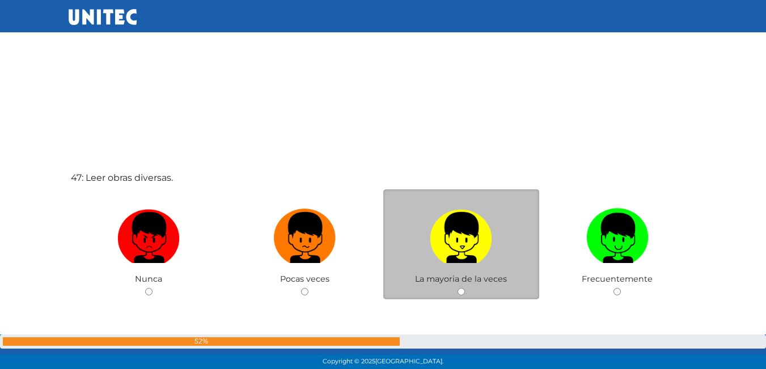
scroll to position [17010, 0]
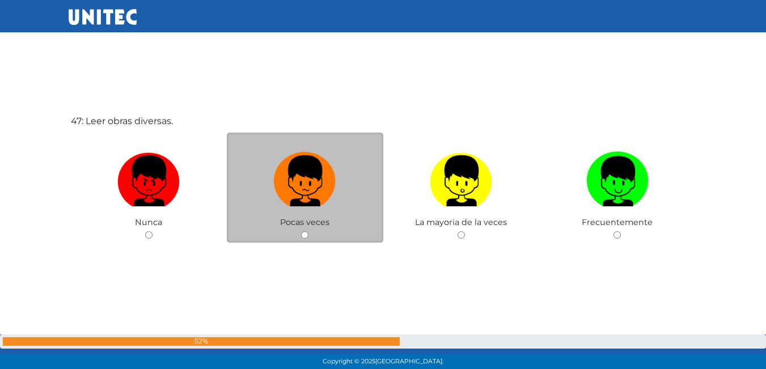
click at [306, 235] on input "radio" at bounding box center [304, 234] width 7 height 7
radio input "true"
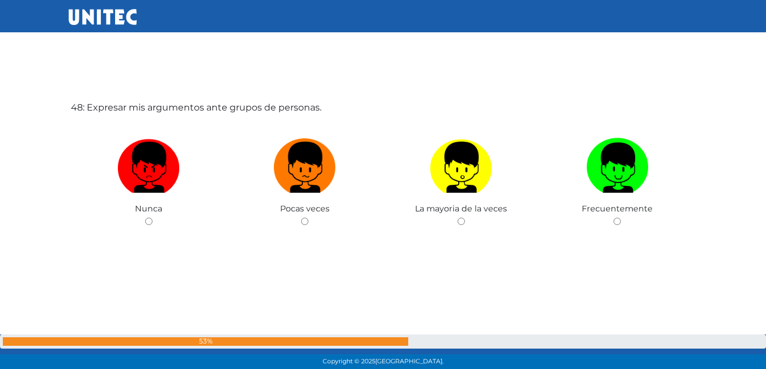
scroll to position [17401, 0]
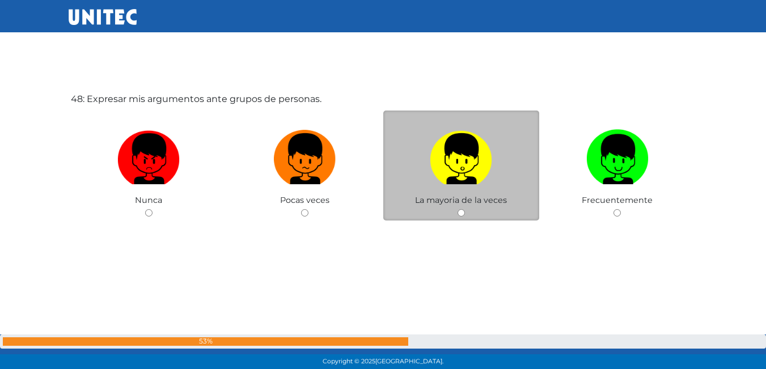
click at [460, 204] on span "La mayoria de la veces" at bounding box center [461, 200] width 92 height 10
click at [464, 216] on input "radio" at bounding box center [460, 212] width 7 height 7
radio input "true"
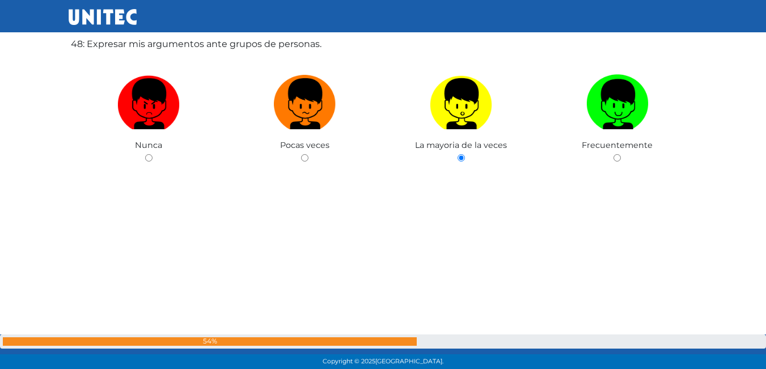
scroll to position [17460, 0]
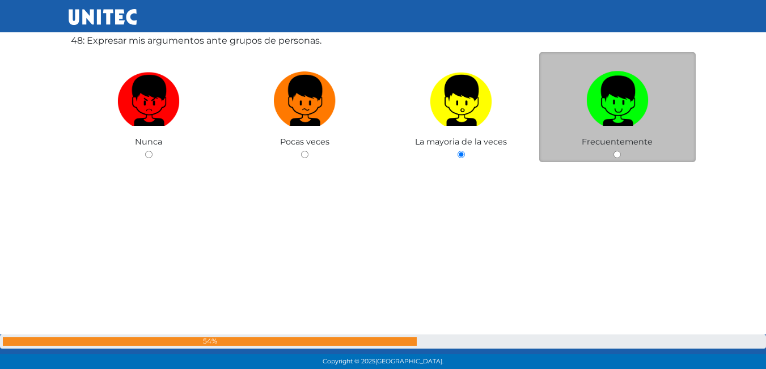
click at [618, 152] on input "radio" at bounding box center [616, 154] width 7 height 7
radio input "true"
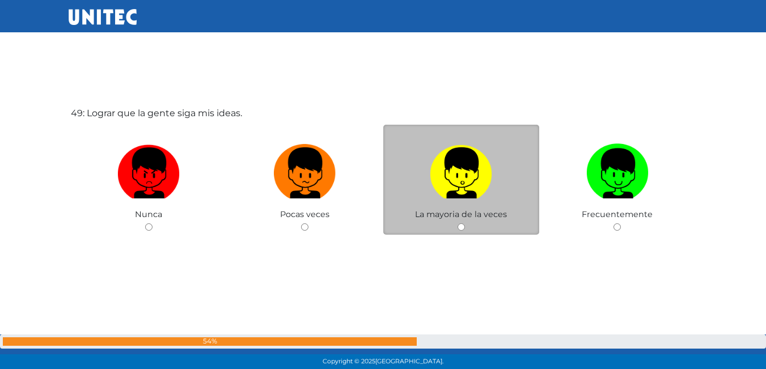
scroll to position [17770, 0]
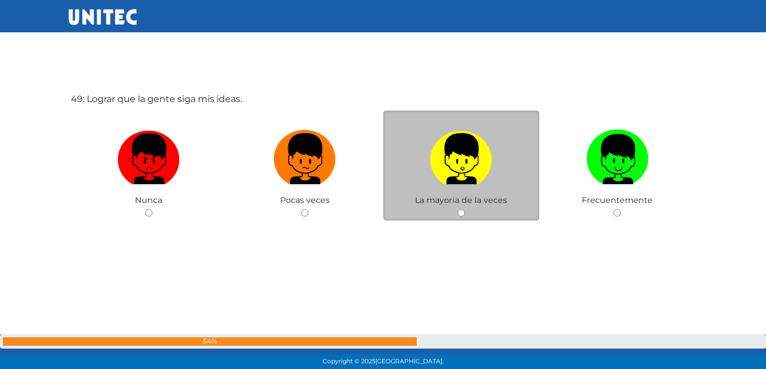
click at [460, 211] on input "radio" at bounding box center [460, 212] width 7 height 7
radio input "true"
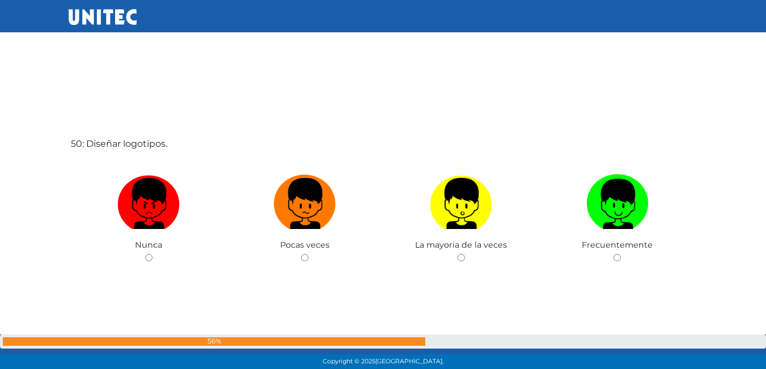
scroll to position [18144, 0]
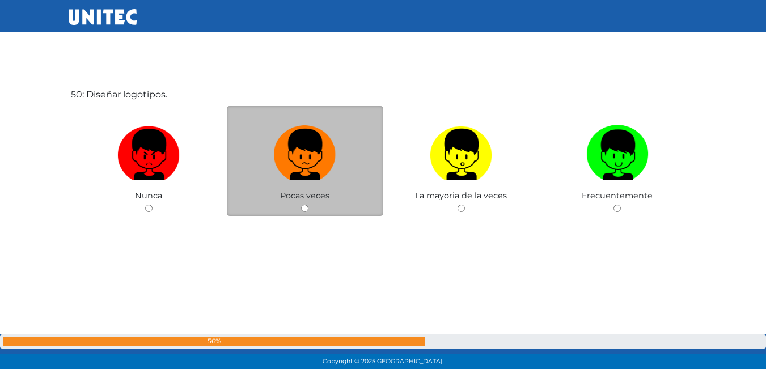
click at [305, 207] on input "radio" at bounding box center [304, 208] width 7 height 7
radio input "true"
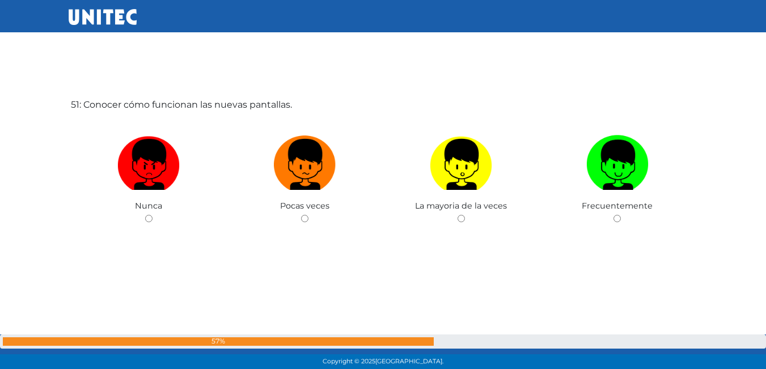
scroll to position [18509, 0]
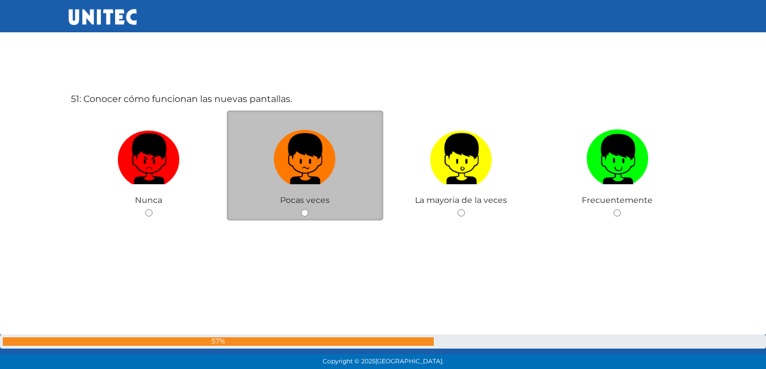
click at [306, 209] on div "Pocas veces" at bounding box center [305, 166] width 156 height 111
click at [307, 216] on input "radio" at bounding box center [304, 212] width 7 height 7
radio input "true"
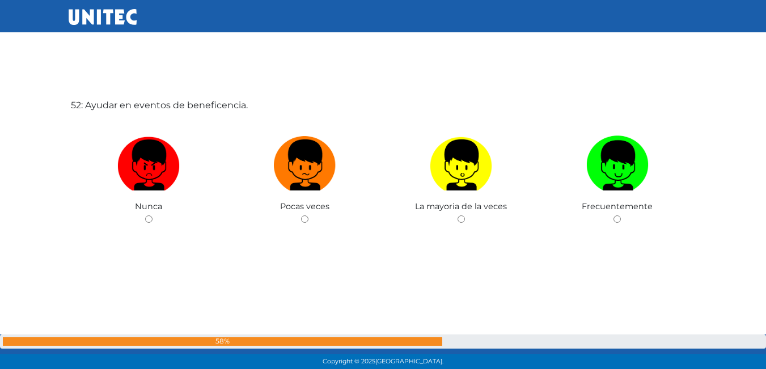
scroll to position [18878, 0]
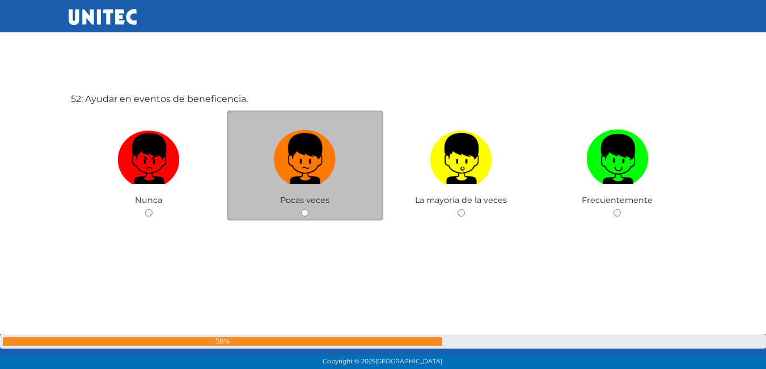
click at [307, 213] on input "radio" at bounding box center [304, 212] width 7 height 7
radio input "true"
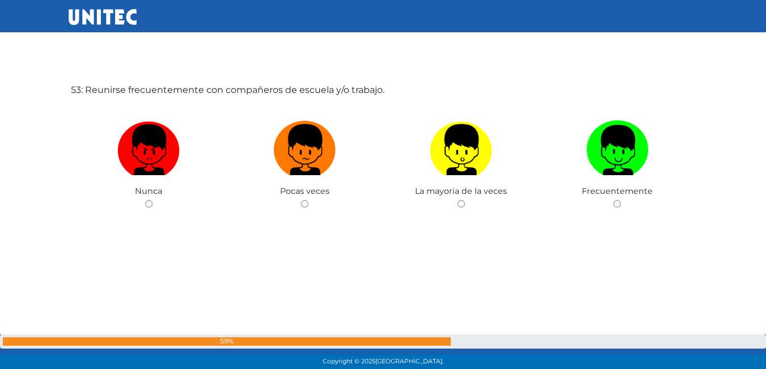
scroll to position [19276, 0]
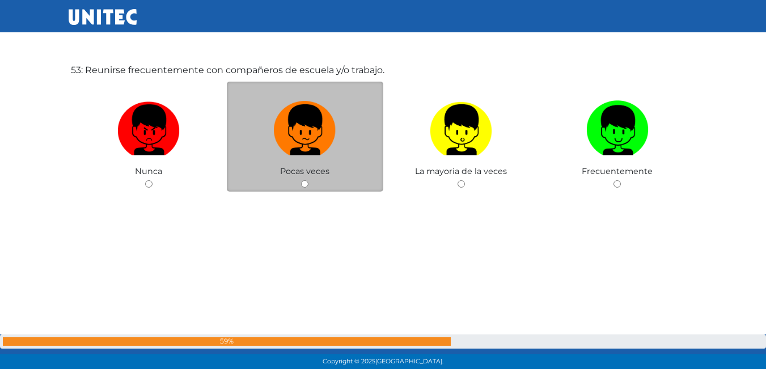
click at [306, 187] on input "radio" at bounding box center [304, 183] width 7 height 7
radio input "true"
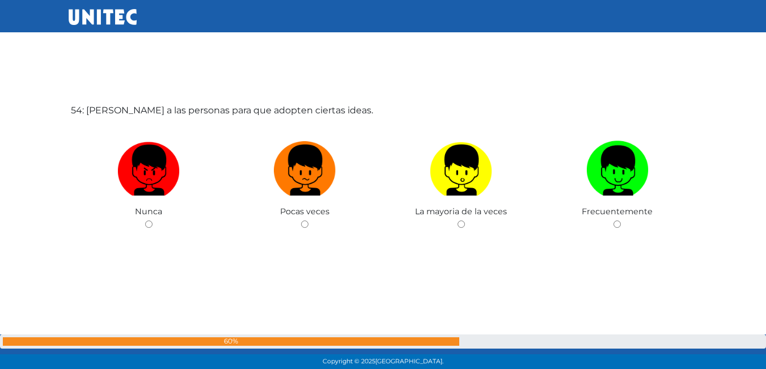
scroll to position [19612, 0]
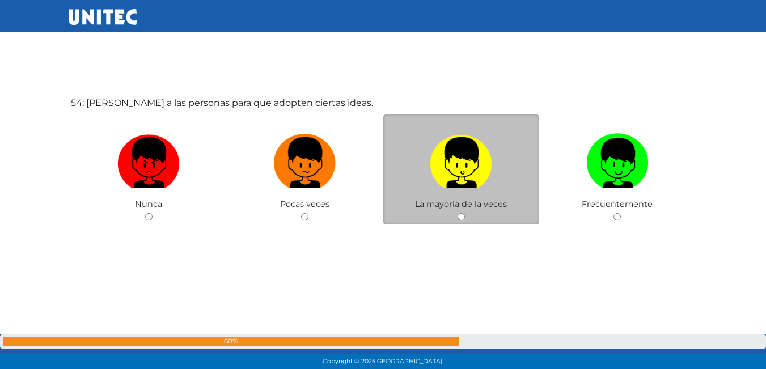
click at [460, 211] on div "La mayoria de la veces" at bounding box center [461, 170] width 156 height 111
click at [462, 218] on input "radio" at bounding box center [460, 216] width 7 height 7
radio input "true"
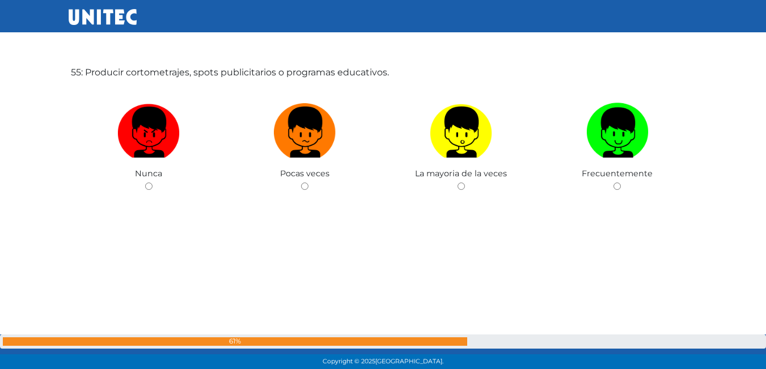
scroll to position [20036, 0]
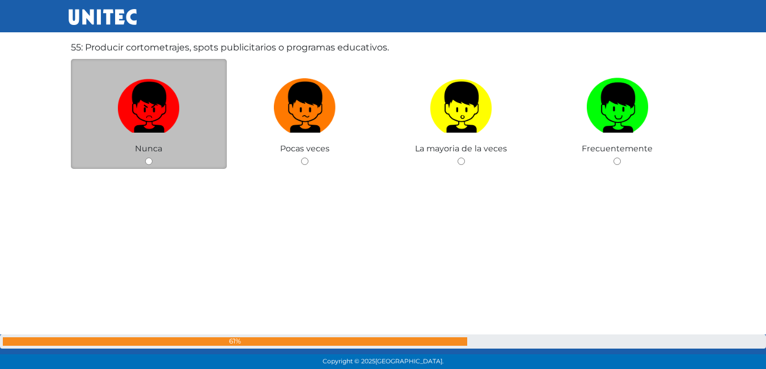
click at [151, 161] on input "radio" at bounding box center [148, 161] width 7 height 7
radio input "true"
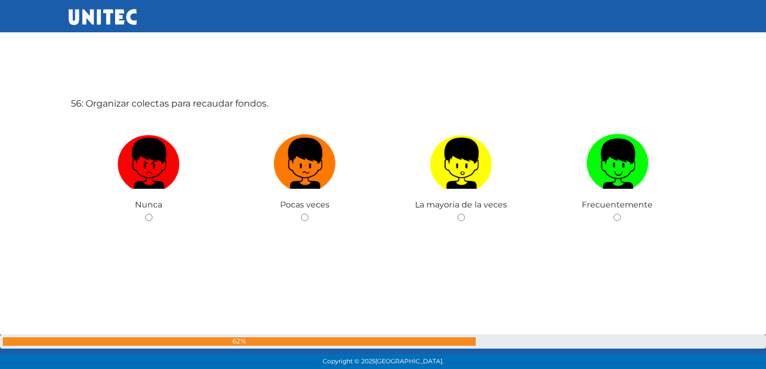
scroll to position [20354, 0]
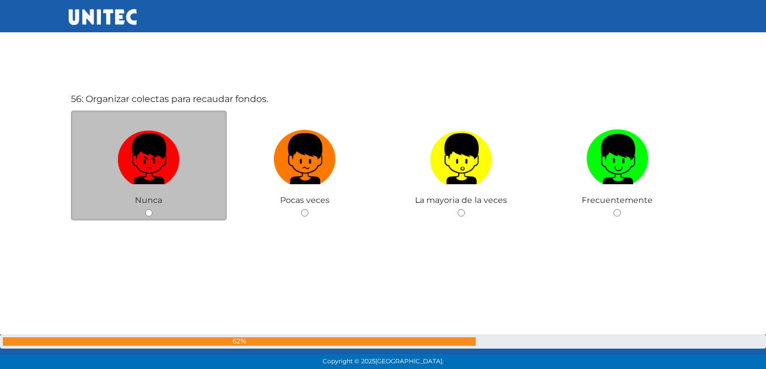
click at [145, 210] on input "radio" at bounding box center [148, 212] width 7 height 7
radio input "true"
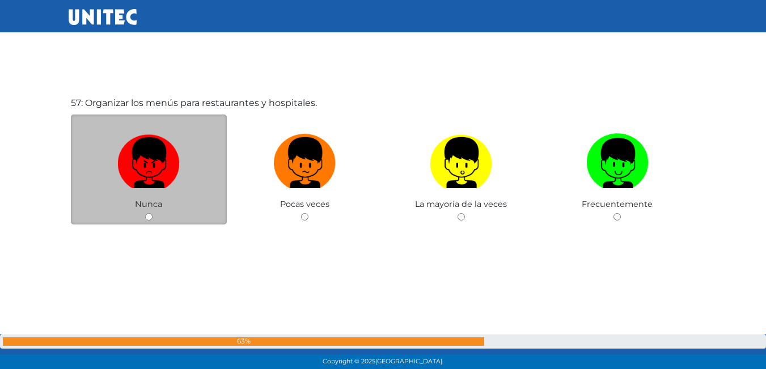
scroll to position [20723, 0]
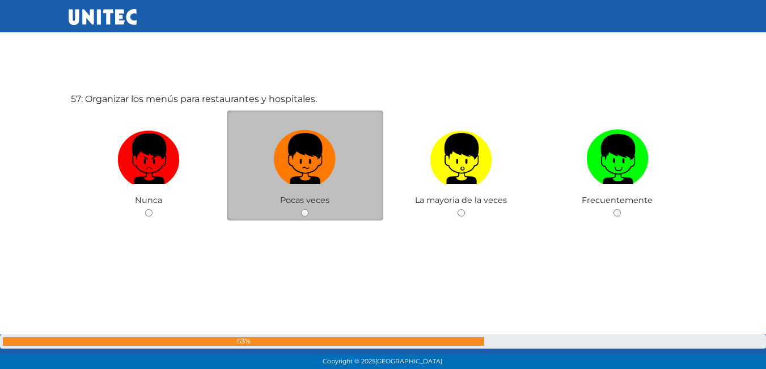
click at [305, 210] on input "radio" at bounding box center [304, 212] width 7 height 7
radio input "true"
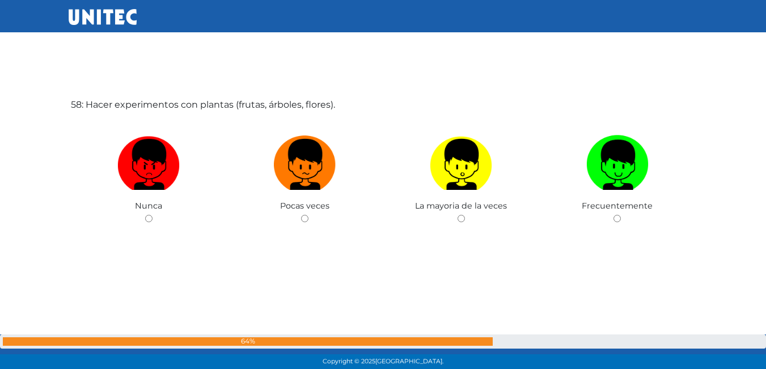
scroll to position [21092, 0]
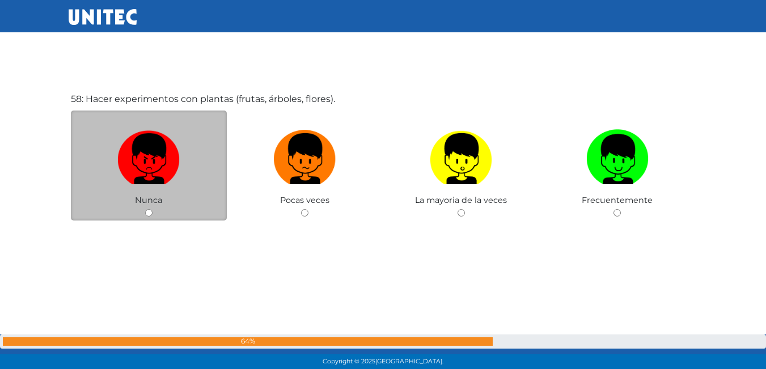
click at [148, 215] on input "radio" at bounding box center [148, 212] width 7 height 7
radio input "true"
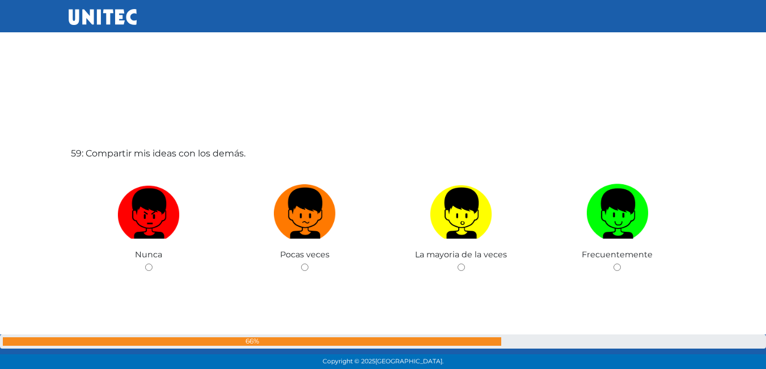
scroll to position [21426, 0]
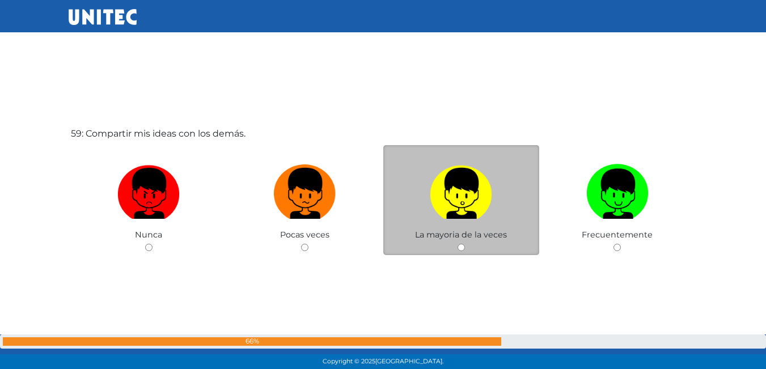
click at [456, 250] on div "La mayoria de la veces" at bounding box center [461, 200] width 156 height 111
click at [461, 248] on input "radio" at bounding box center [460, 247] width 7 height 7
radio input "true"
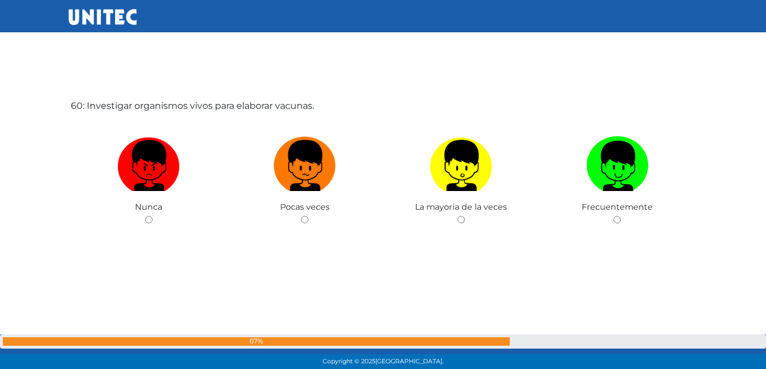
scroll to position [21830, 0]
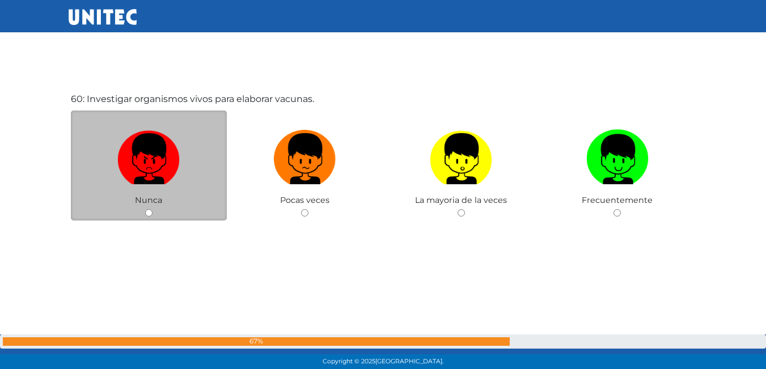
click at [146, 215] on input "radio" at bounding box center [148, 212] width 7 height 7
radio input "true"
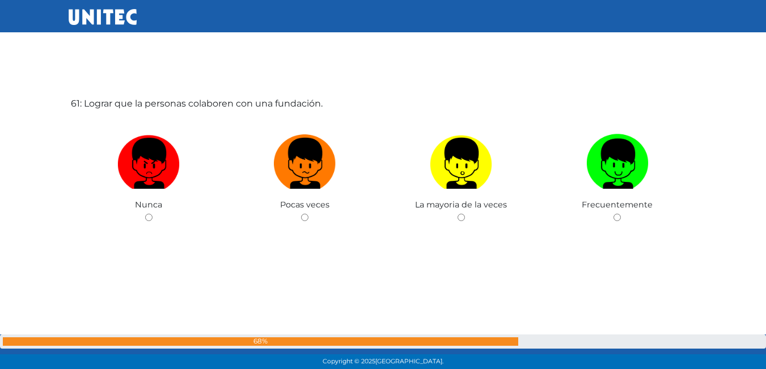
scroll to position [22199, 0]
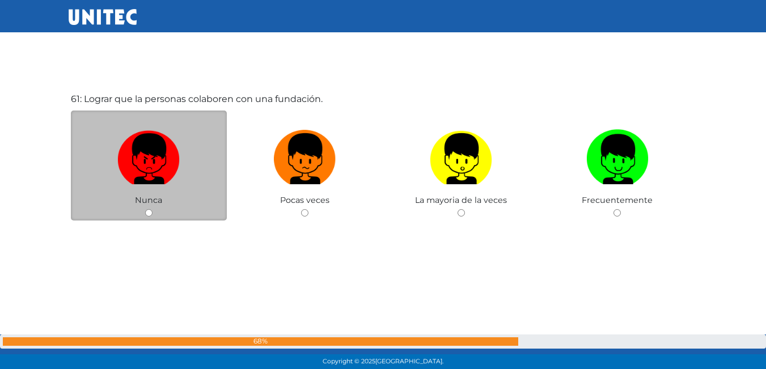
click at [149, 215] on input "radio" at bounding box center [148, 212] width 7 height 7
radio input "true"
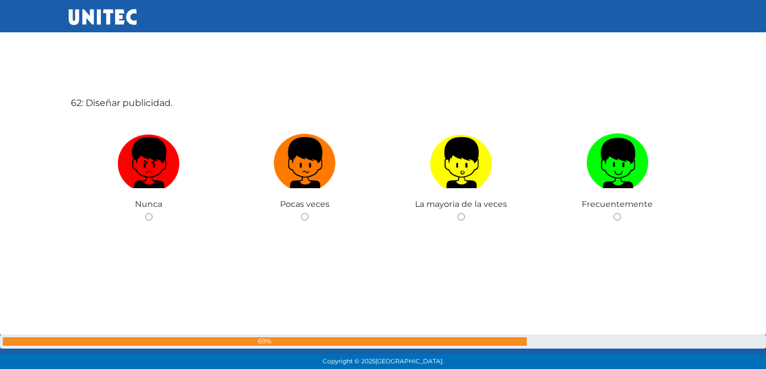
scroll to position [22568, 0]
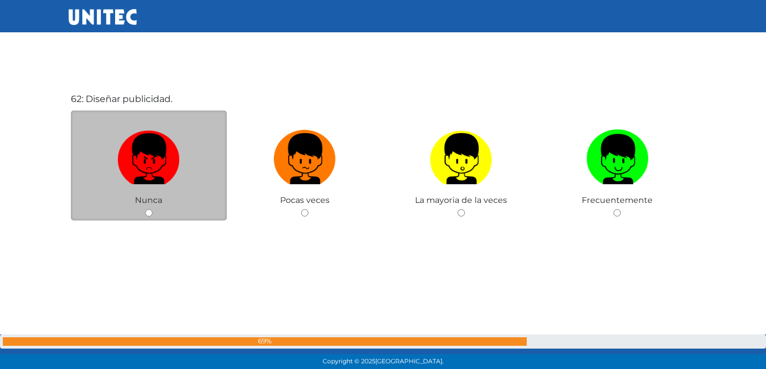
click at [150, 214] on input "radio" at bounding box center [148, 212] width 7 height 7
radio input "true"
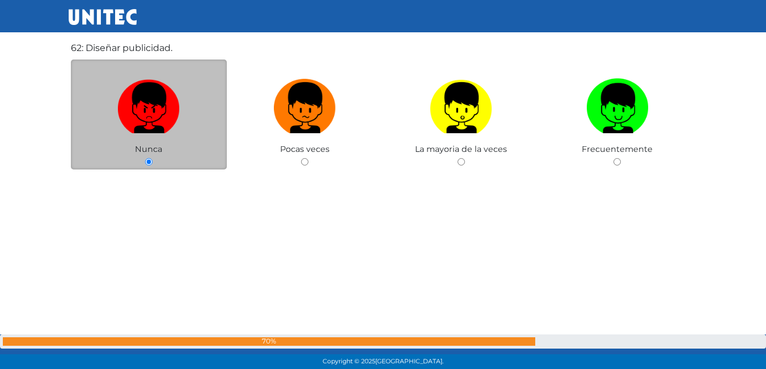
scroll to position [22627, 0]
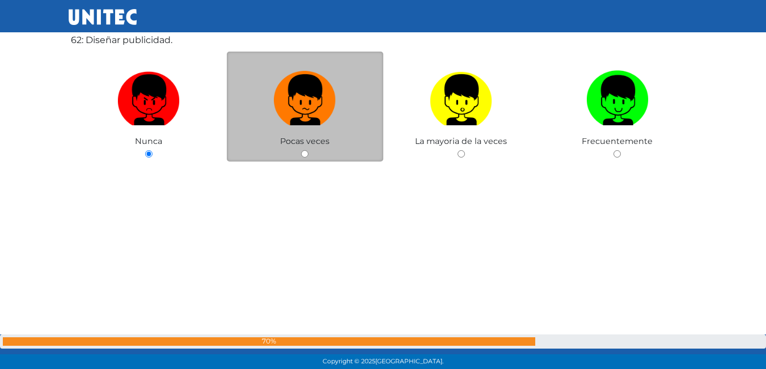
click at [303, 158] on div "Pocas veces" at bounding box center [305, 107] width 156 height 111
click at [307, 151] on input "radio" at bounding box center [304, 153] width 7 height 7
radio input "true"
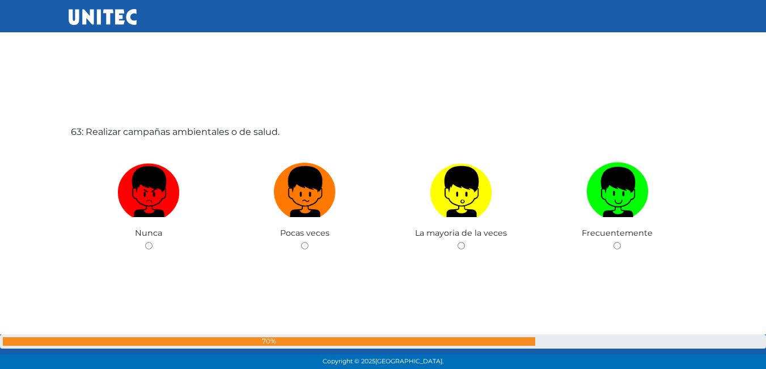
scroll to position [22961, 0]
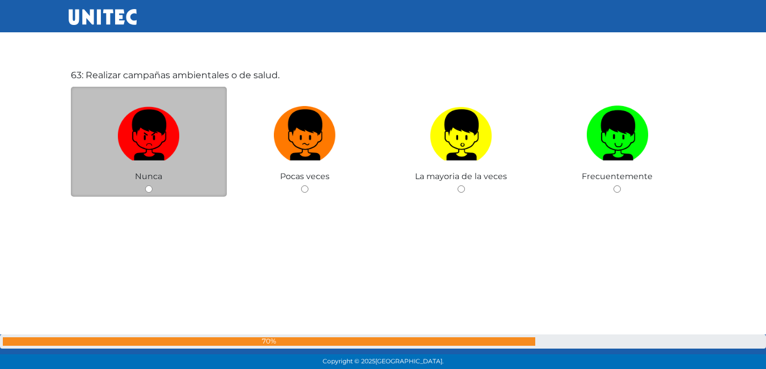
click at [149, 191] on input "radio" at bounding box center [148, 188] width 7 height 7
radio input "true"
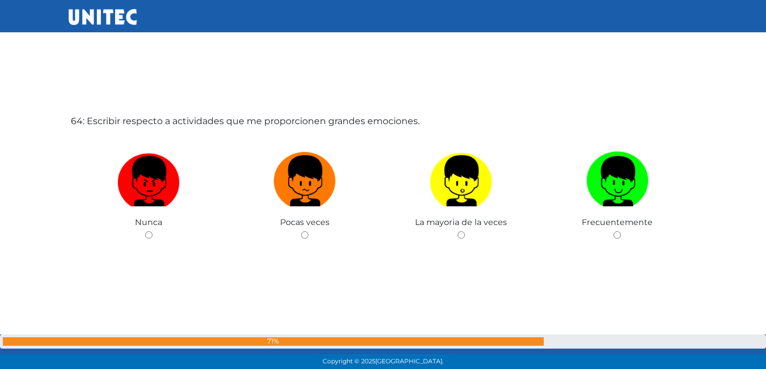
scroll to position [23304, 0]
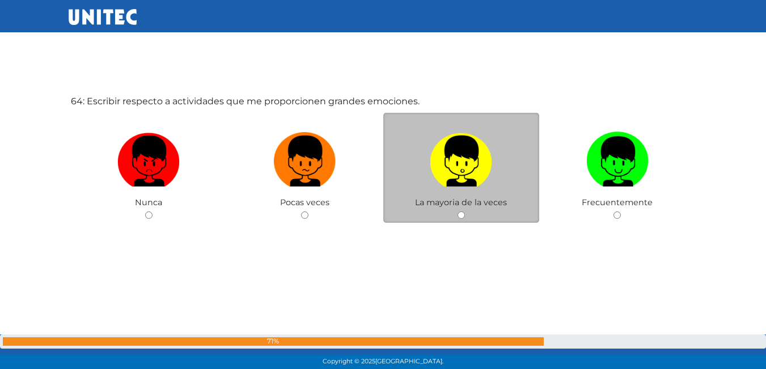
click at [461, 216] on input "radio" at bounding box center [460, 214] width 7 height 7
radio input "true"
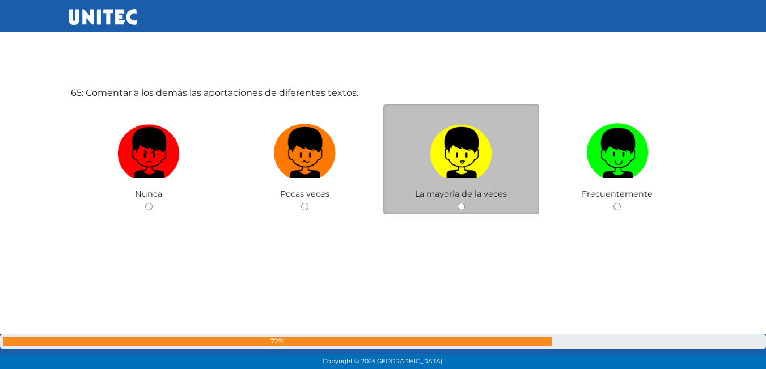
scroll to position [23701, 0]
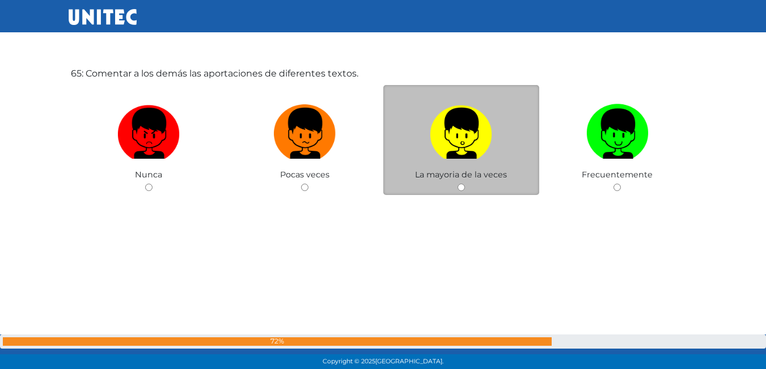
click at [463, 186] on input "radio" at bounding box center [460, 187] width 7 height 7
radio input "true"
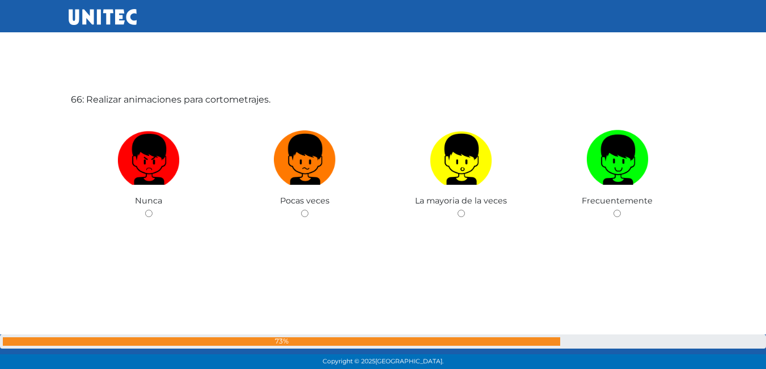
scroll to position [24044, 0]
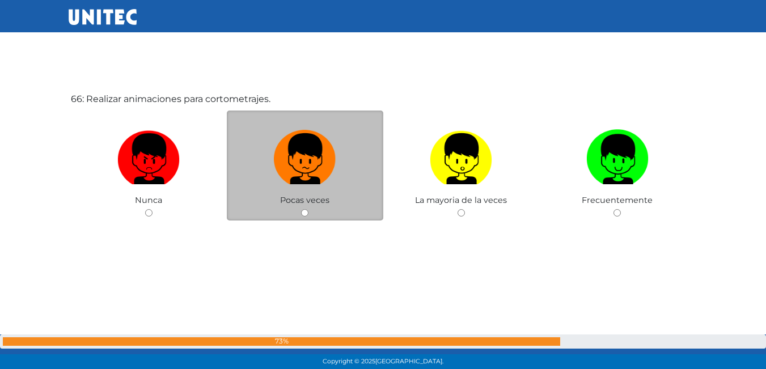
click at [300, 218] on div "Pocas veces" at bounding box center [305, 166] width 156 height 111
click at [302, 215] on input "radio" at bounding box center [304, 212] width 7 height 7
radio input "true"
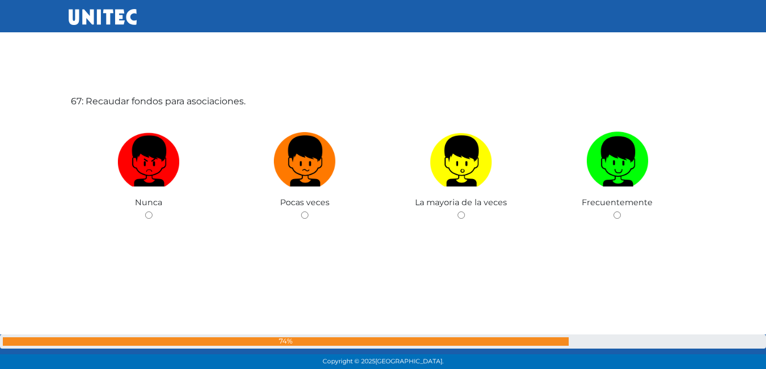
scroll to position [24413, 0]
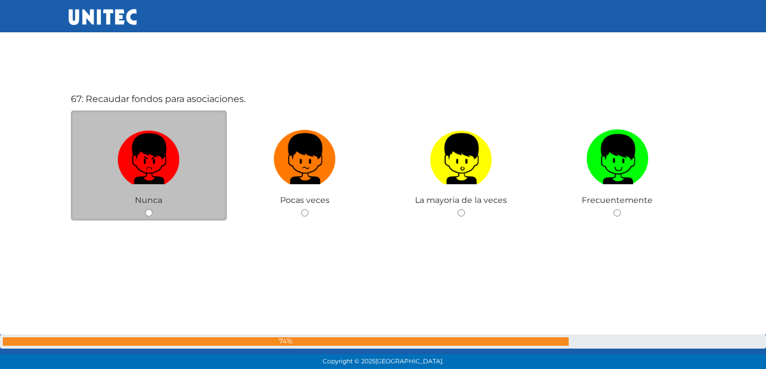
click at [146, 214] on input "radio" at bounding box center [148, 212] width 7 height 7
radio input "true"
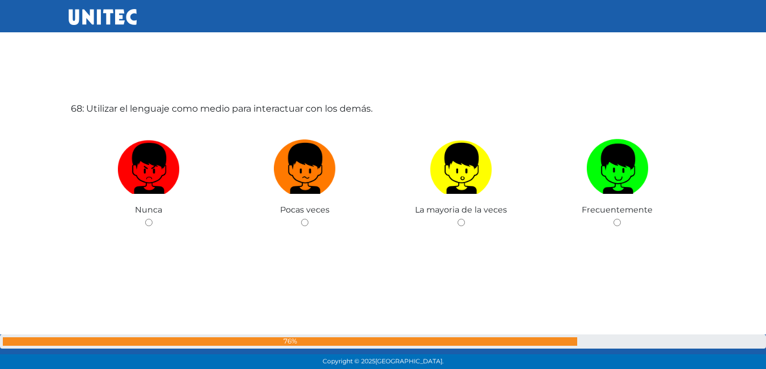
scroll to position [24782, 0]
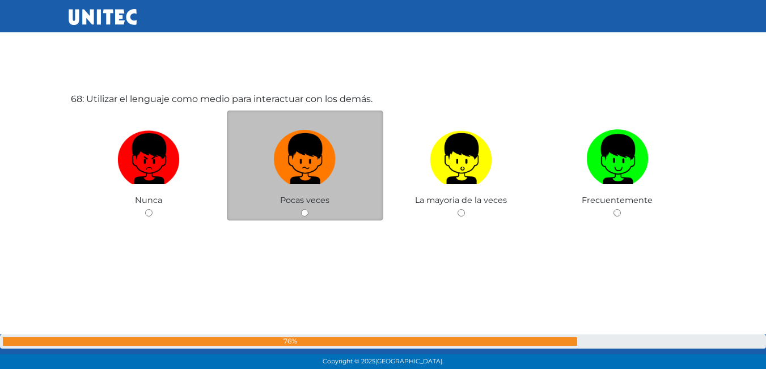
click at [304, 213] on input "radio" at bounding box center [304, 212] width 7 height 7
radio input "true"
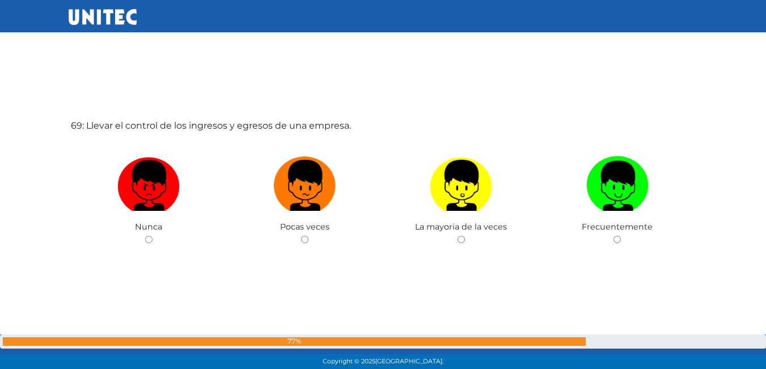
scroll to position [25151, 0]
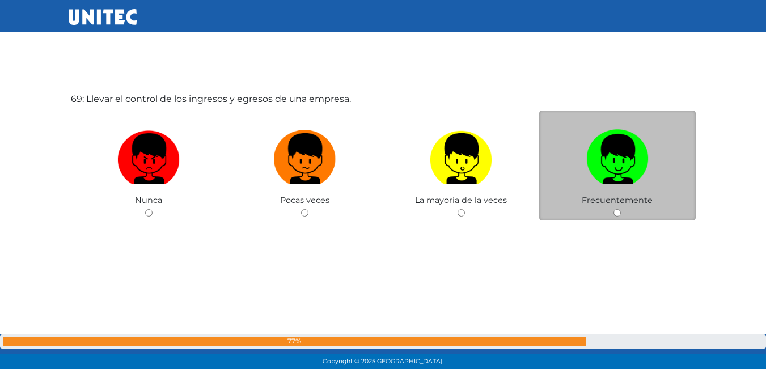
click at [616, 217] on input "radio" at bounding box center [616, 212] width 7 height 7
radio input "true"
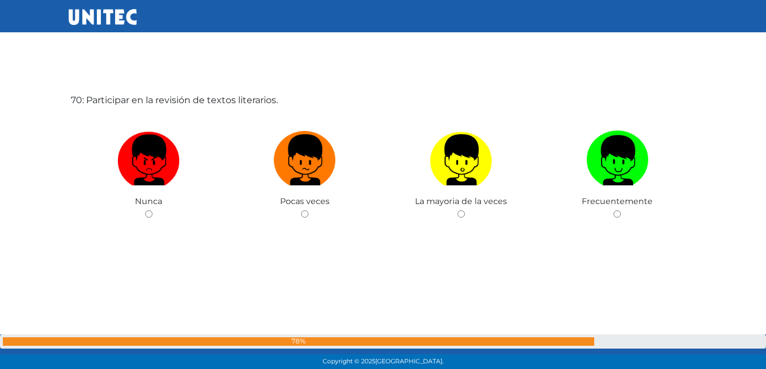
scroll to position [25520, 0]
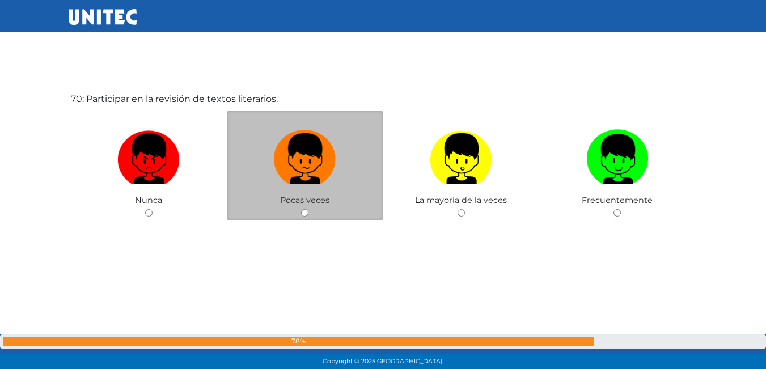
click at [301, 214] on input "radio" at bounding box center [304, 212] width 7 height 7
radio input "true"
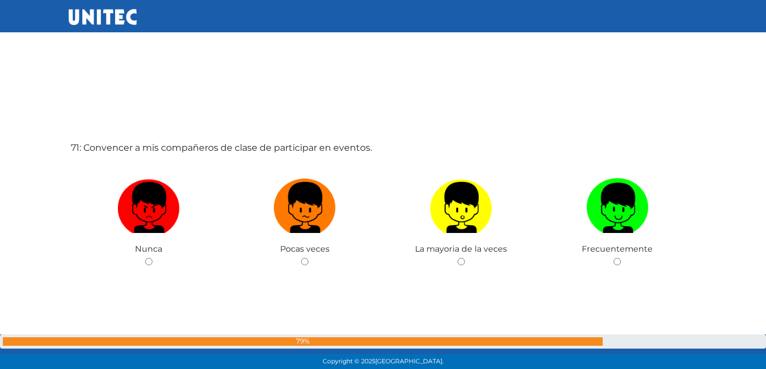
scroll to position [25857, 0]
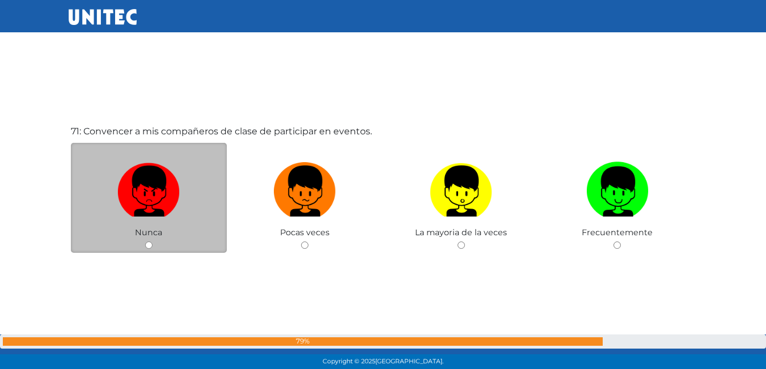
click at [146, 243] on input "radio" at bounding box center [148, 244] width 7 height 7
radio input "true"
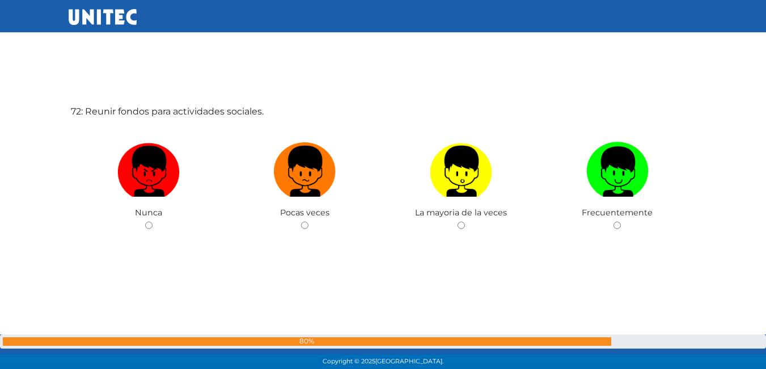
scroll to position [26246, 0]
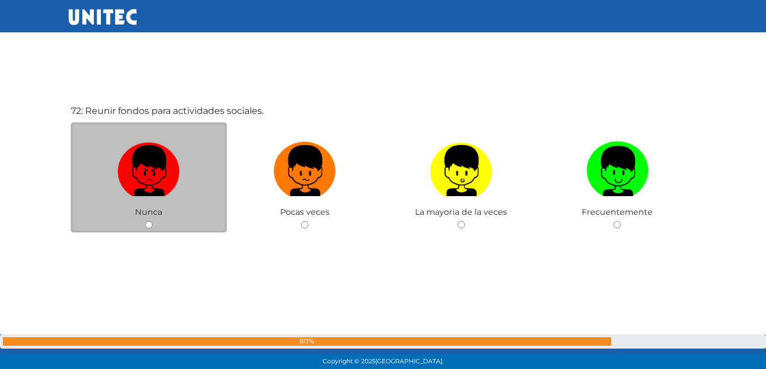
click at [151, 226] on input "radio" at bounding box center [148, 224] width 7 height 7
radio input "true"
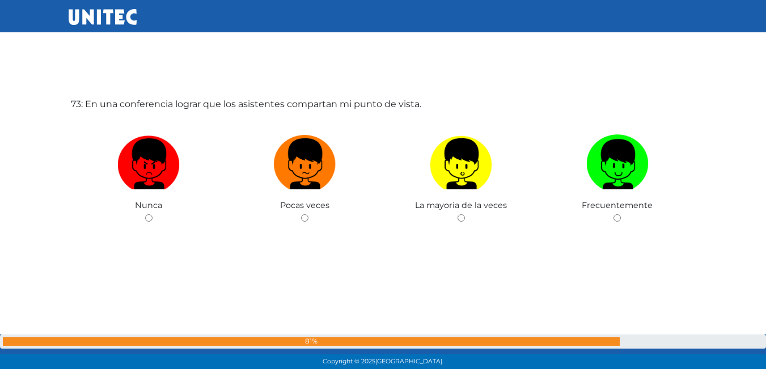
scroll to position [26627, 0]
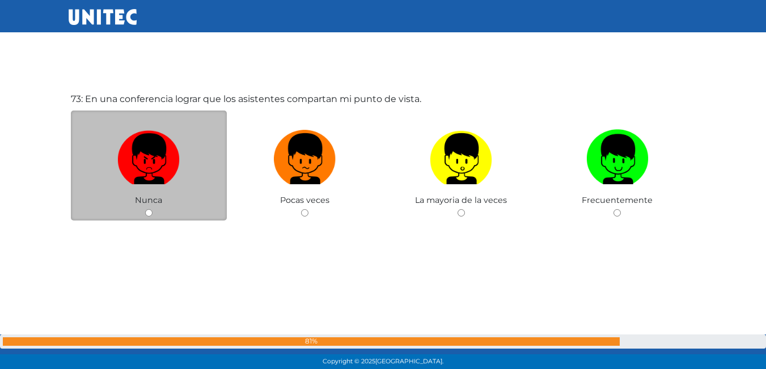
click at [151, 209] on div "Nunca" at bounding box center [149, 166] width 156 height 111
click at [151, 212] on input "radio" at bounding box center [148, 212] width 7 height 7
radio input "true"
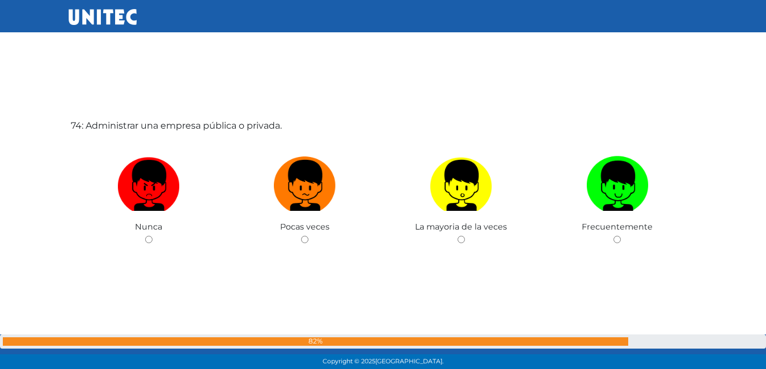
scroll to position [27024, 0]
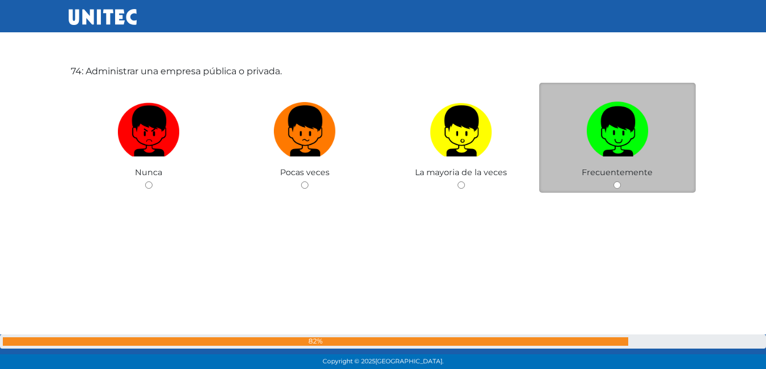
click at [615, 183] on input "radio" at bounding box center [616, 184] width 7 height 7
radio input "true"
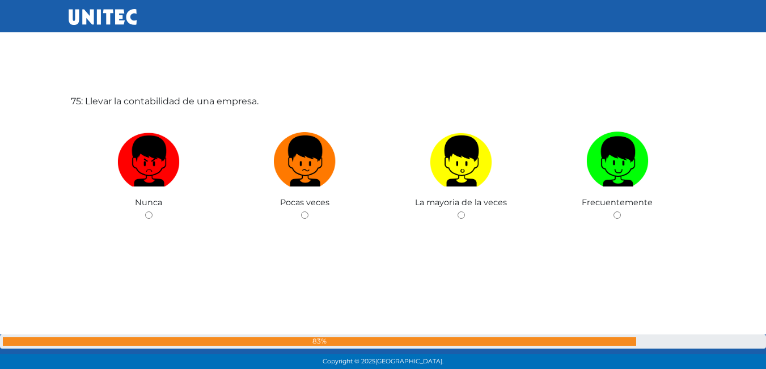
scroll to position [27365, 0]
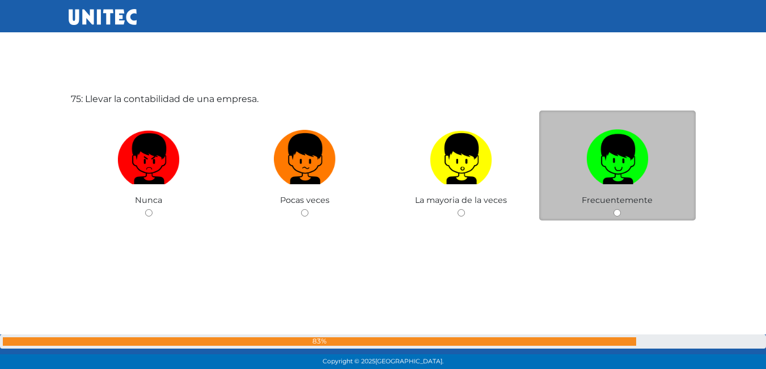
click at [618, 214] on input "radio" at bounding box center [616, 212] width 7 height 7
radio input "true"
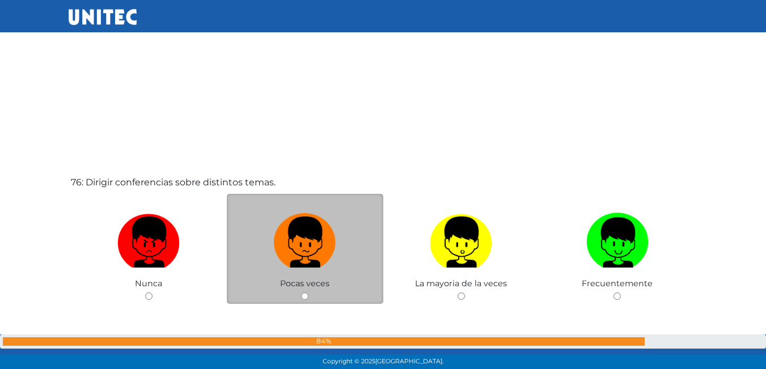
scroll to position [27708, 0]
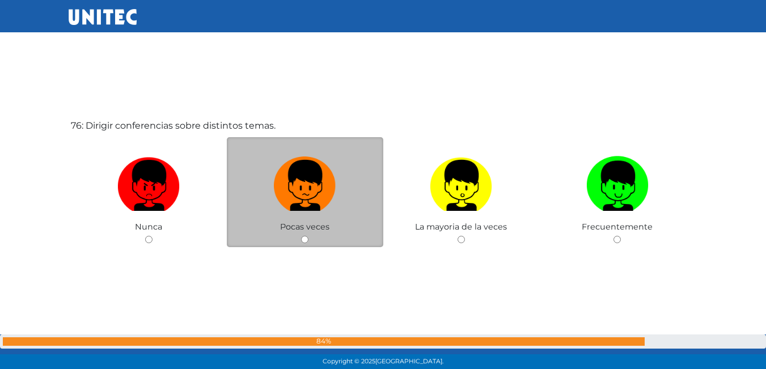
click at [303, 235] on div "Pocas veces" at bounding box center [305, 192] width 156 height 111
click at [303, 239] on input "radio" at bounding box center [304, 239] width 7 height 7
radio input "true"
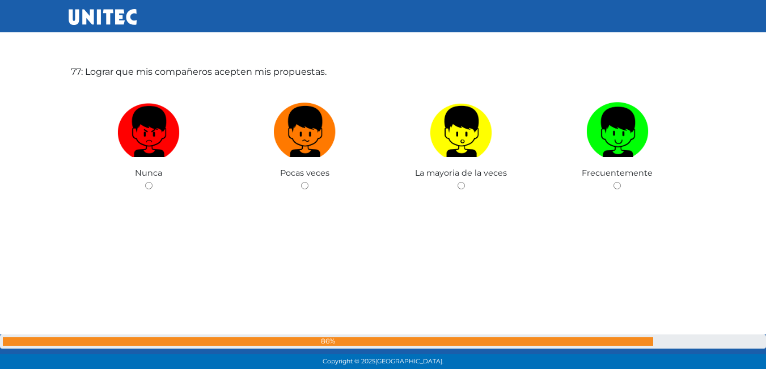
scroll to position [28141, 0]
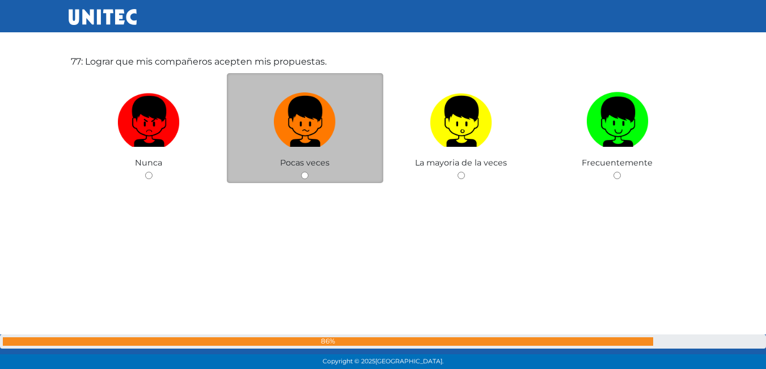
click at [308, 176] on input "radio" at bounding box center [304, 175] width 7 height 7
radio input "true"
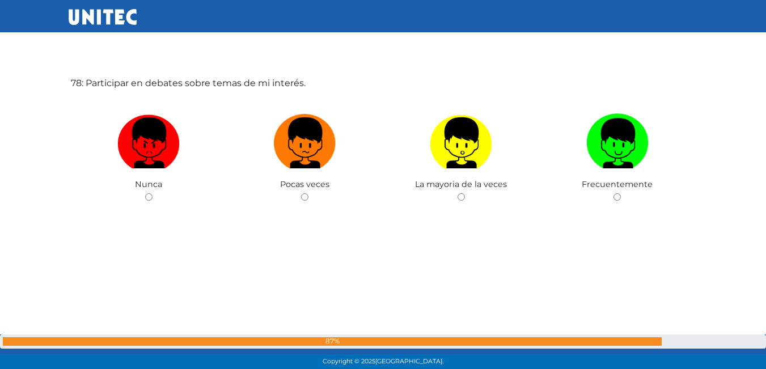
scroll to position [28485, 0]
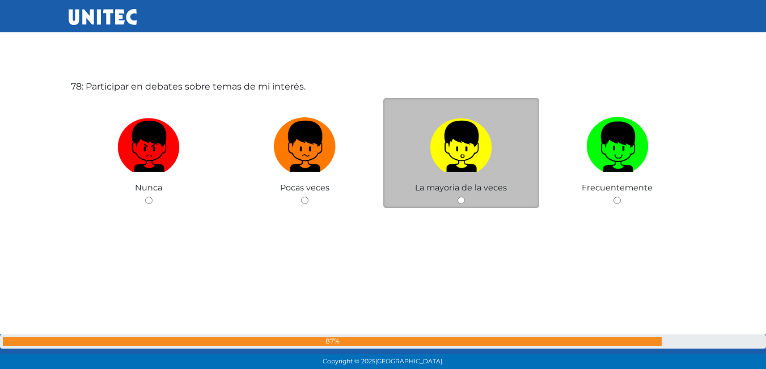
click at [459, 202] on input "radio" at bounding box center [460, 200] width 7 height 7
radio input "true"
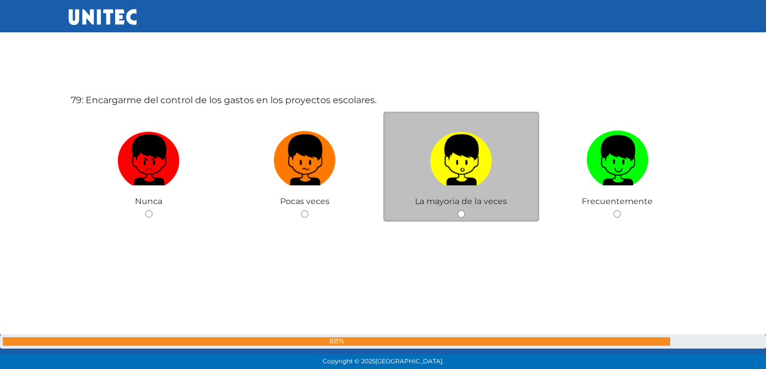
scroll to position [28842, 0]
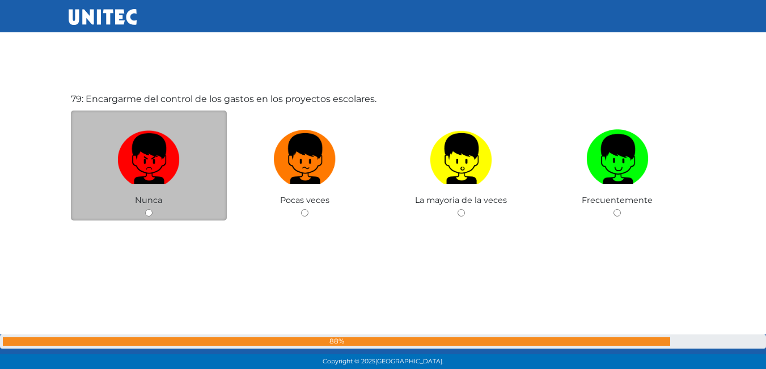
click at [154, 213] on div "Nunca" at bounding box center [149, 166] width 156 height 111
click at [149, 210] on input "radio" at bounding box center [148, 212] width 7 height 7
radio input "true"
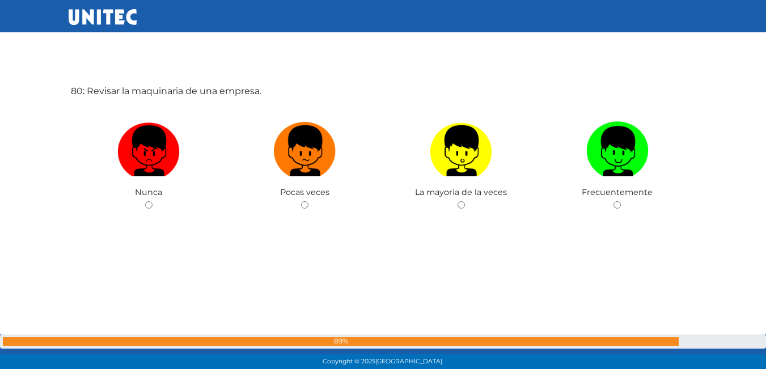
scroll to position [29233, 0]
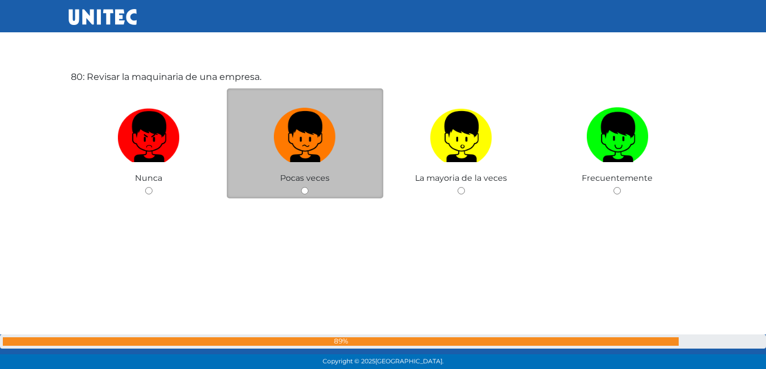
click at [304, 187] on input "radio" at bounding box center [304, 190] width 7 height 7
radio input "true"
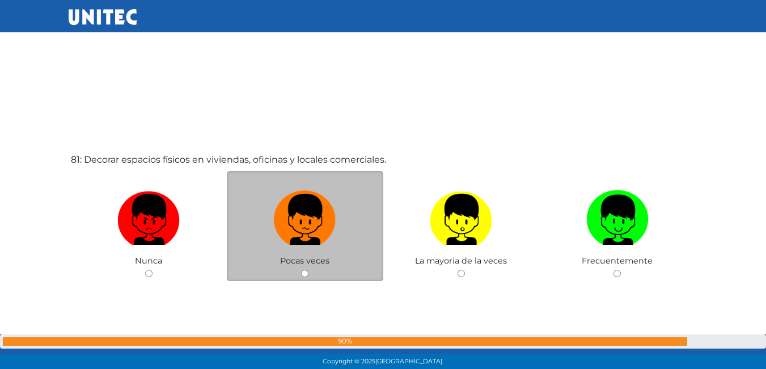
scroll to position [29618, 0]
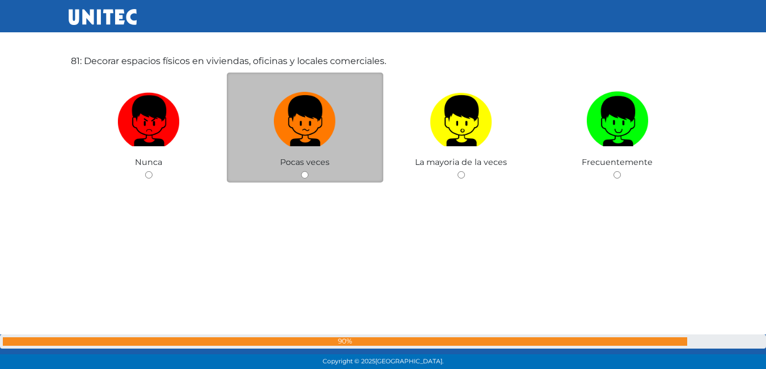
click at [303, 174] on input "radio" at bounding box center [304, 174] width 7 height 7
radio input "true"
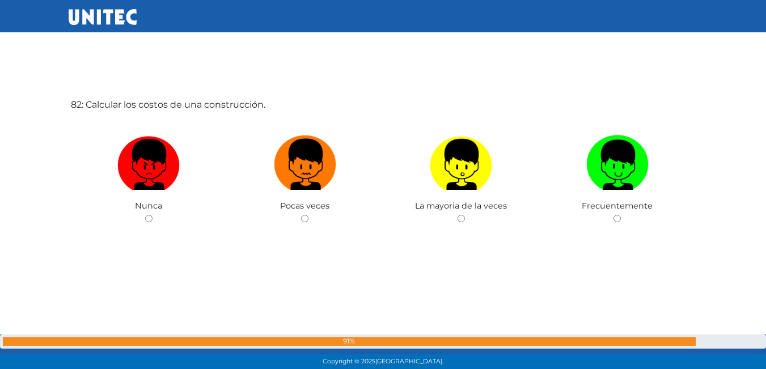
scroll to position [30000, 0]
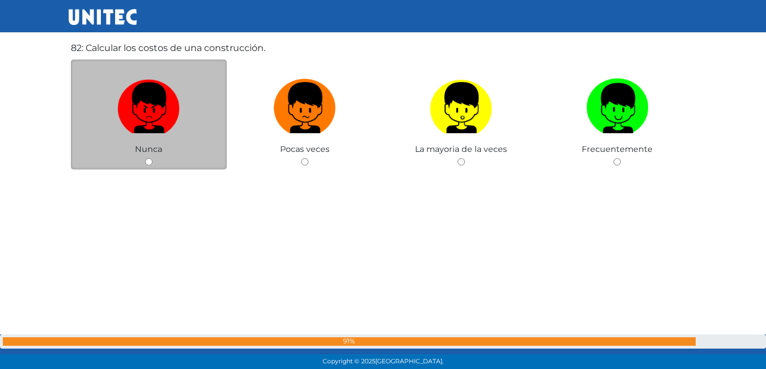
click at [151, 164] on input "radio" at bounding box center [148, 161] width 7 height 7
radio input "true"
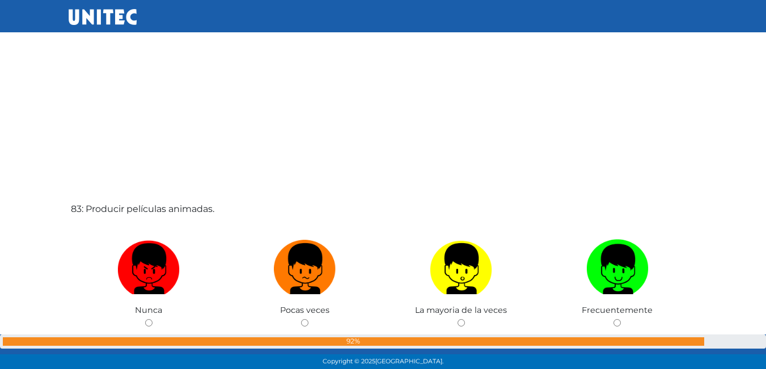
scroll to position [30327, 0]
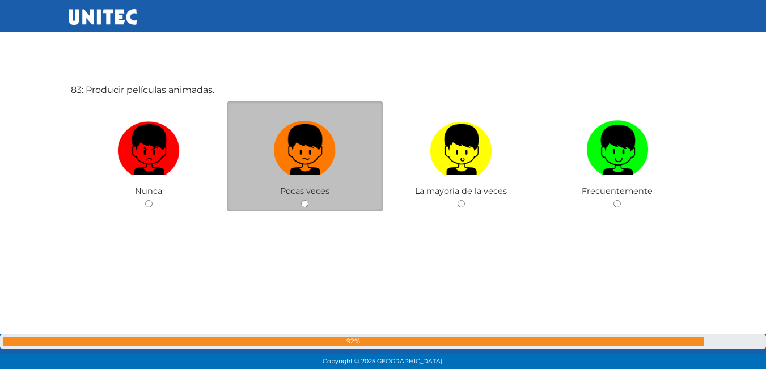
click at [305, 204] on input "radio" at bounding box center [304, 203] width 7 height 7
radio input "true"
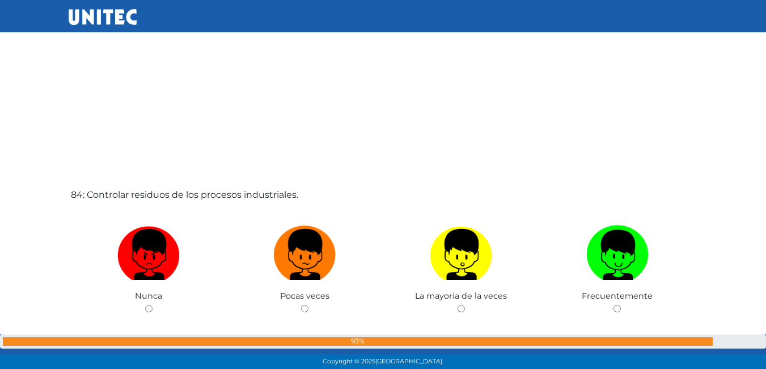
scroll to position [30648, 0]
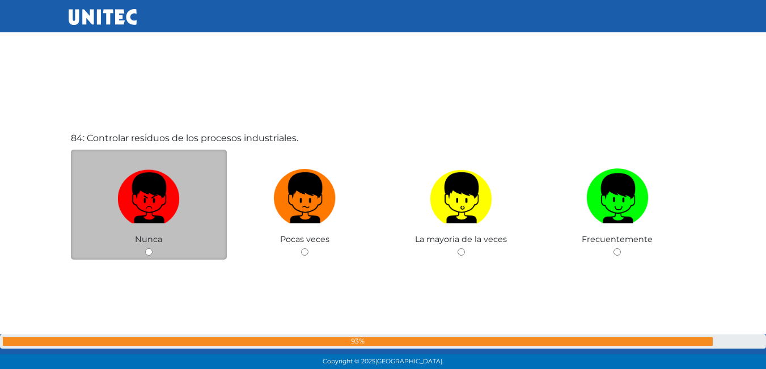
click at [152, 252] on input "radio" at bounding box center [148, 251] width 7 height 7
radio input "true"
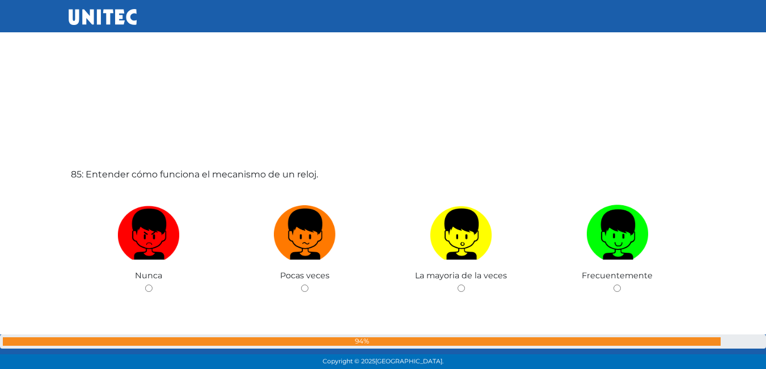
scroll to position [31088, 0]
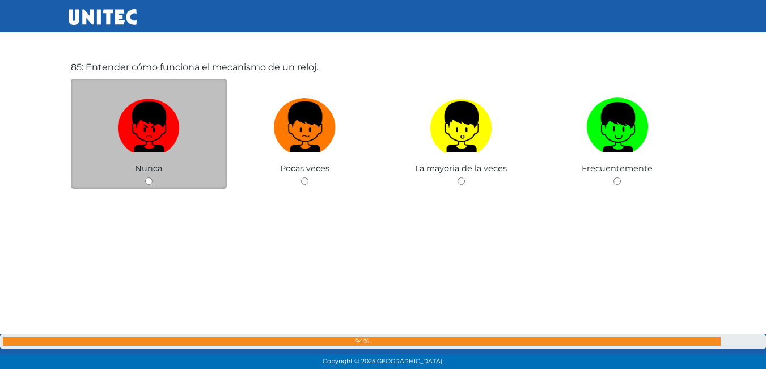
click at [145, 184] on input "radio" at bounding box center [148, 180] width 7 height 7
radio input "true"
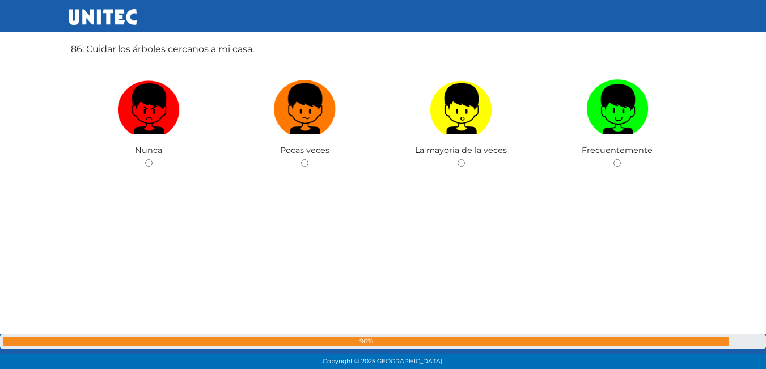
scroll to position [31449, 0]
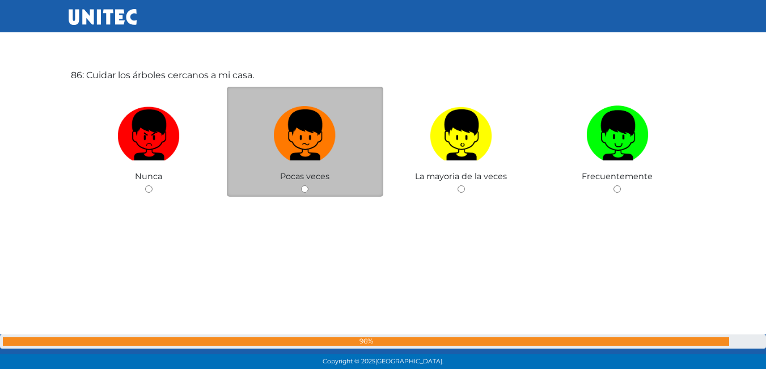
click at [307, 189] on input "radio" at bounding box center [304, 188] width 7 height 7
radio input "true"
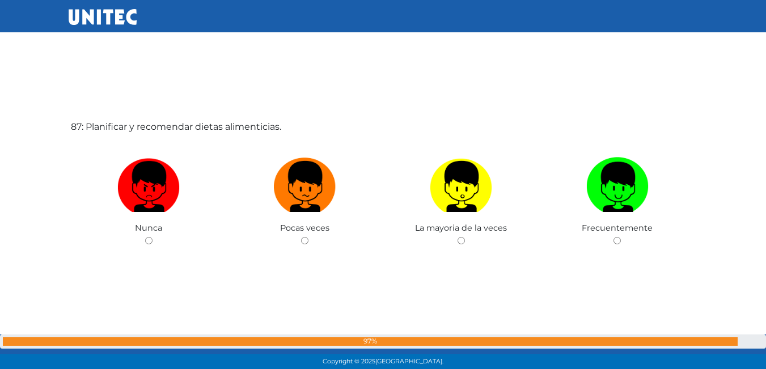
scroll to position [31830, 0]
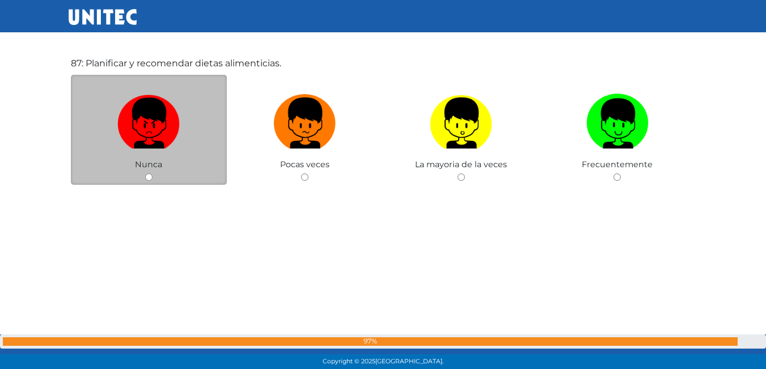
click at [144, 176] on div "Nunca" at bounding box center [149, 130] width 156 height 111
click at [145, 175] on input "radio" at bounding box center [148, 176] width 7 height 7
radio input "true"
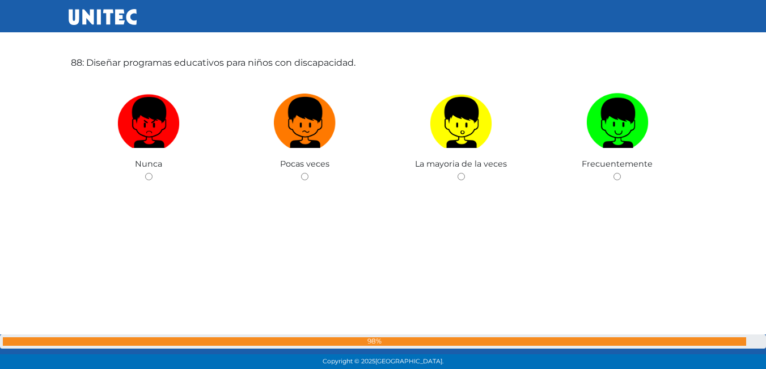
scroll to position [32228, 0]
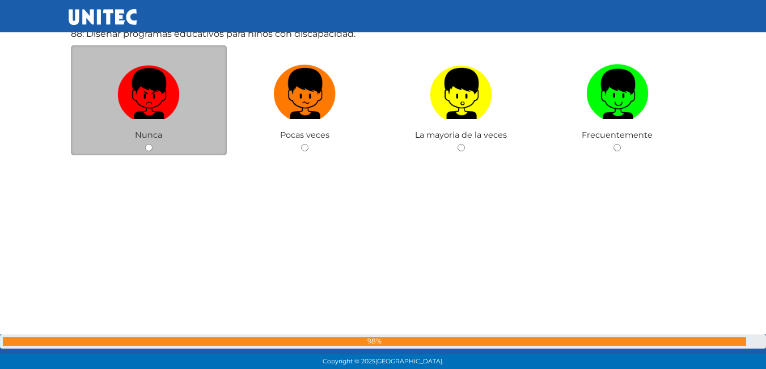
click at [145, 151] on input "radio" at bounding box center [148, 147] width 7 height 7
radio input "true"
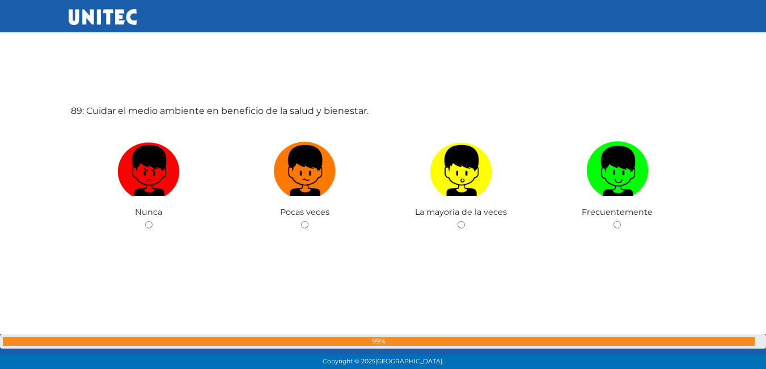
scroll to position [32532, 0]
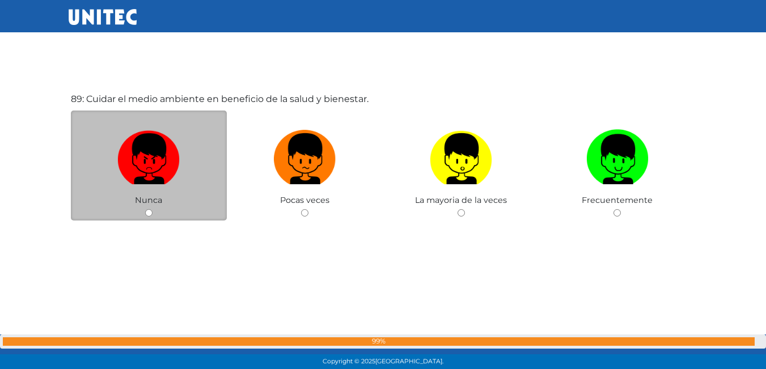
click at [152, 219] on div "Nunca" at bounding box center [149, 166] width 156 height 111
click at [152, 212] on input "radio" at bounding box center [148, 212] width 7 height 7
radio input "true"
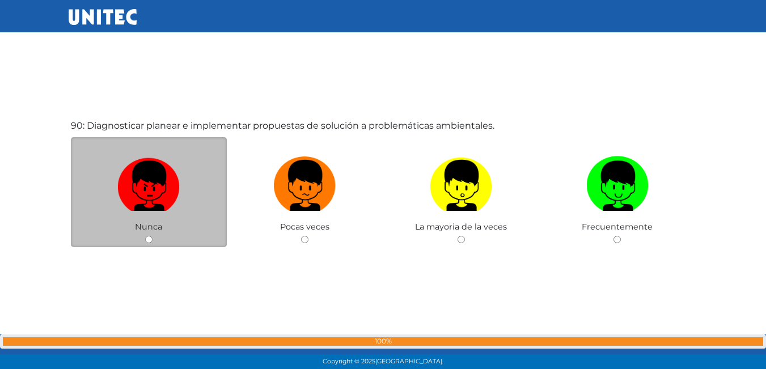
scroll to position [32901, 0]
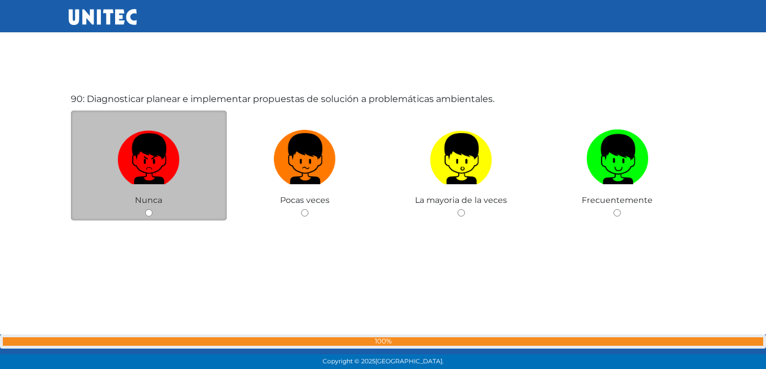
click at [146, 214] on input "radio" at bounding box center [148, 212] width 7 height 7
radio input "true"
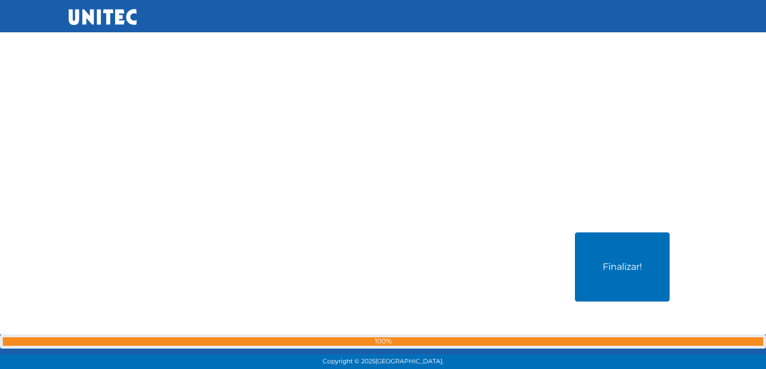
scroll to position [33293, 0]
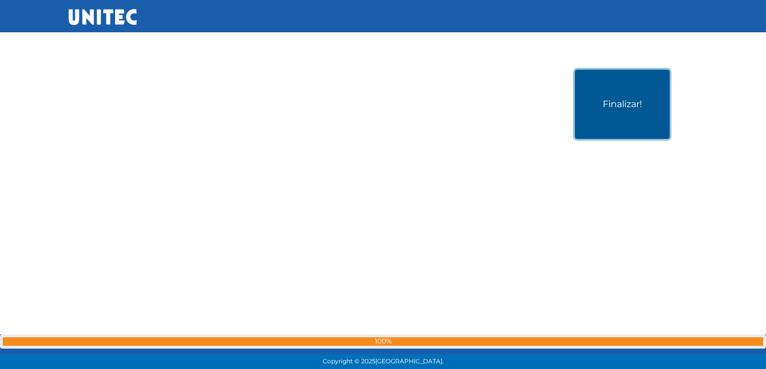
click at [603, 124] on button "Finalizar!" at bounding box center [622, 104] width 95 height 69
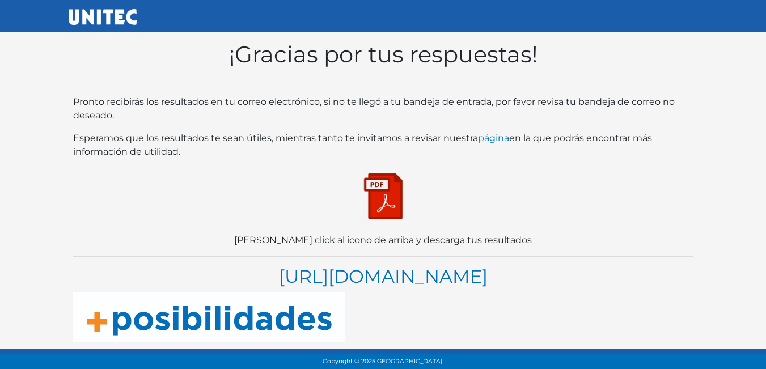
click at [389, 216] on img at bounding box center [383, 196] width 57 height 57
